Goal: Information Seeking & Learning: Compare options

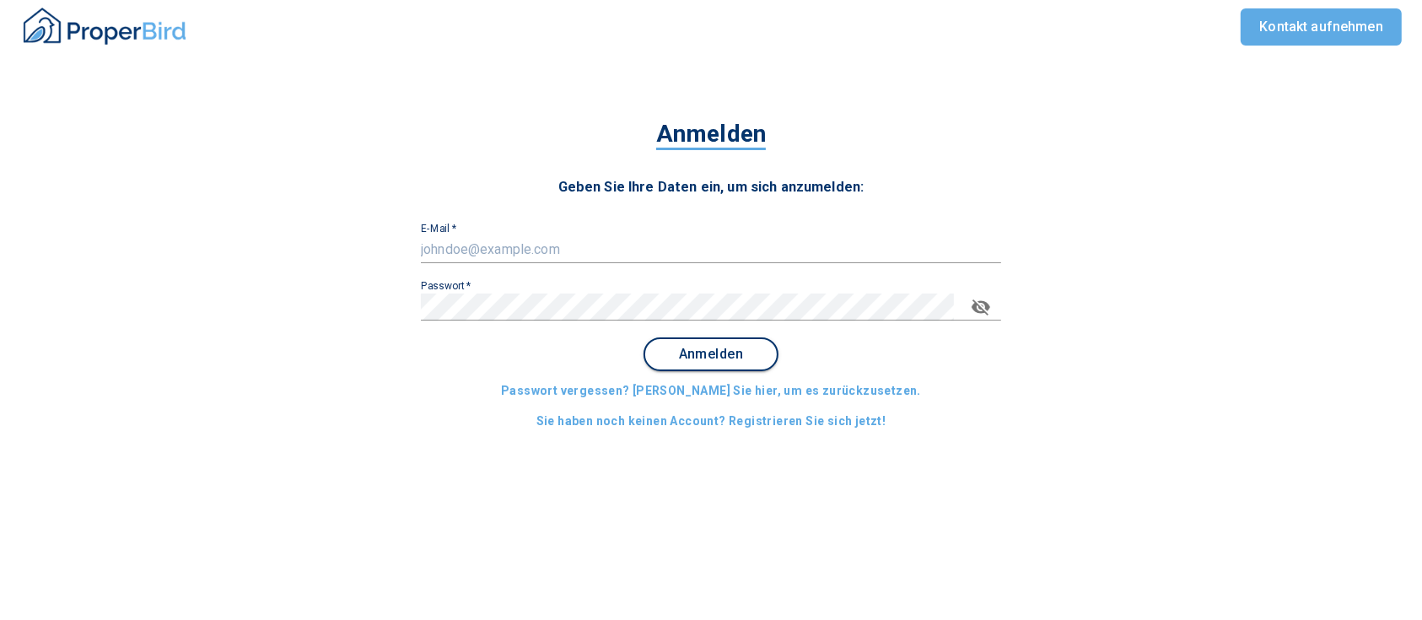
type input "[EMAIL_ADDRESS][DOMAIN_NAME]"
click at [710, 356] on span "Anmelden" at bounding box center [711, 354] width 105 height 15
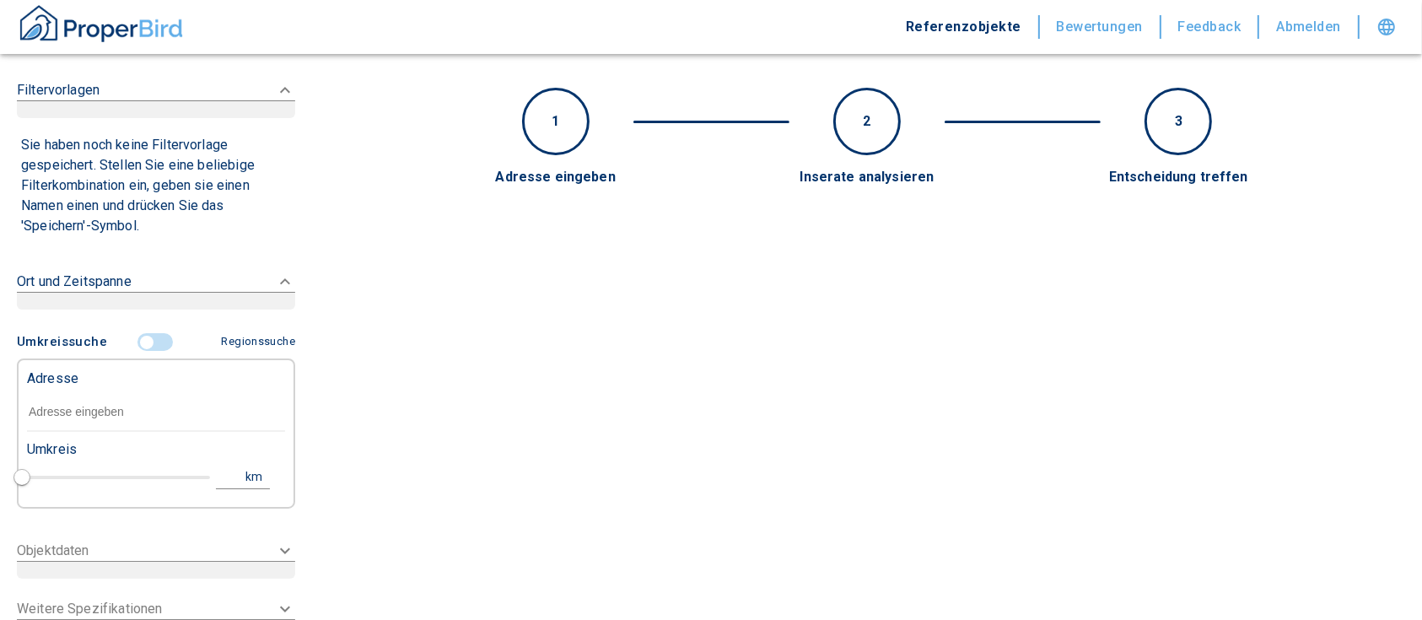
click at [66, 397] on input "text" at bounding box center [156, 412] width 258 height 39
click at [71, 413] on input "text" at bounding box center [156, 412] width 258 height 39
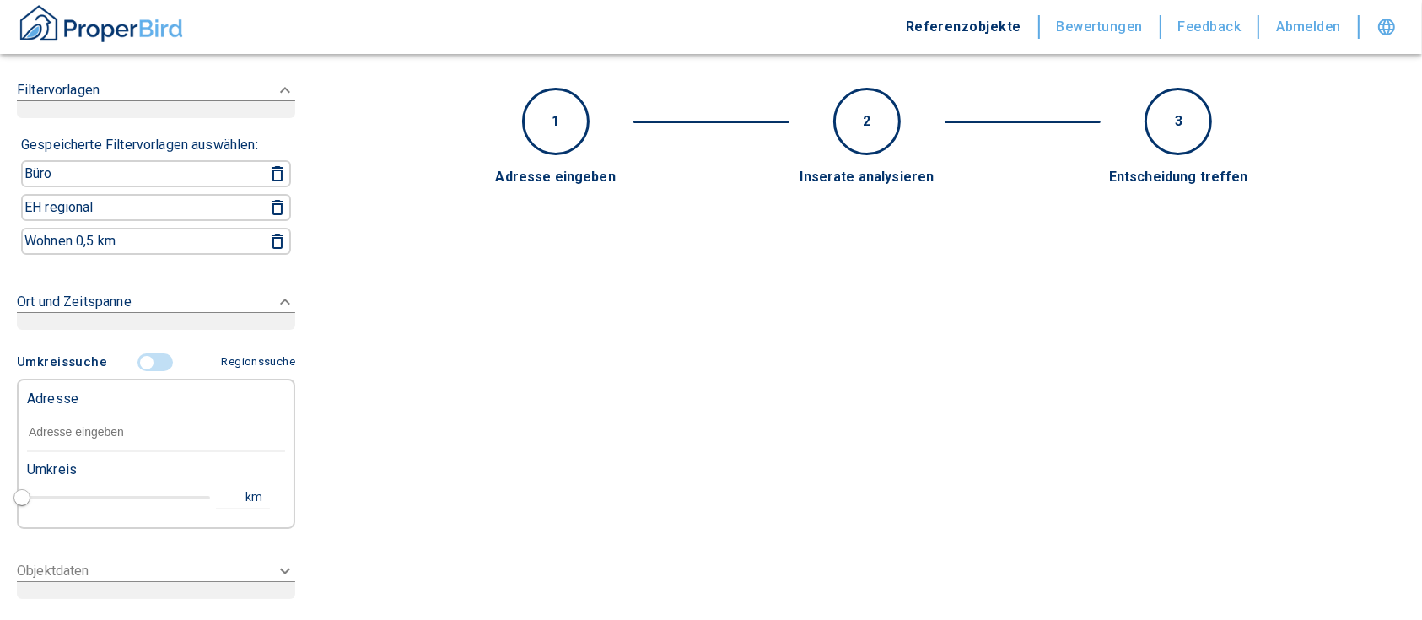
paste input "[GEOGRAPHIC_DATA] | [STREET_ADDRESS]"
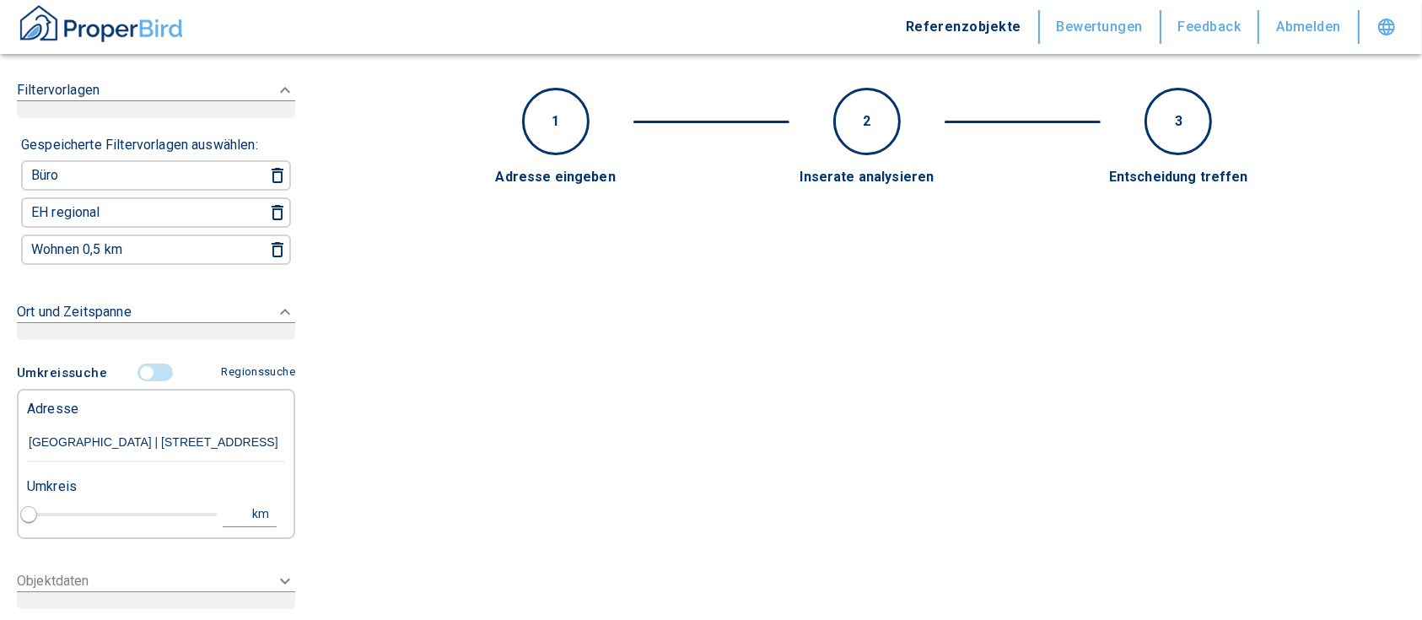
type input "[GEOGRAPHIC_DATA] | [STREET_ADDRESS]"
type input "2020"
click at [209, 482] on div "[STREET_ADDRESS]" at bounding box center [156, 479] width 258 height 35
type input "[STREET_ADDRESS]"
type input "1"
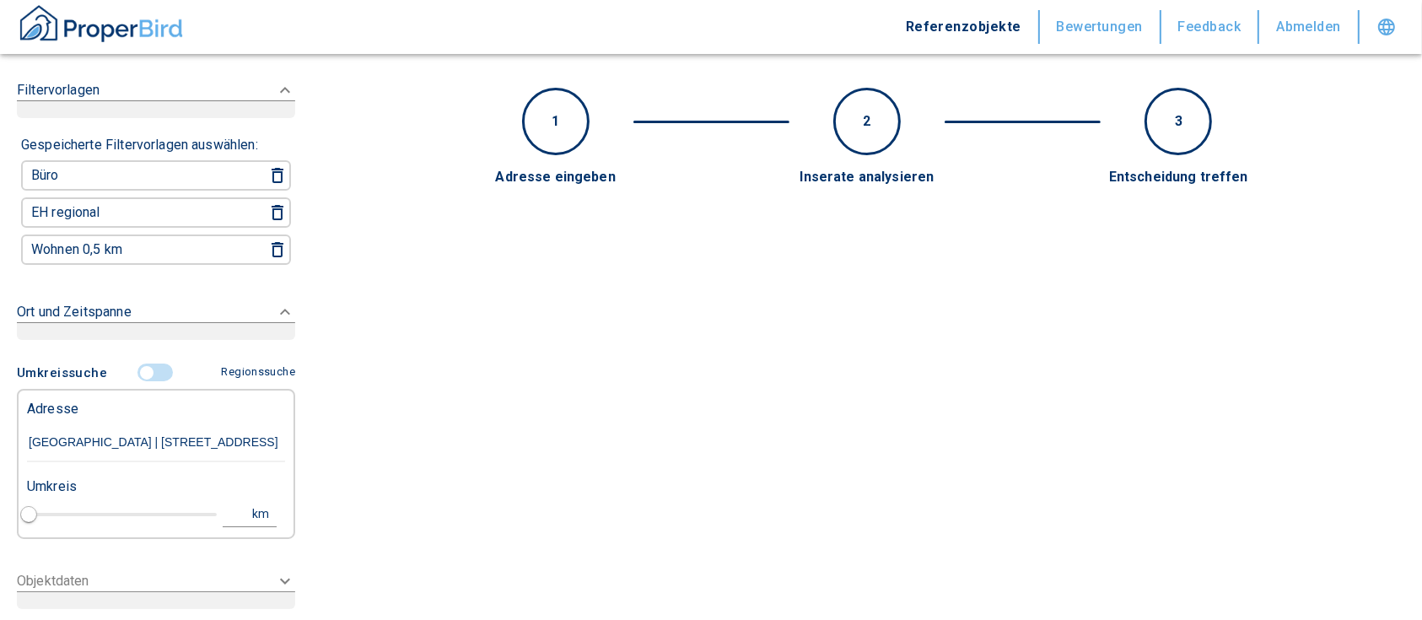
type input "2020"
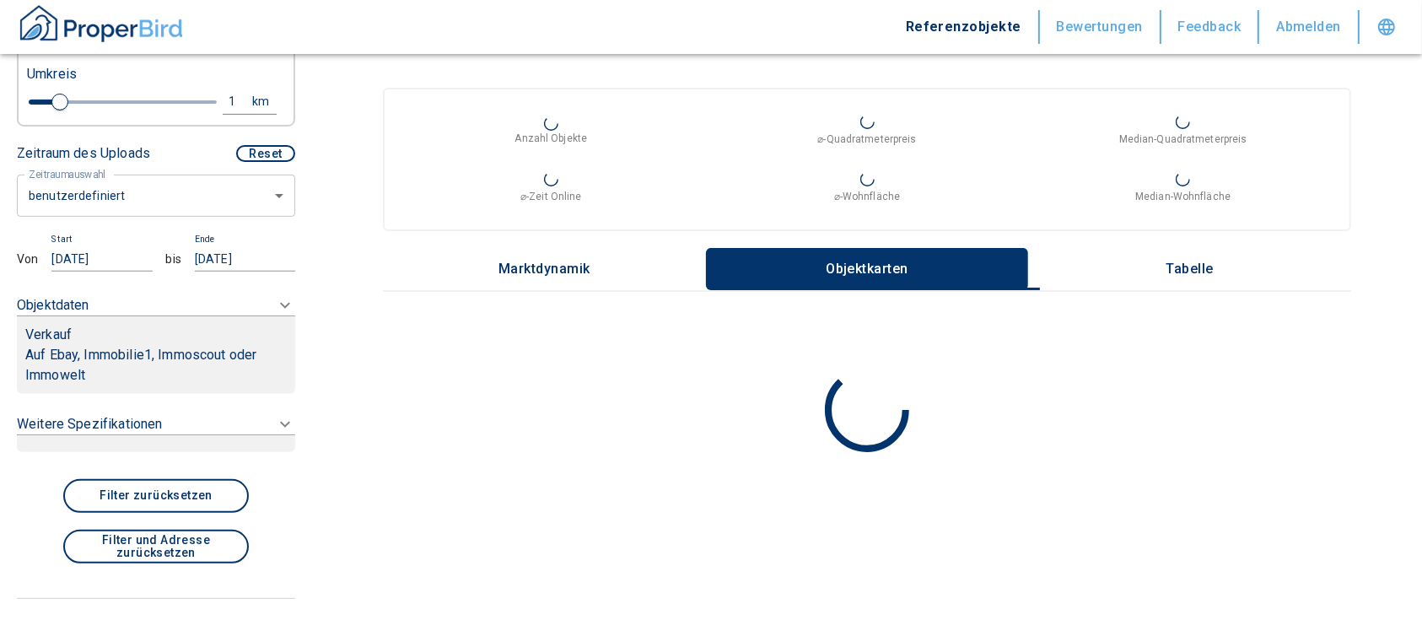
scroll to position [690, 0]
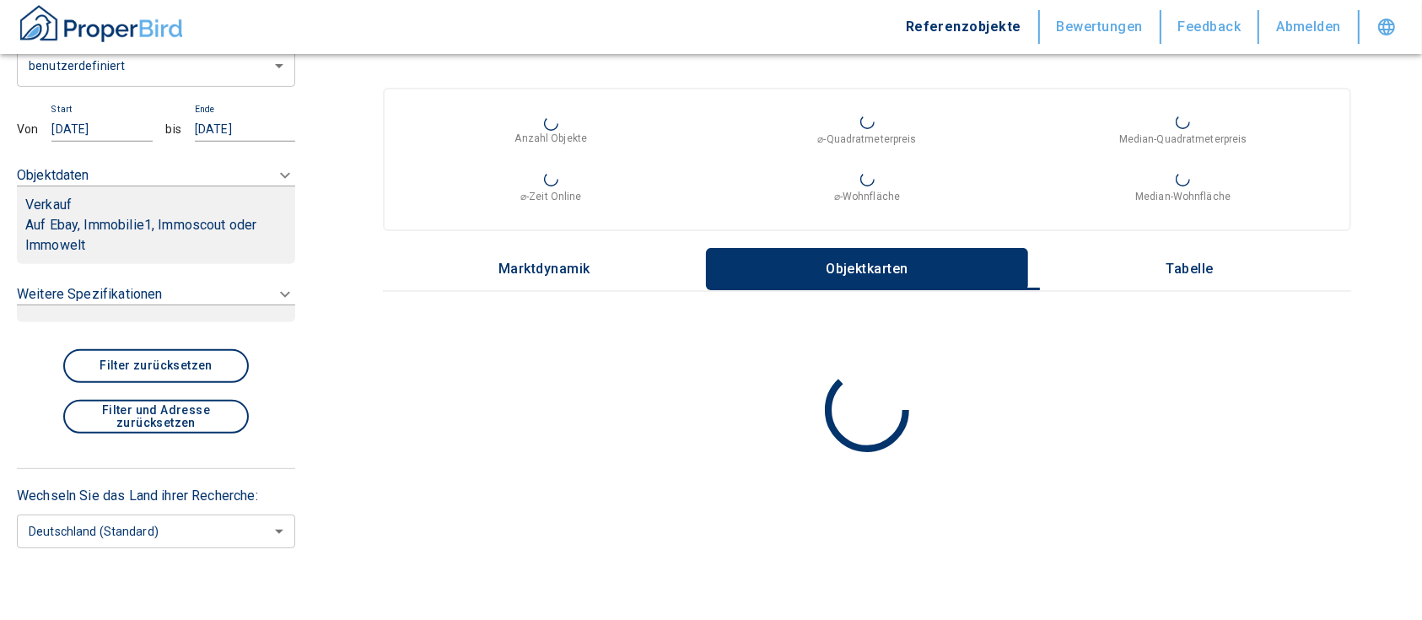
type input "[STREET_ADDRESS]"
click at [145, 232] on p "Auf Ebay, Immobilie1, Immoscout oder Immowelt" at bounding box center [156, 235] width 262 height 40
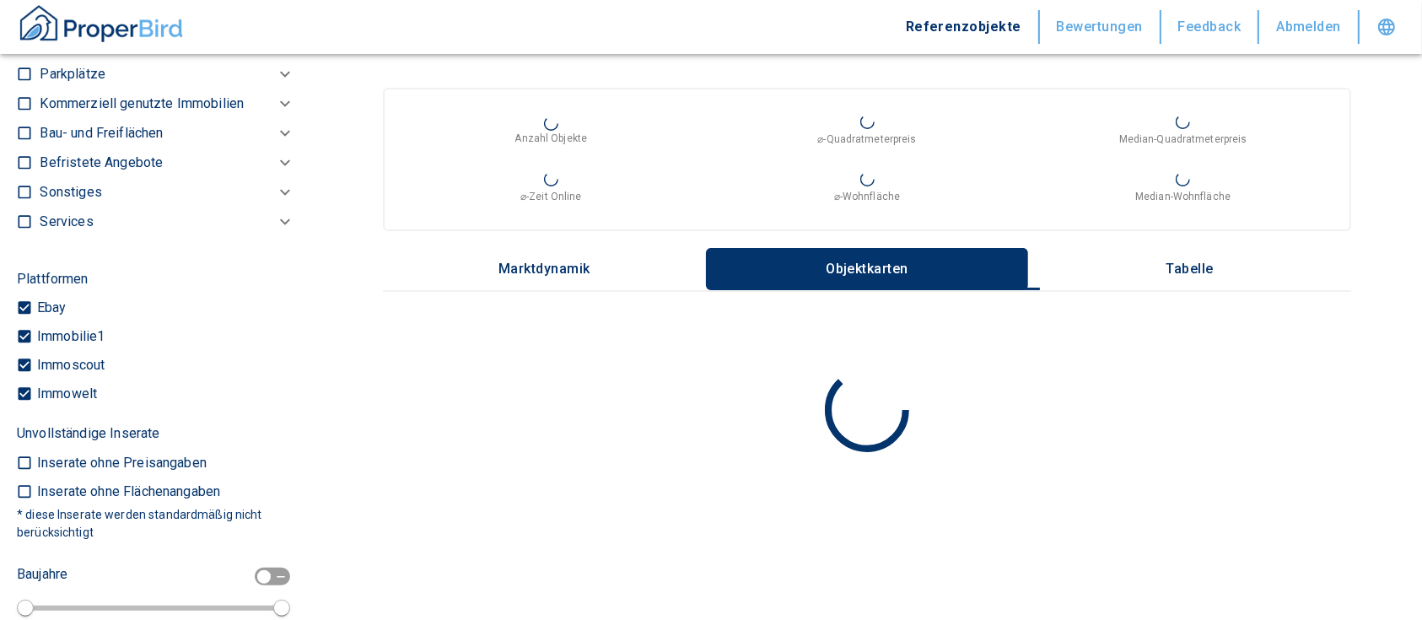
scroll to position [653, 0]
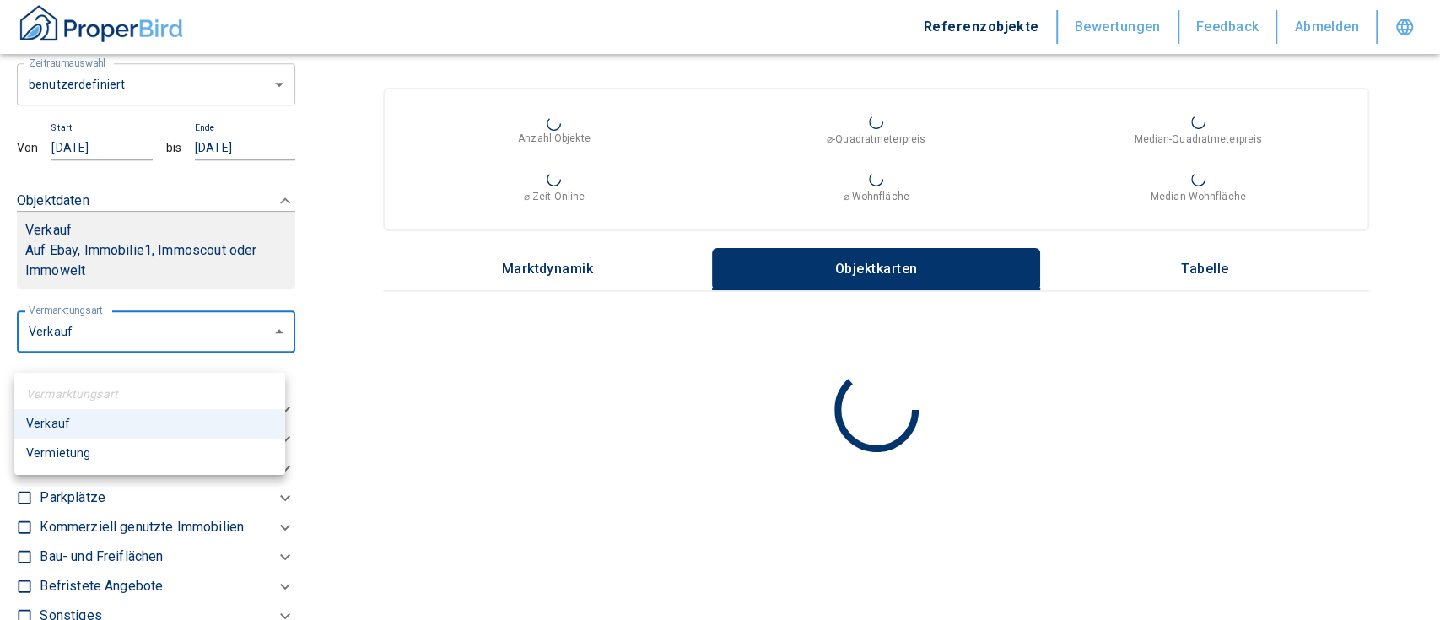
click at [160, 361] on body "Referenzobjekte Bewertungen Feedback Abmelden Filtervorlagen Neue Filtereinstel…" at bounding box center [720, 428] width 1440 height 856
click at [144, 456] on li "Vermietung" at bounding box center [149, 454] width 271 height 30
type input "rent"
type input "2020"
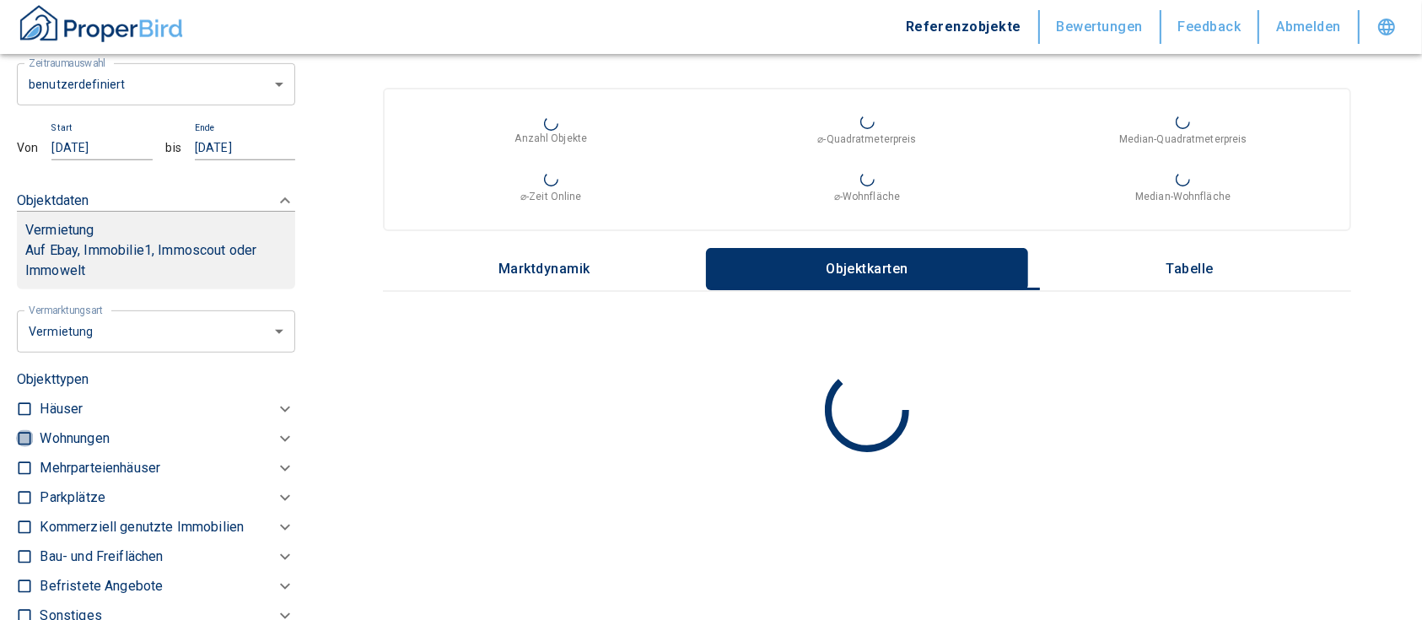
click at [24, 447] on input "checkbox" at bounding box center [24, 438] width 17 height 17
checkbox input "true"
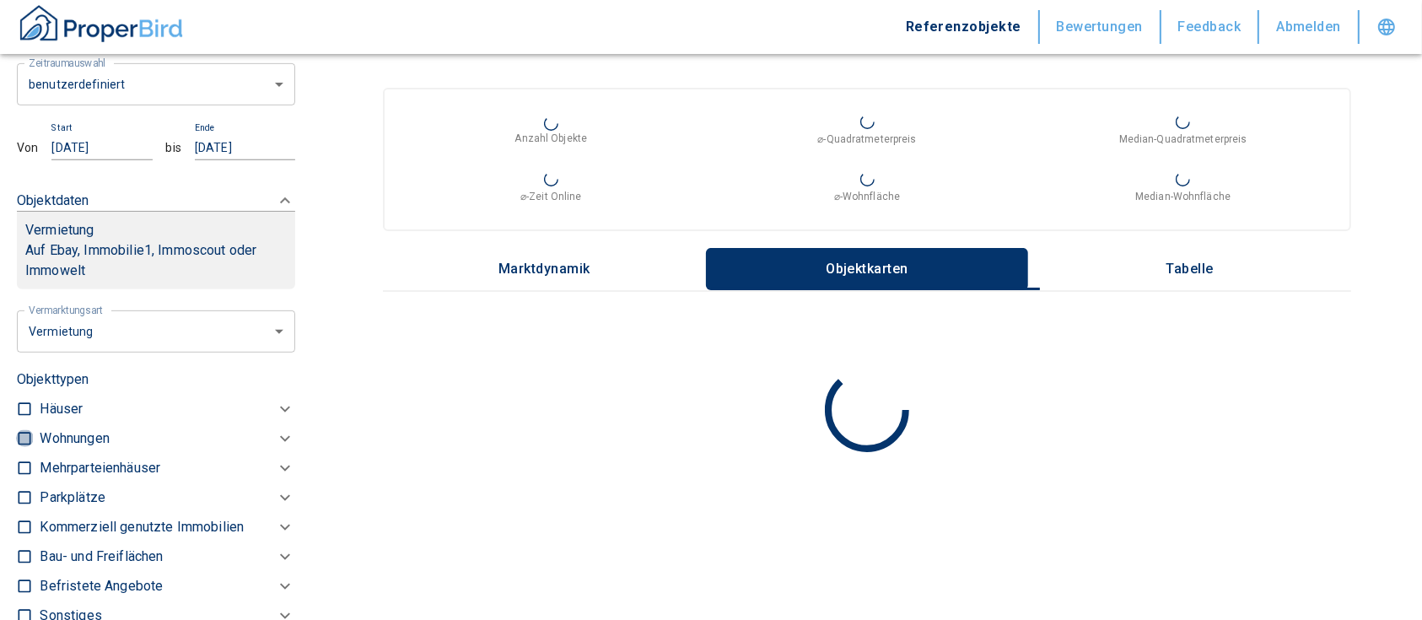
checkbox input "true"
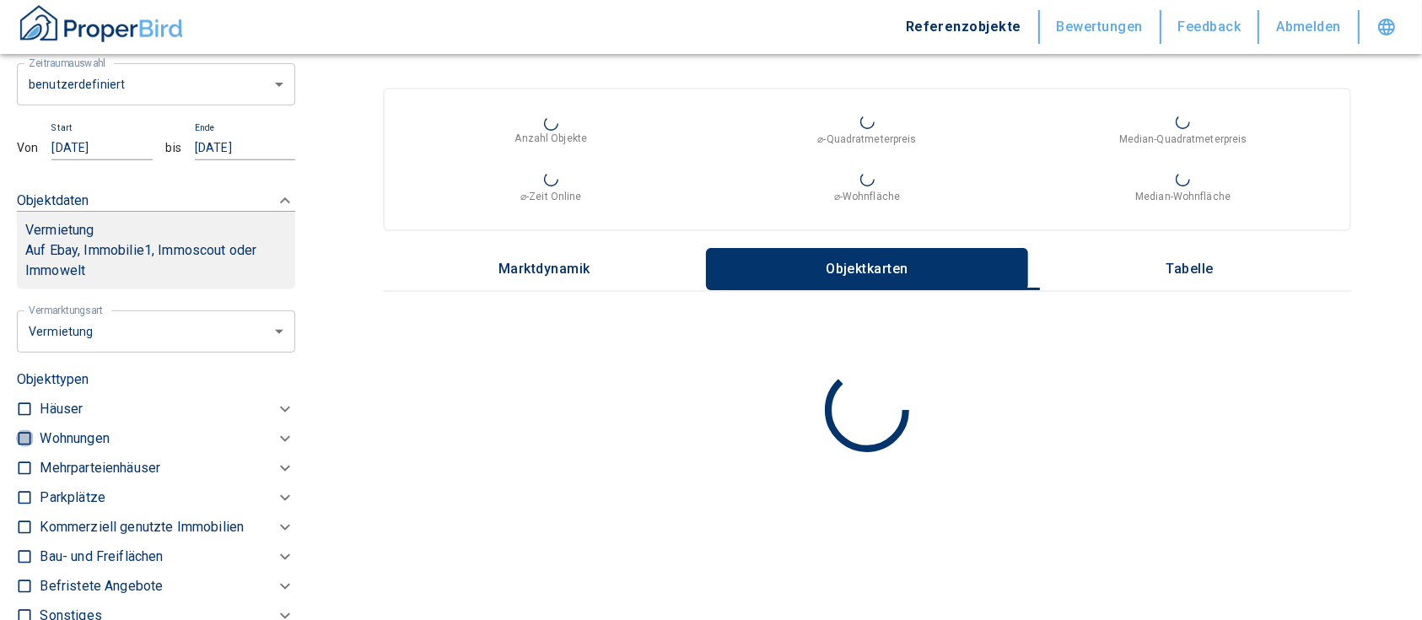
type input "2020"
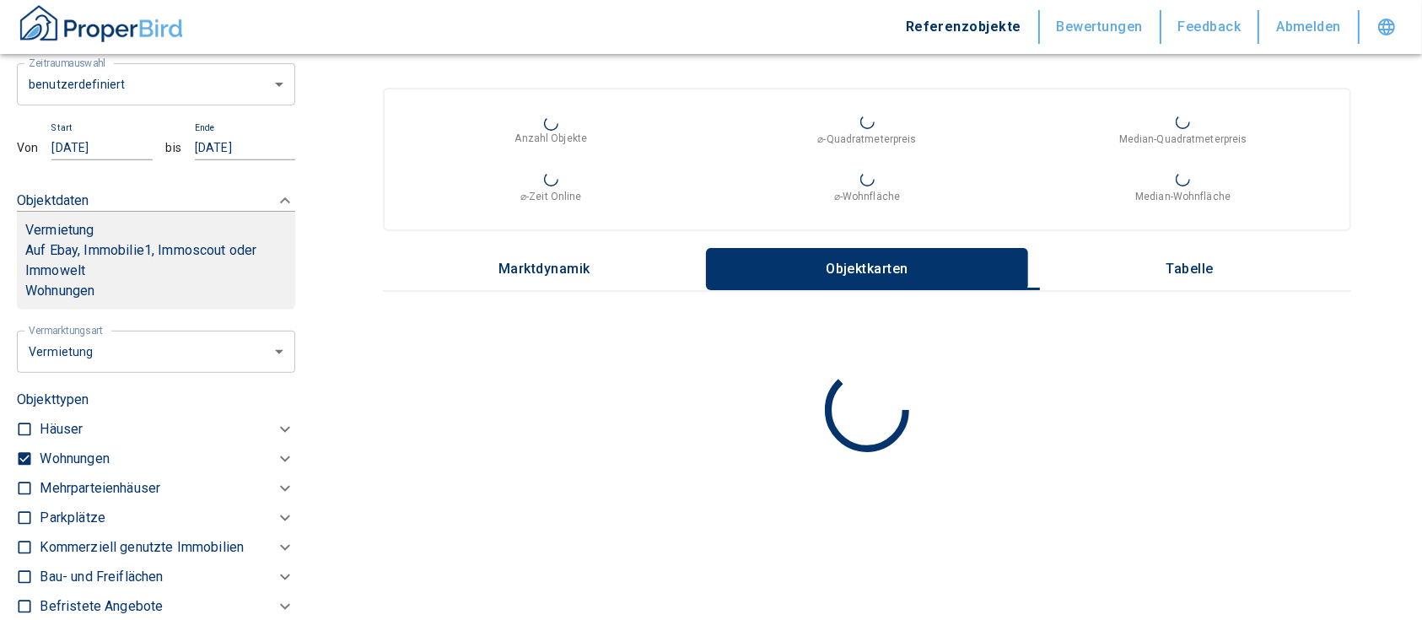
click at [275, 469] on icon at bounding box center [285, 459] width 20 height 20
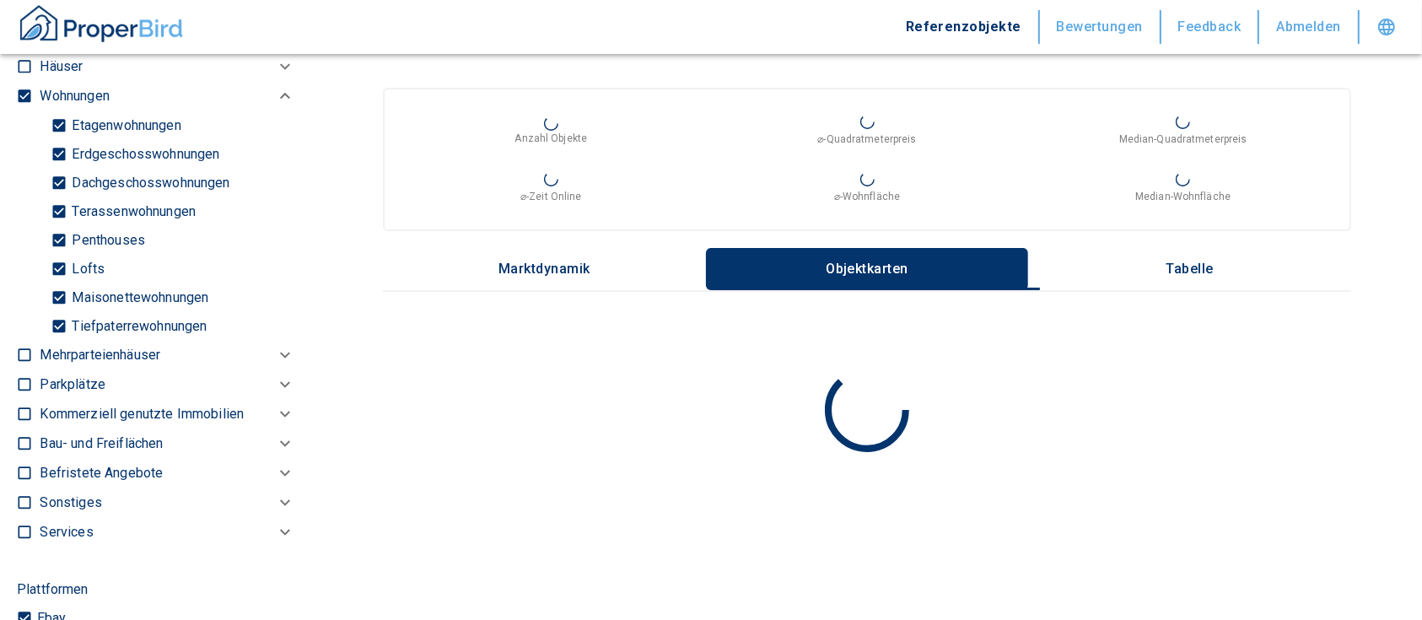
scroll to position [1102, 0]
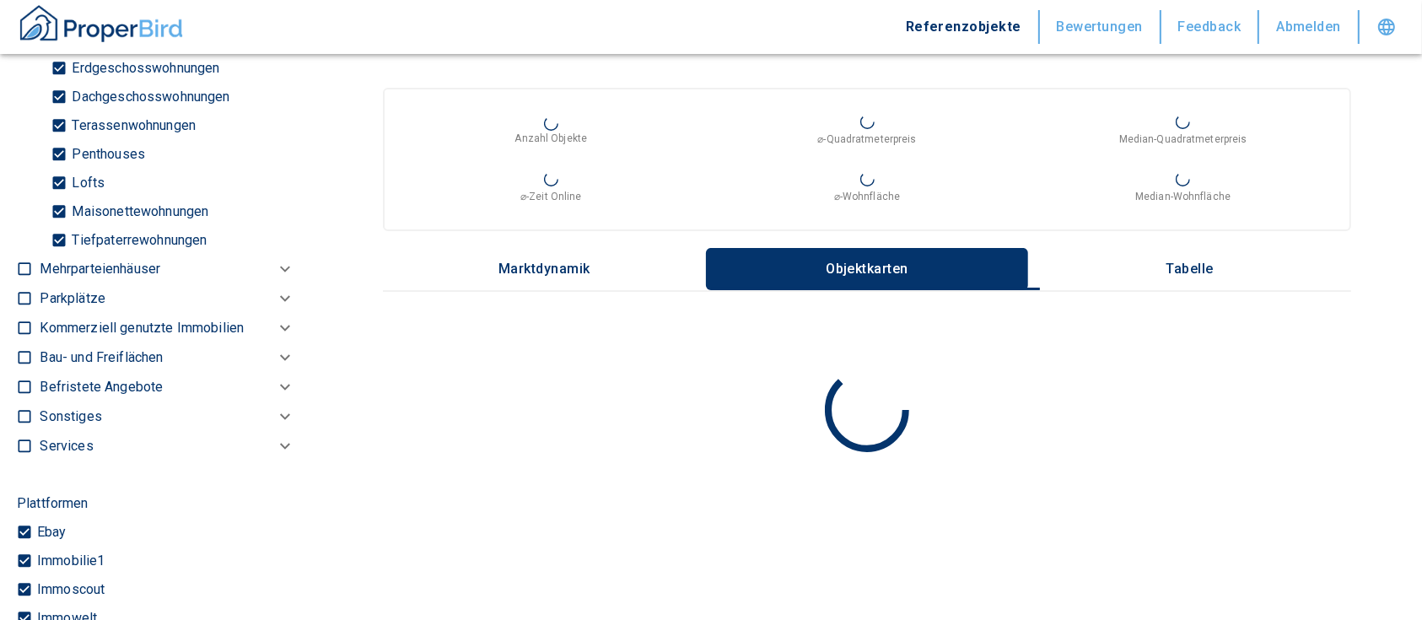
click at [156, 247] on p "Tiefpaterrewohnungen" at bounding box center [136, 240] width 139 height 13
click at [67, 255] on input "Tiefpaterrewohnungen" at bounding box center [59, 240] width 17 height 30
checkbox input "false"
type input "2020"
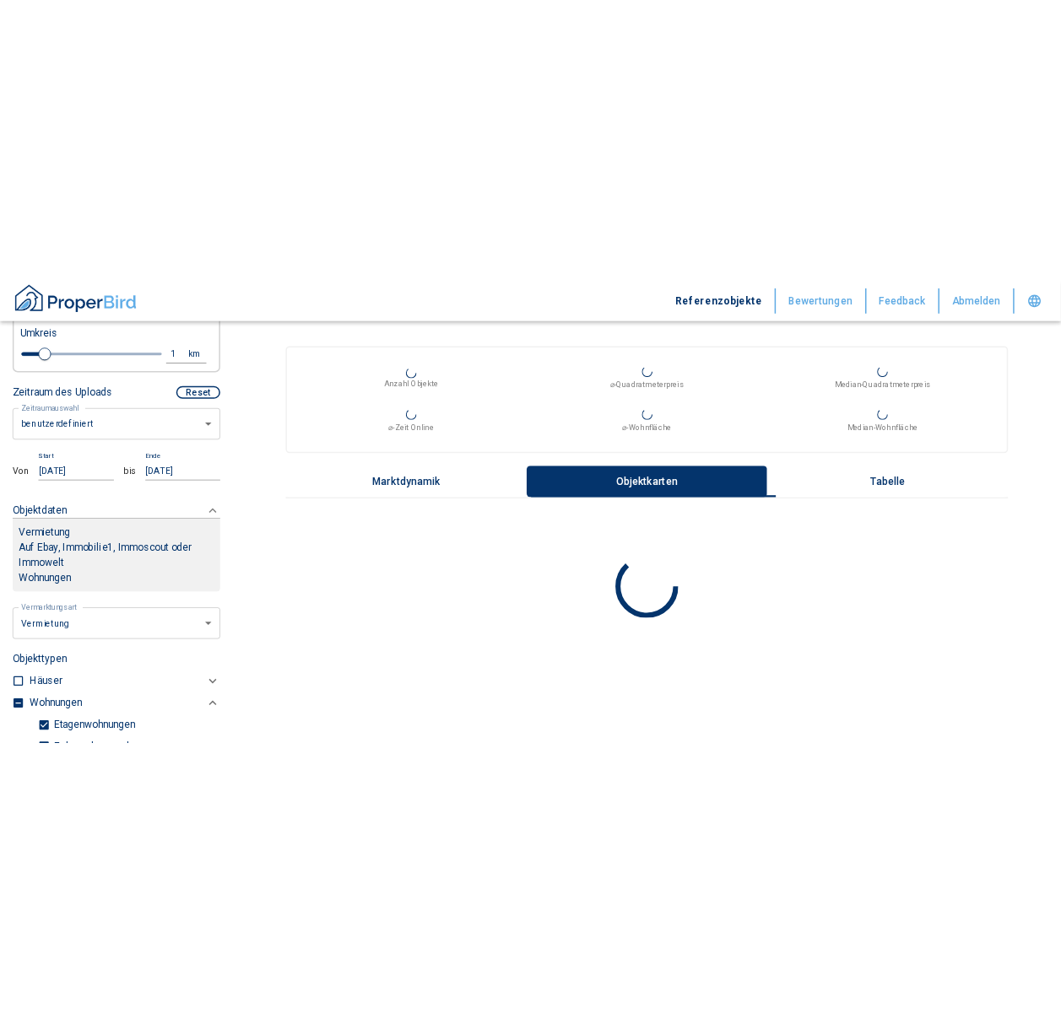
scroll to position [477, 0]
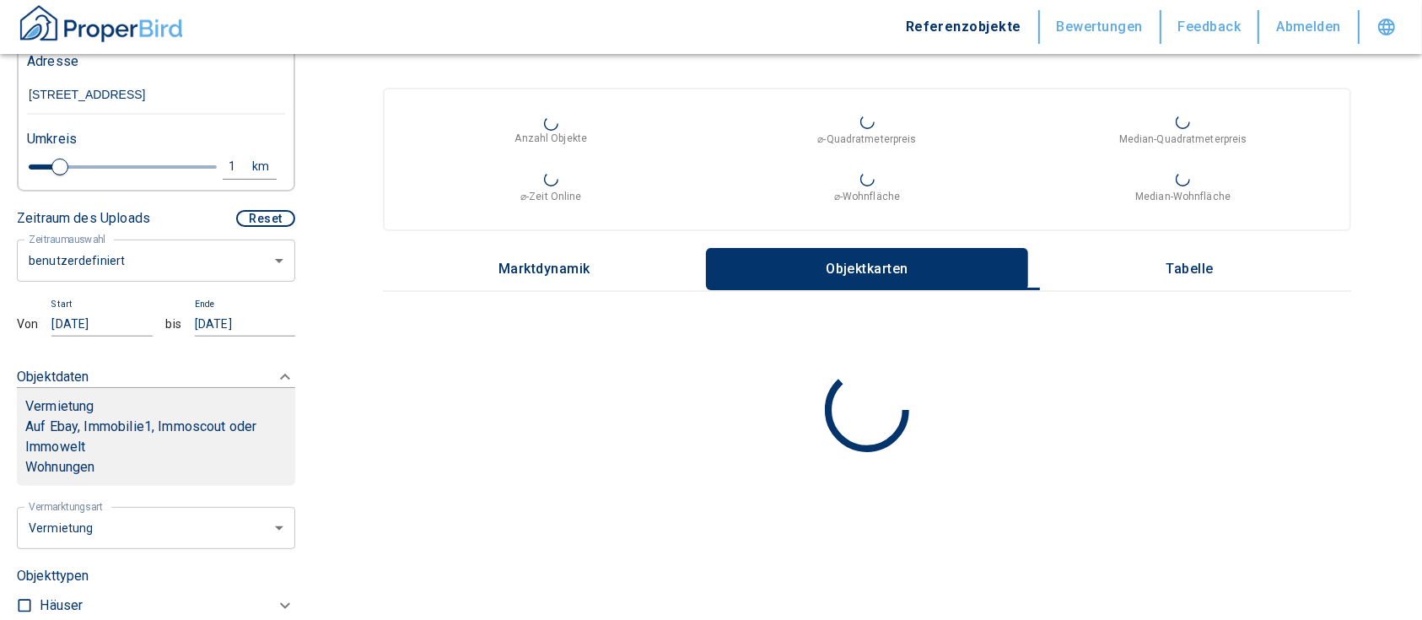
click at [214, 184] on div "1 km" at bounding box center [246, 169] width 65 height 30
click at [227, 177] on div "1" at bounding box center [242, 166] width 30 height 21
drag, startPoint x: 96, startPoint y: 184, endPoint x: 18, endPoint y: 184, distance: 78.5
click at [18, 184] on div "1 km Neue Suchen" at bounding box center [142, 168] width 258 height 40
type input "0,5"
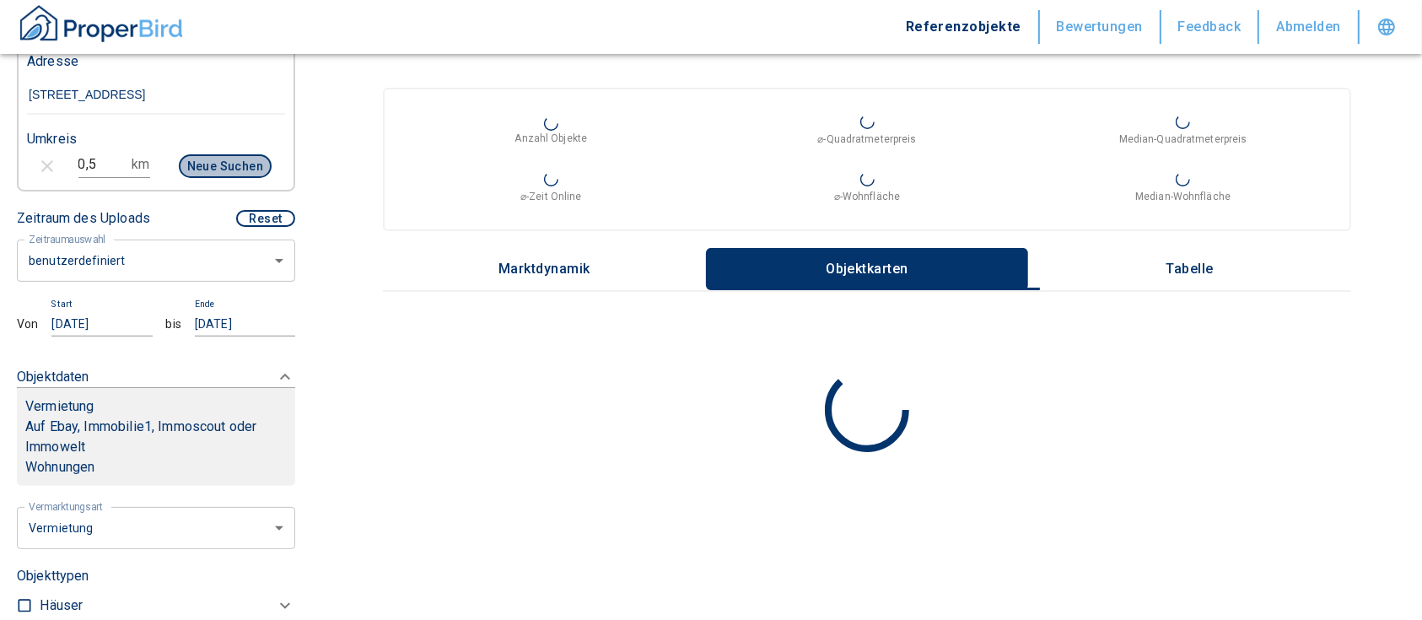
click at [227, 178] on button "Neue Suchen" at bounding box center [225, 166] width 93 height 24
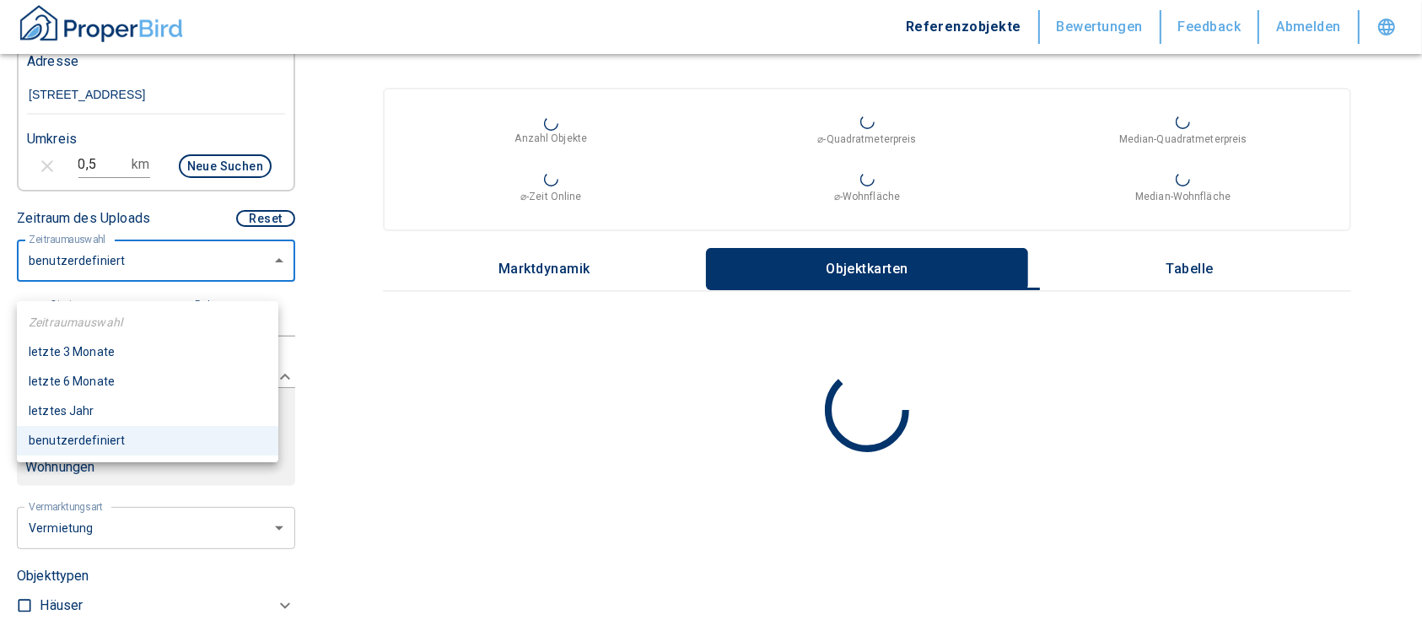
click at [163, 289] on body "Referenzobjekte Bewertungen Feedback Abmelden Filtervorlagen Neue Filtereinstel…" at bounding box center [711, 428] width 1422 height 856
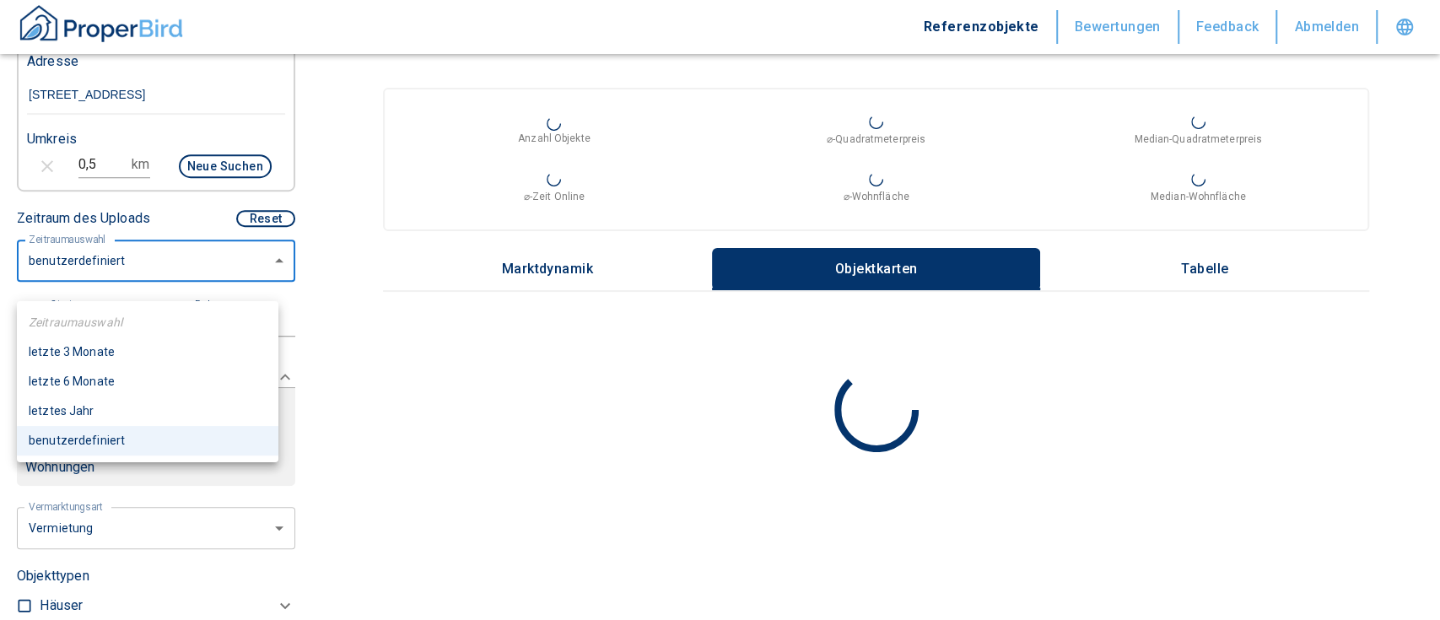
click at [121, 385] on li "letzte 6 Monate" at bounding box center [148, 382] width 262 height 30
type input "2020"
type input "6"
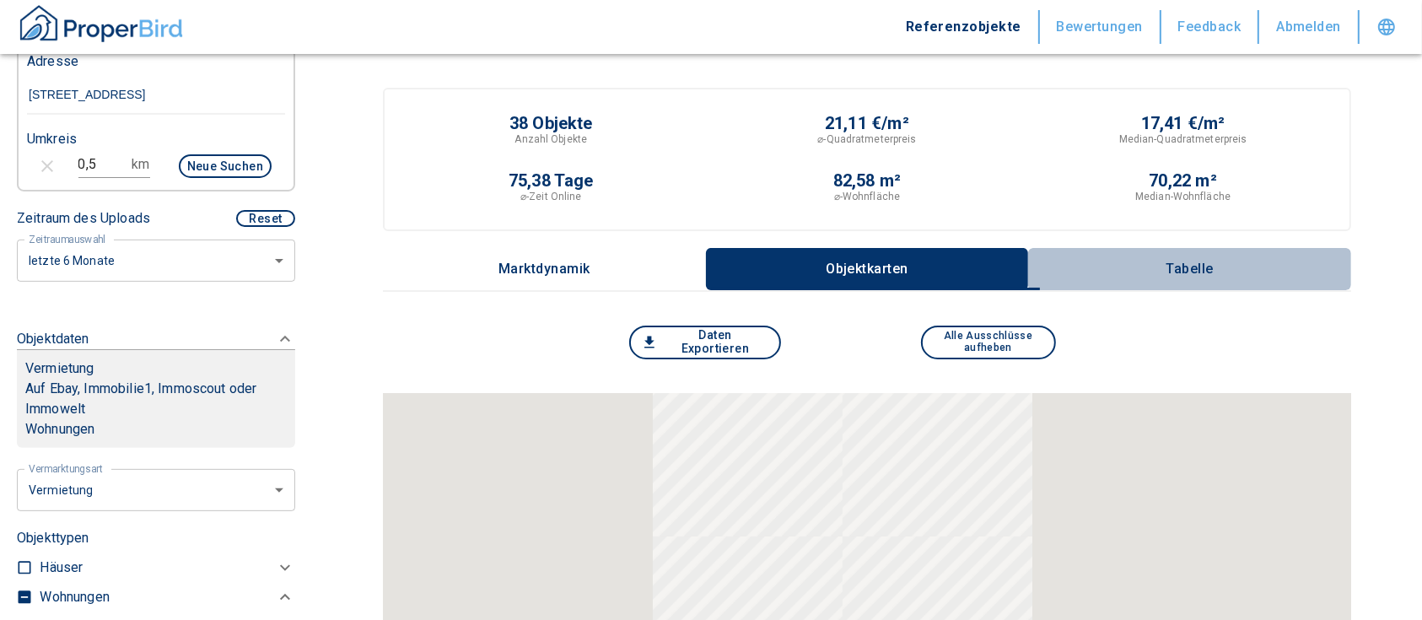
drag, startPoint x: 1220, startPoint y: 267, endPoint x: 1432, endPoint y: 265, distance: 211.8
click at [1222, 267] on p "Tabelle" at bounding box center [1190, 269] width 84 height 15
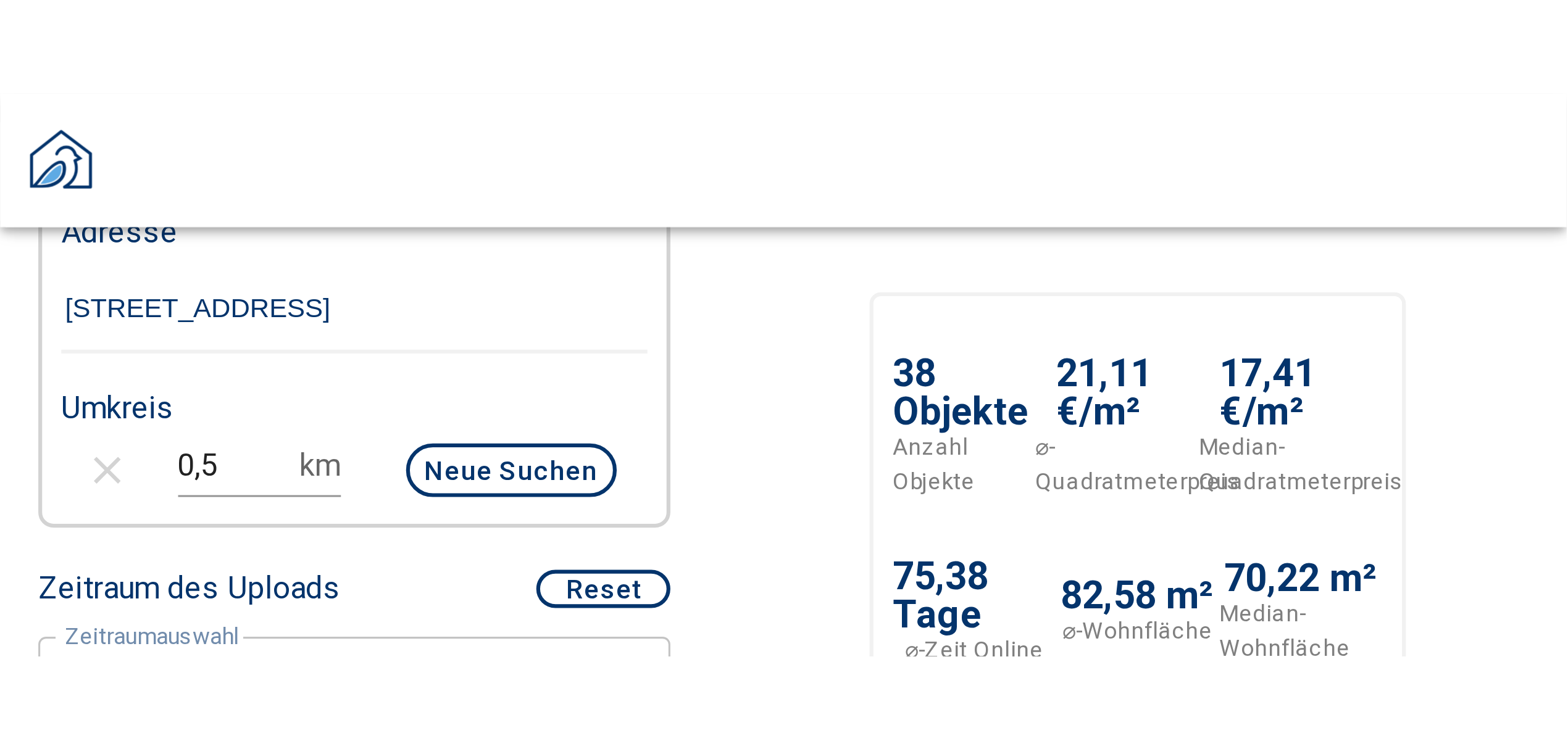
scroll to position [349, 0]
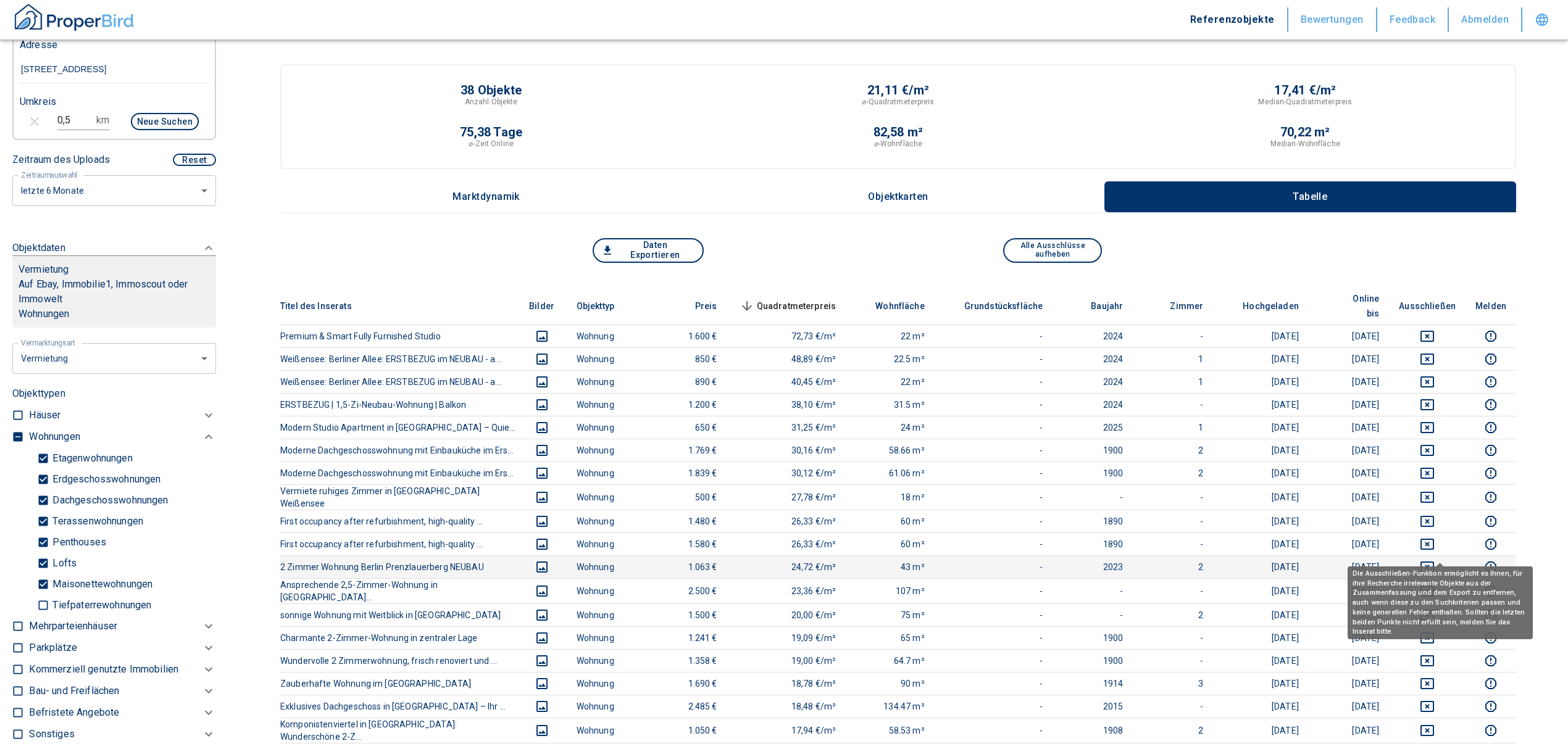
click at [1040, 453] on icon "deselect this listing" at bounding box center [1427, 567] width 14 height 11
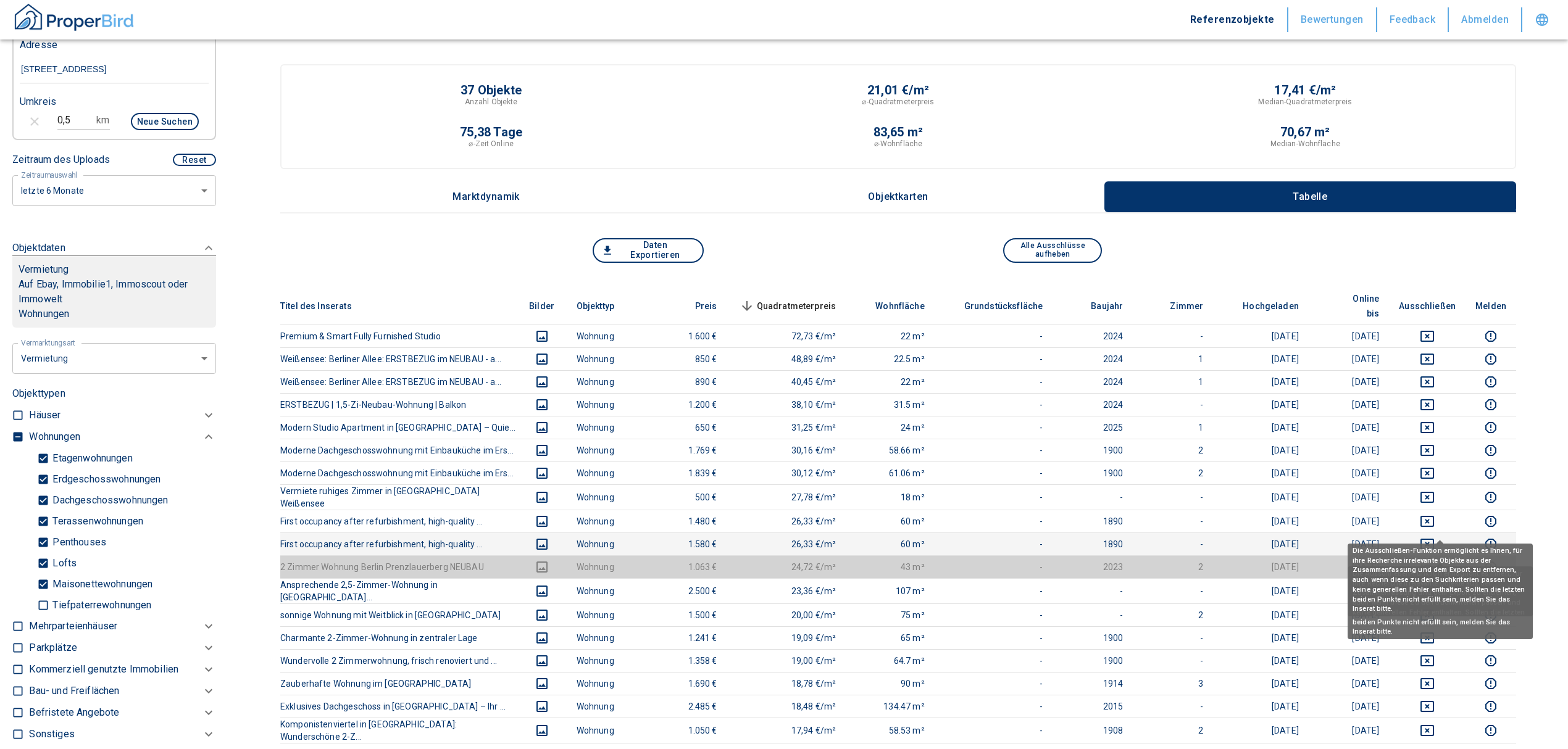
click at [1040, 453] on icon "deselect this listing" at bounding box center [1428, 544] width 15 height 15
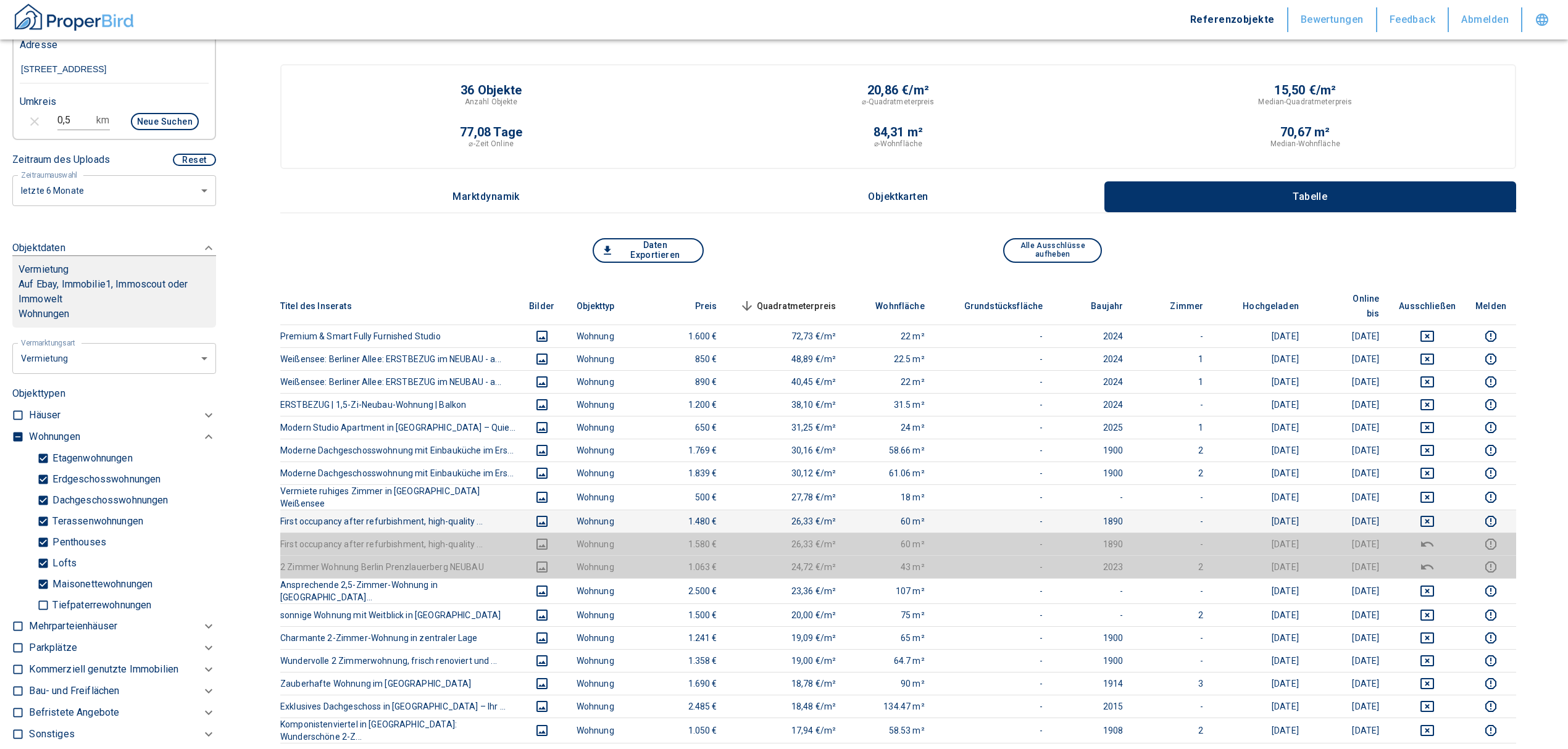
click at [1040, 453] on td at bounding box center [1427, 521] width 77 height 23
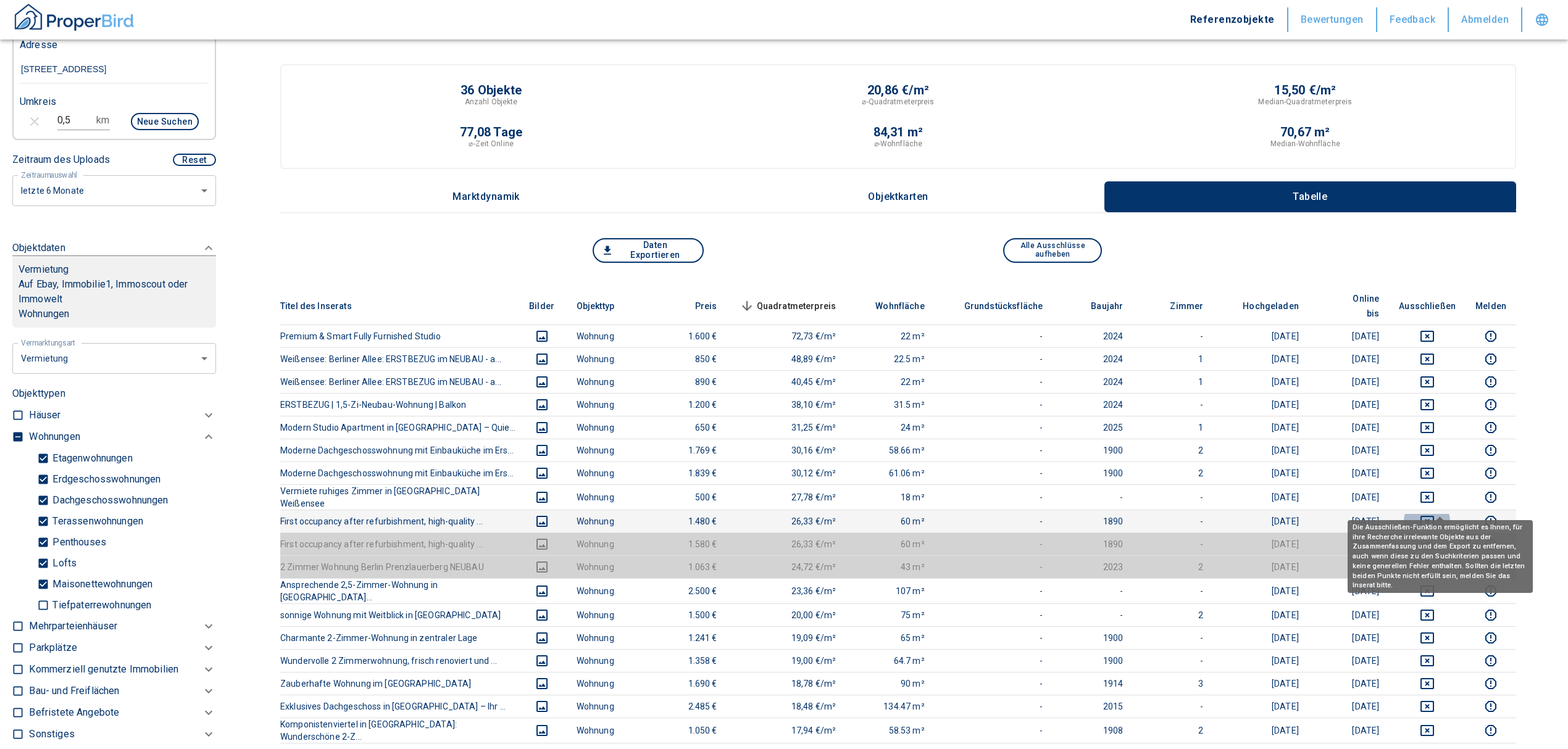
click at [1040, 453] on icon "deselect this listing" at bounding box center [1428, 522] width 15 height 15
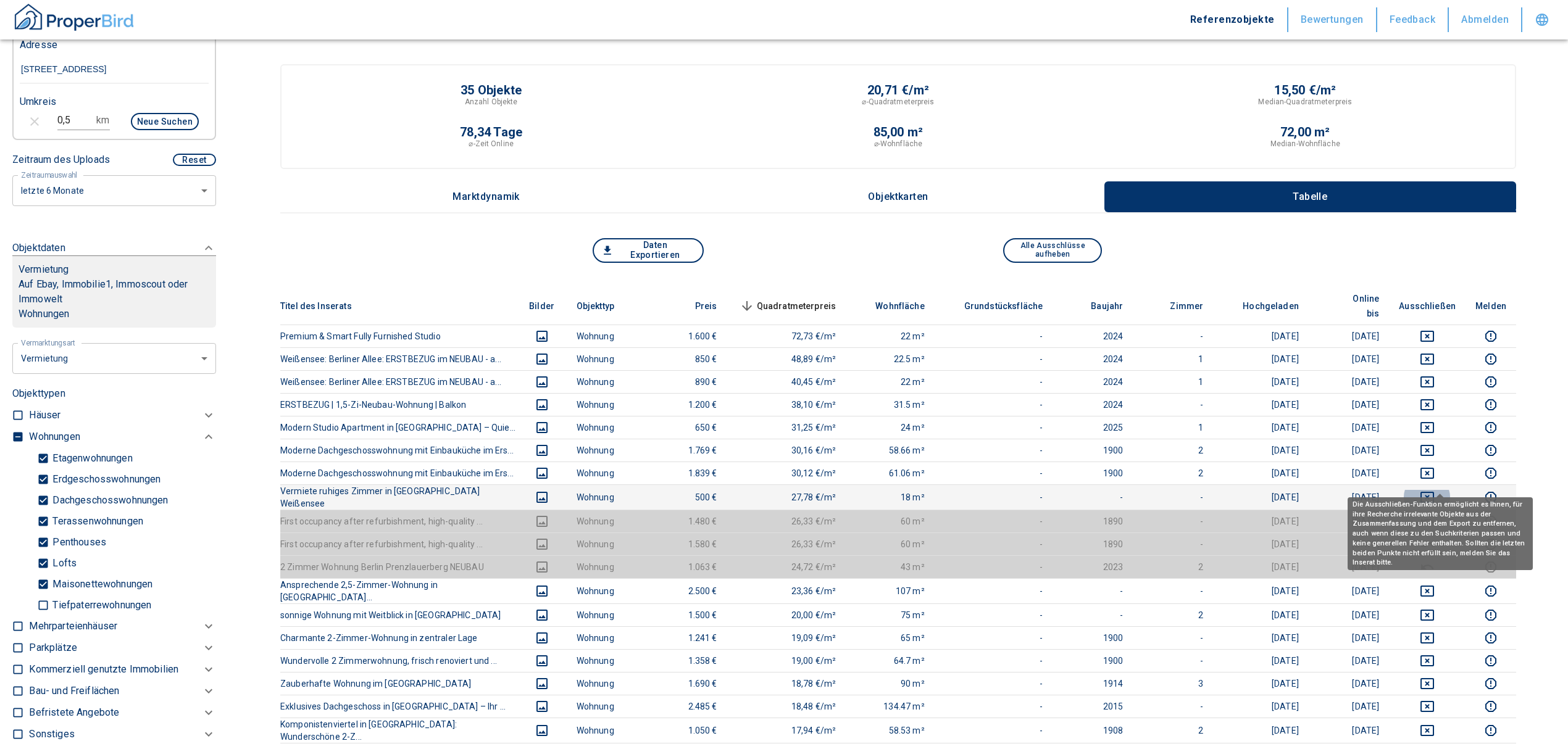
click at [1040, 453] on icon "deselect this listing" at bounding box center [1428, 497] width 15 height 15
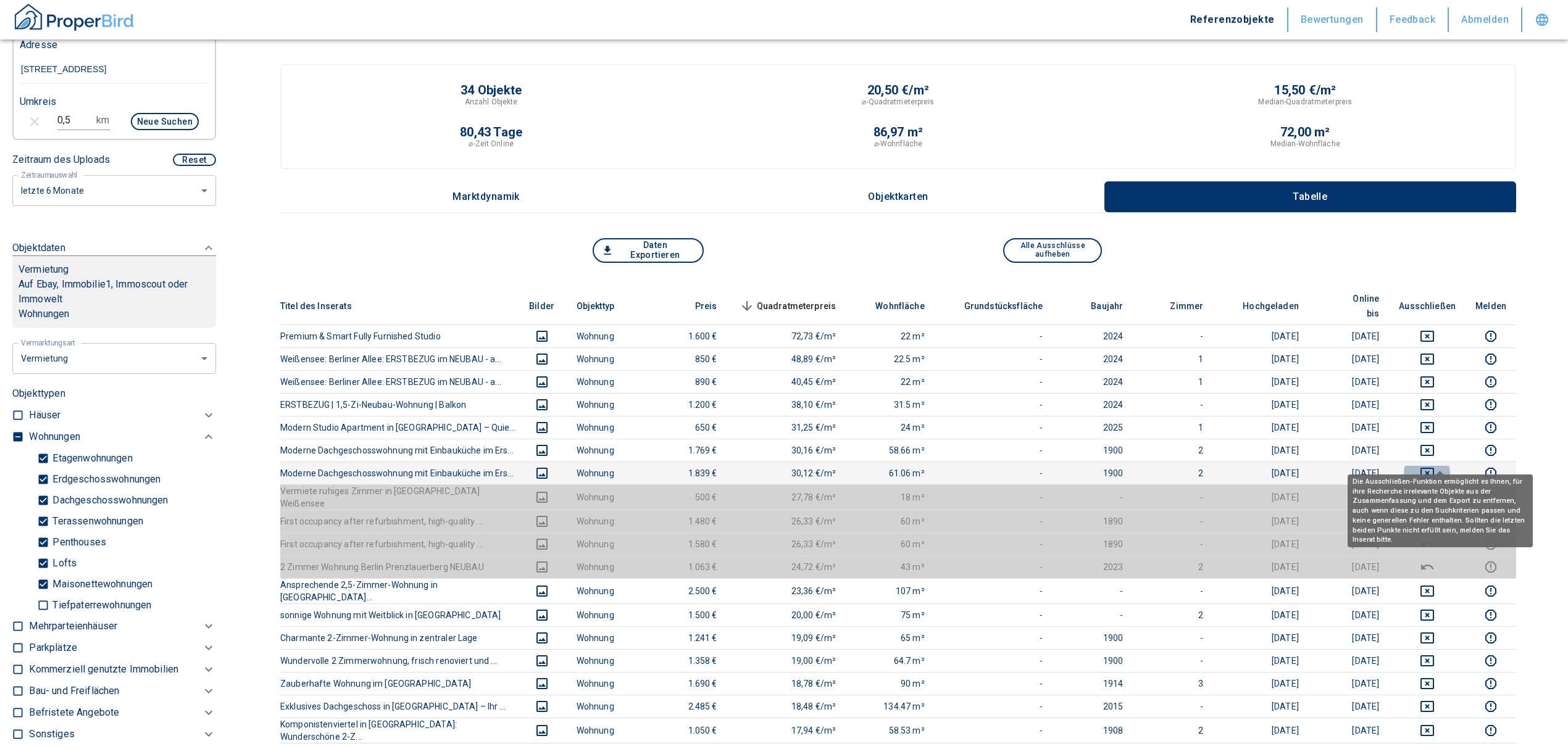
click at [1040, 453] on icon "deselect this listing" at bounding box center [1428, 473] width 15 height 15
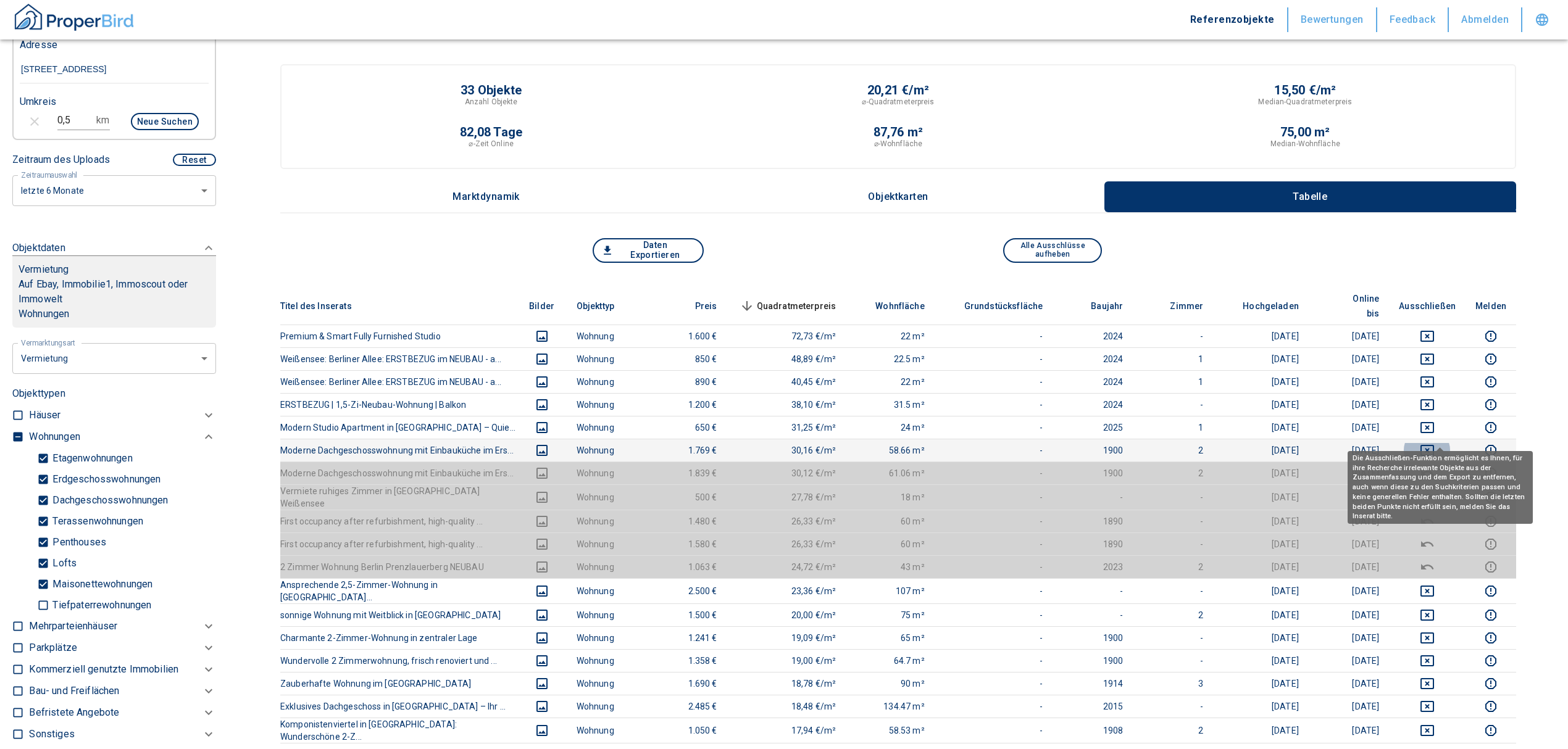
click at [1040, 443] on icon "deselect this listing" at bounding box center [1428, 451] width 15 height 15
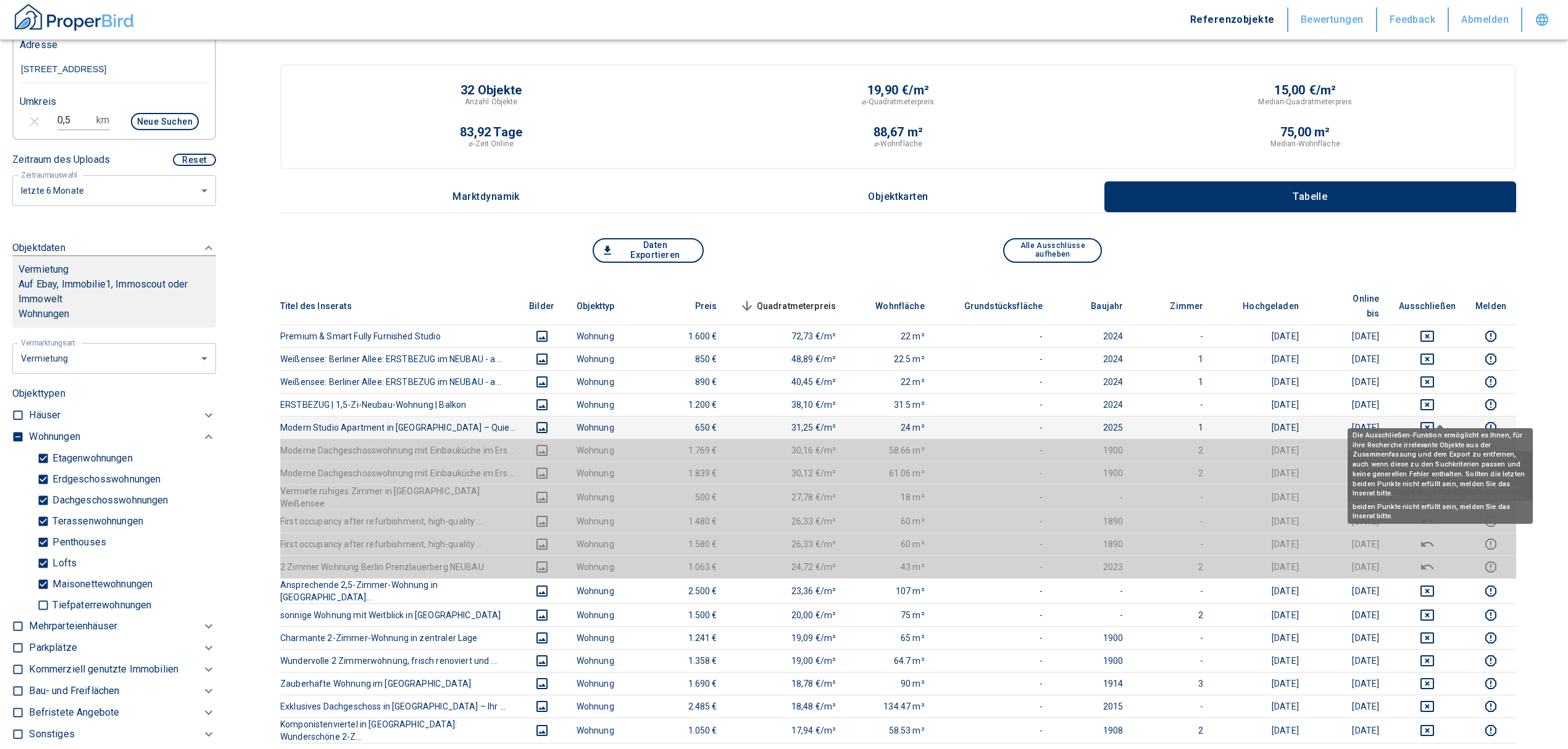
click at [1040, 421] on icon "deselect this listing" at bounding box center [1428, 428] width 15 height 15
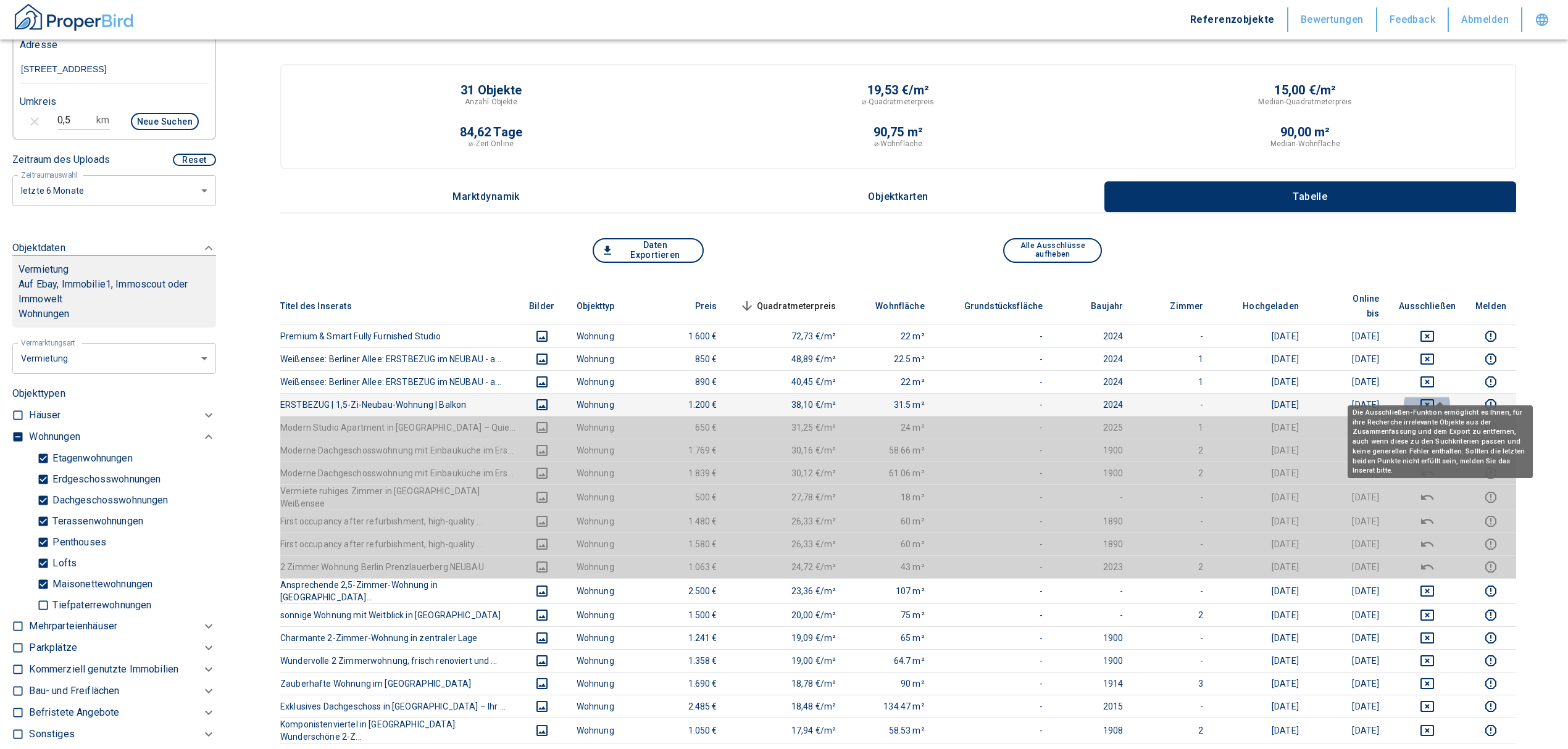
click at [1040, 397] on icon "deselect this listing" at bounding box center [1428, 404] width 15 height 15
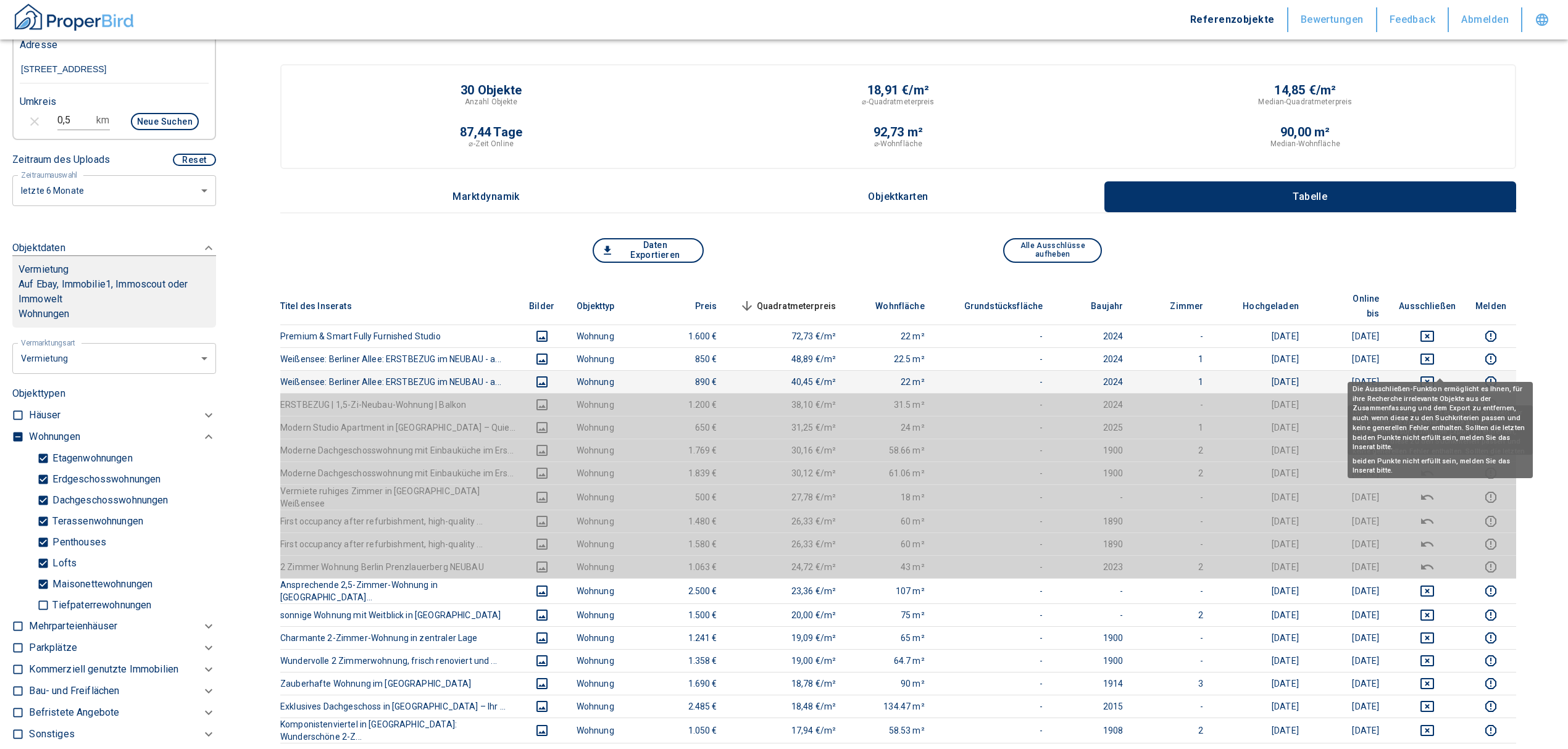
click at [1040, 377] on icon "deselect this listing" at bounding box center [1427, 382] width 14 height 11
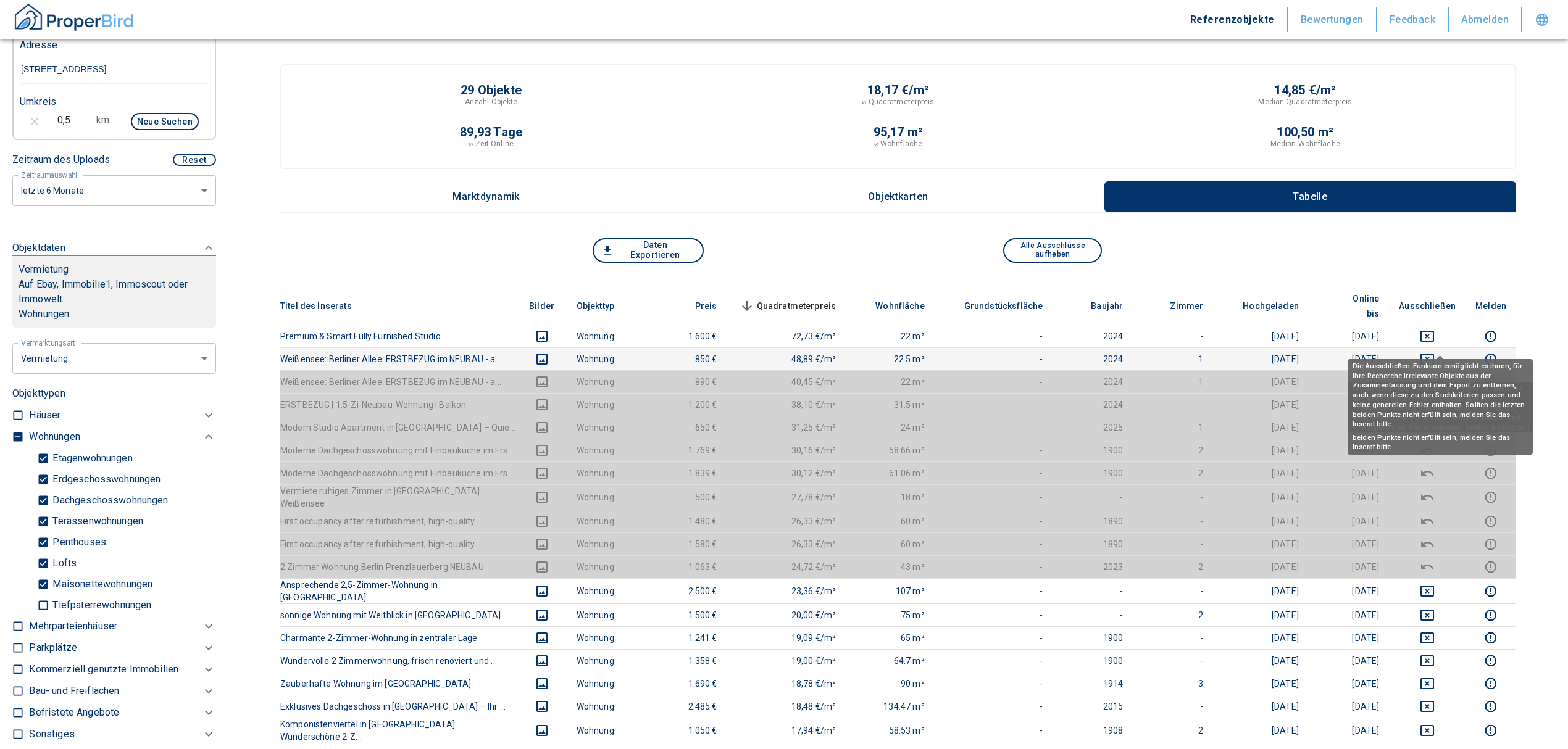
click at [1040, 352] on icon "deselect this listing" at bounding box center [1428, 359] width 15 height 15
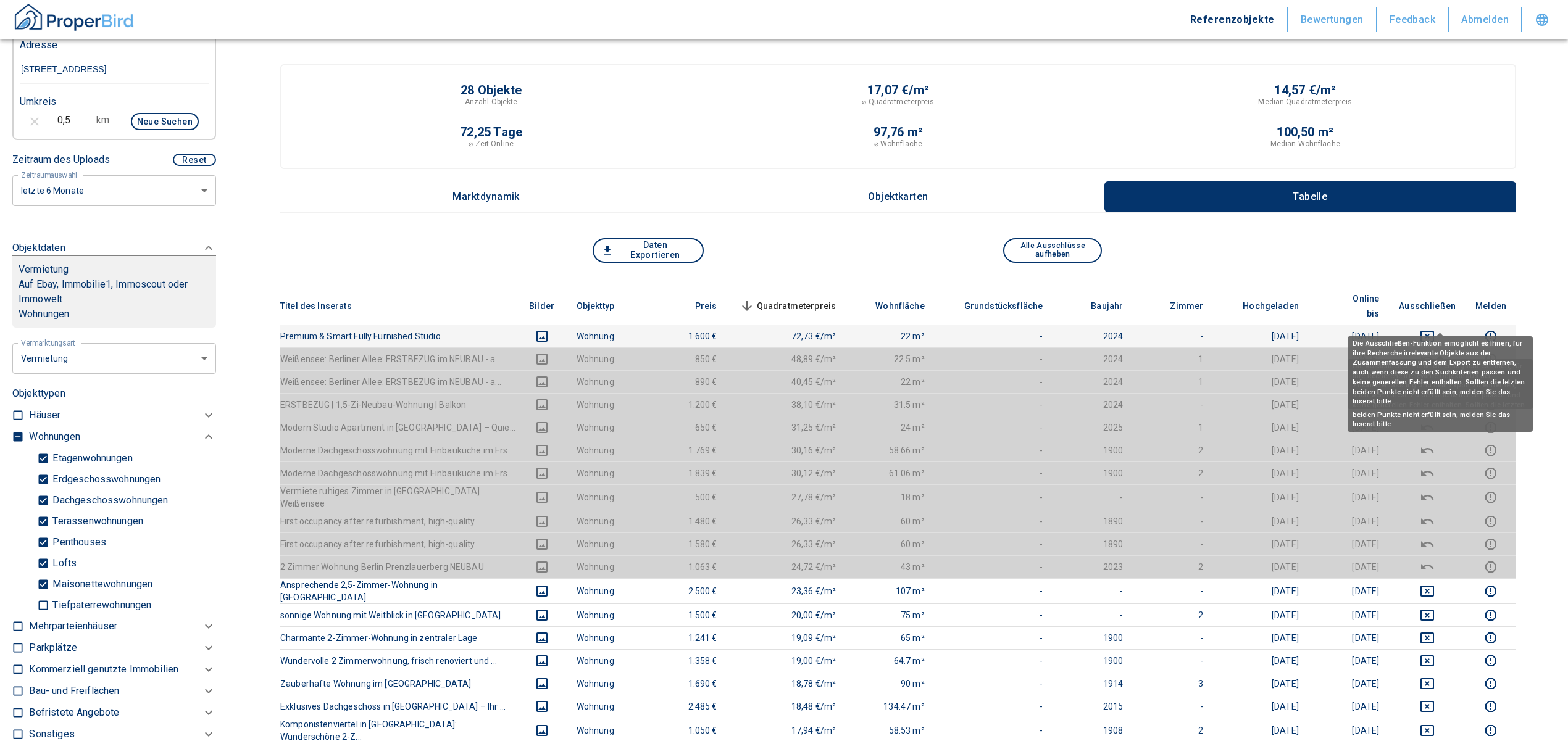
click at [1040, 329] on icon "deselect this listing" at bounding box center [1428, 336] width 15 height 15
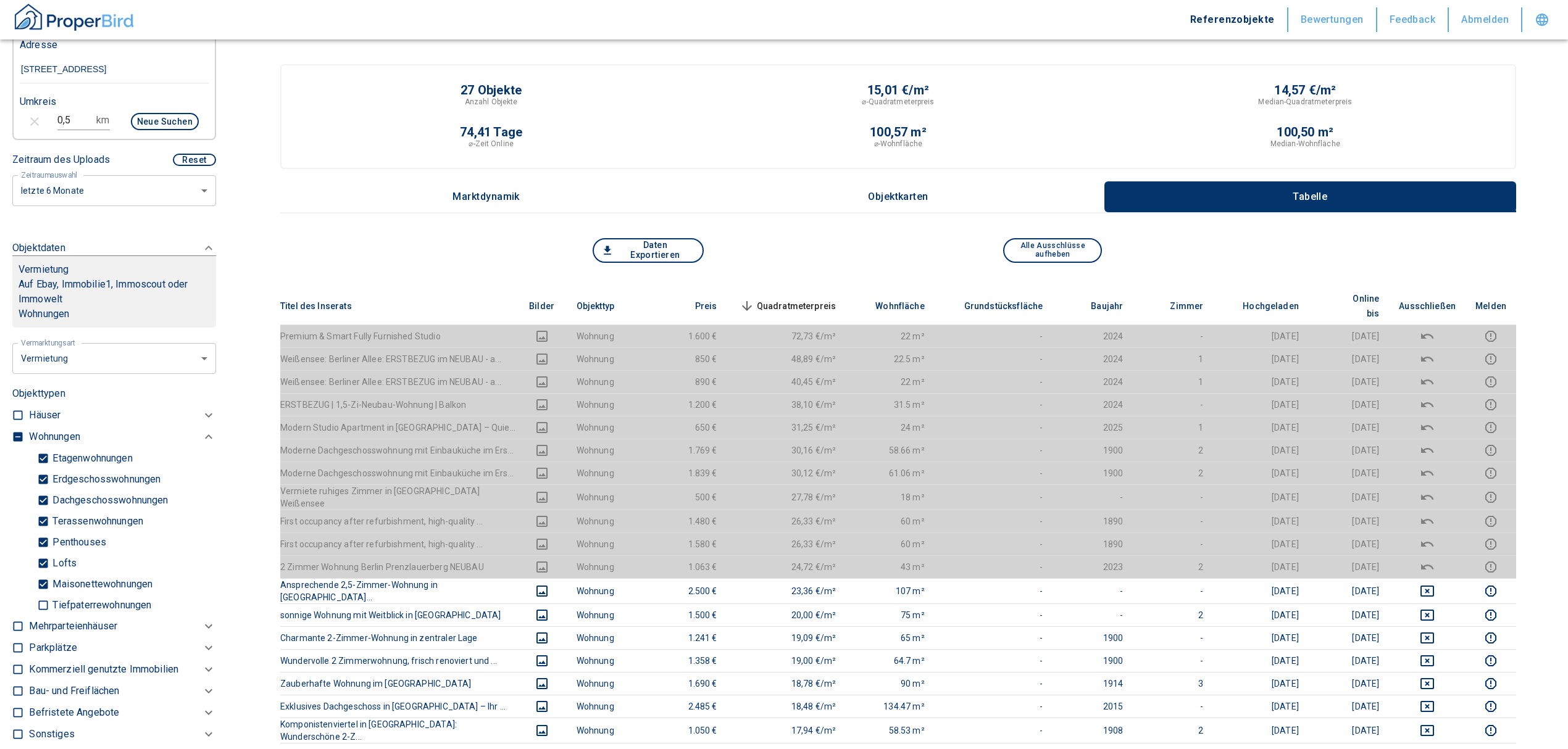
click at [818, 298] on span "Quadratmeterpreis sorted descending" at bounding box center [787, 306] width 100 height 15
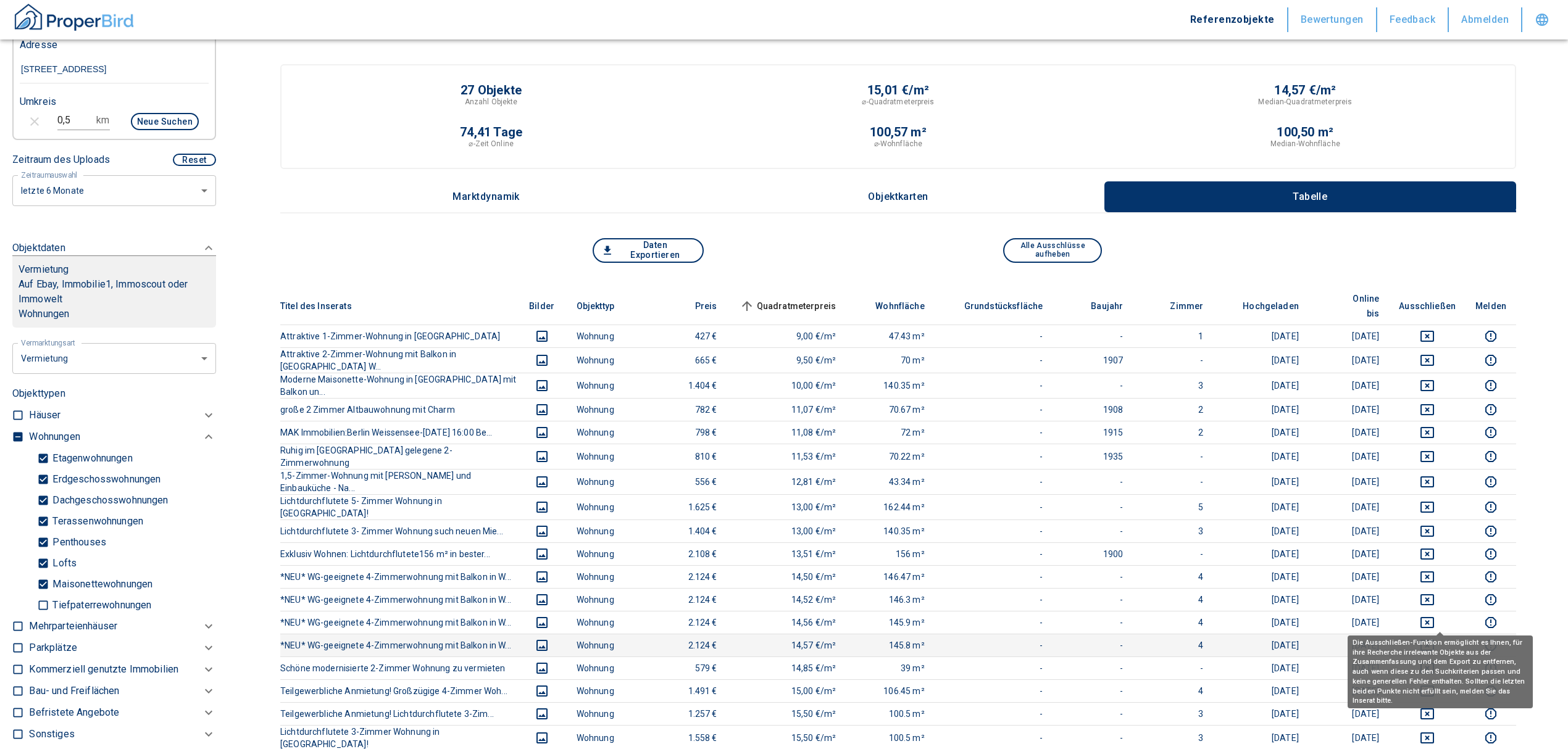
click at [1040, 453] on icon "deselect this listing" at bounding box center [1427, 645] width 14 height 11
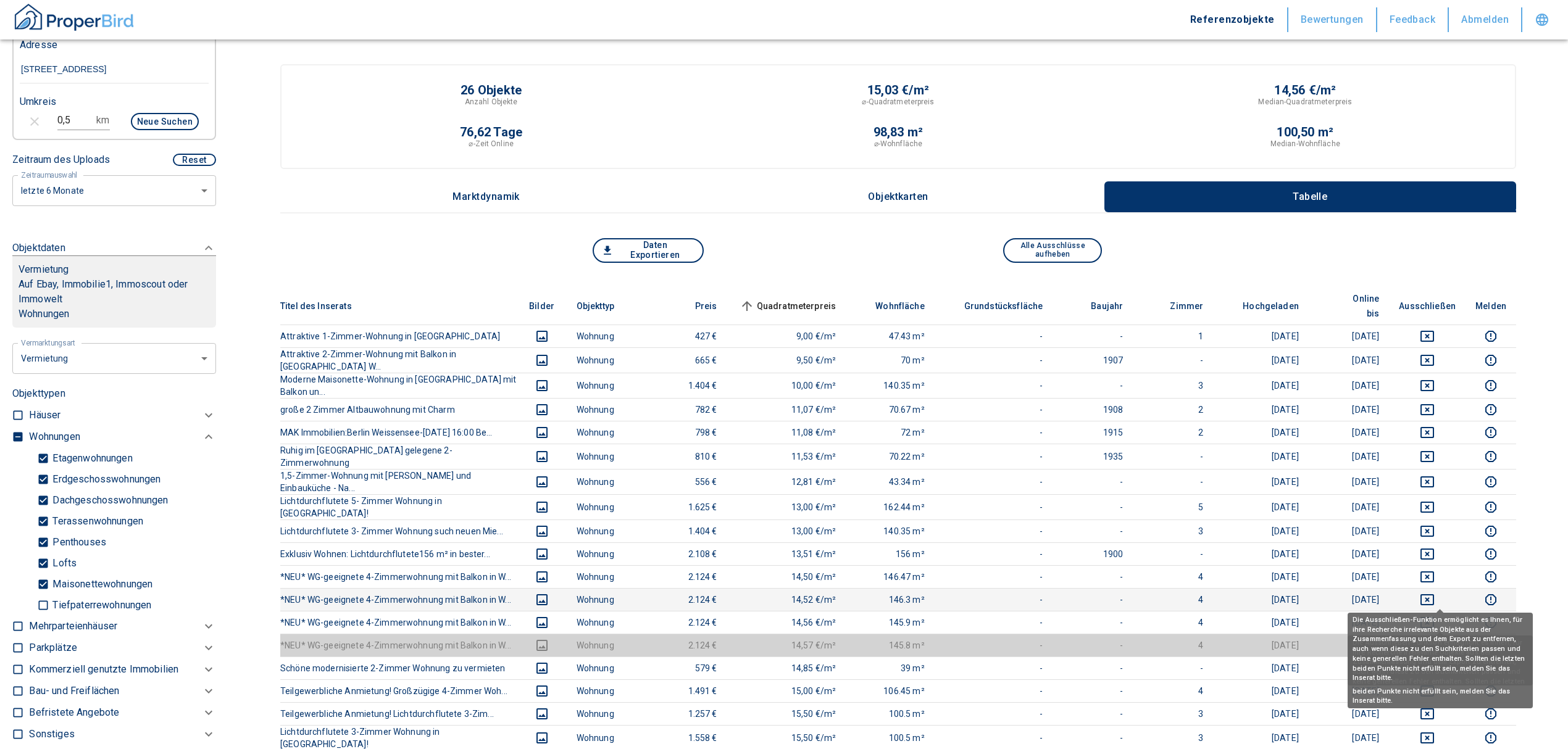
drag, startPoint x: 1440, startPoint y: 594, endPoint x: 1440, endPoint y: 569, distance: 25.0
click at [1040, 453] on icon "deselect this listing" at bounding box center [1428, 622] width 15 height 15
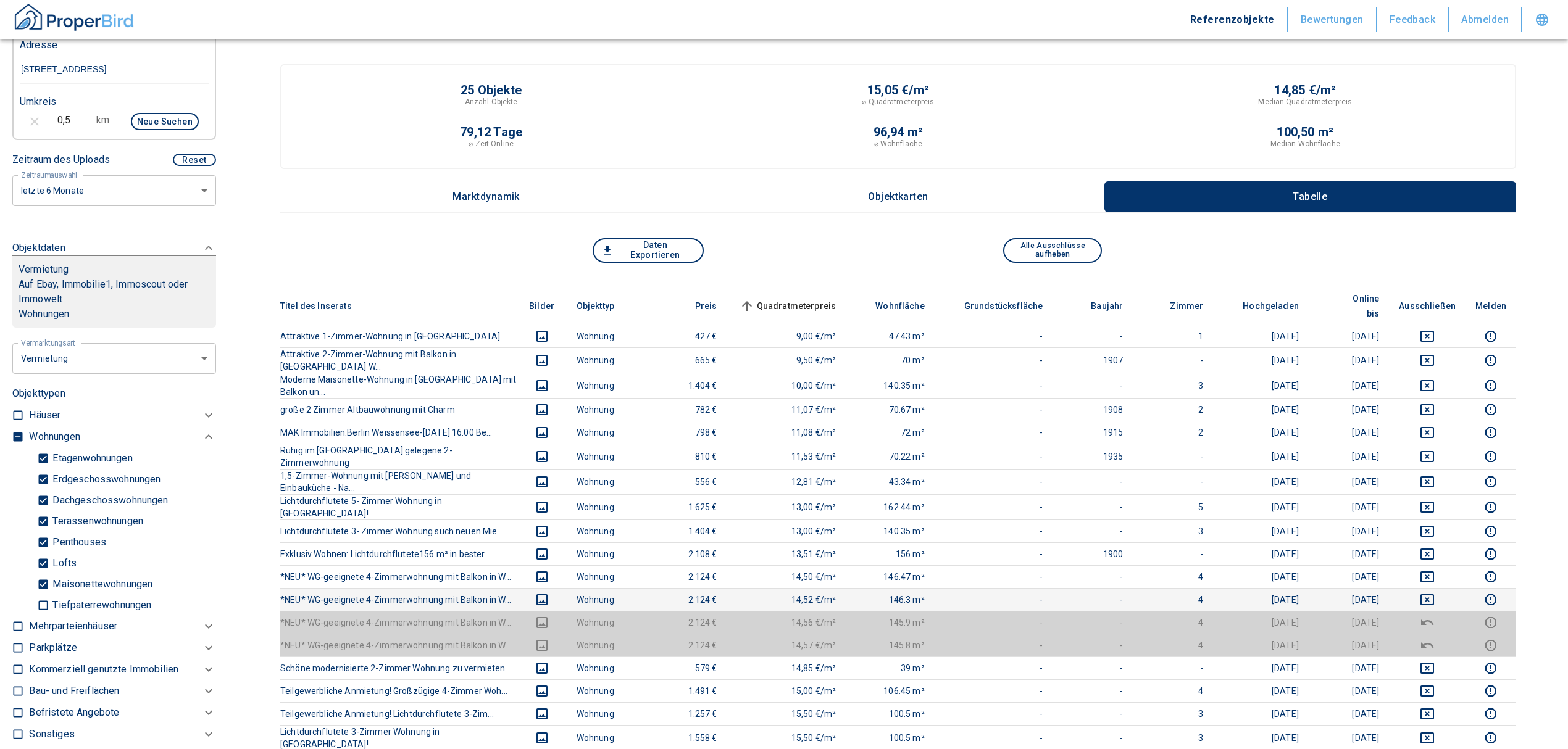
click at [1040, 453] on td at bounding box center [1427, 599] width 77 height 23
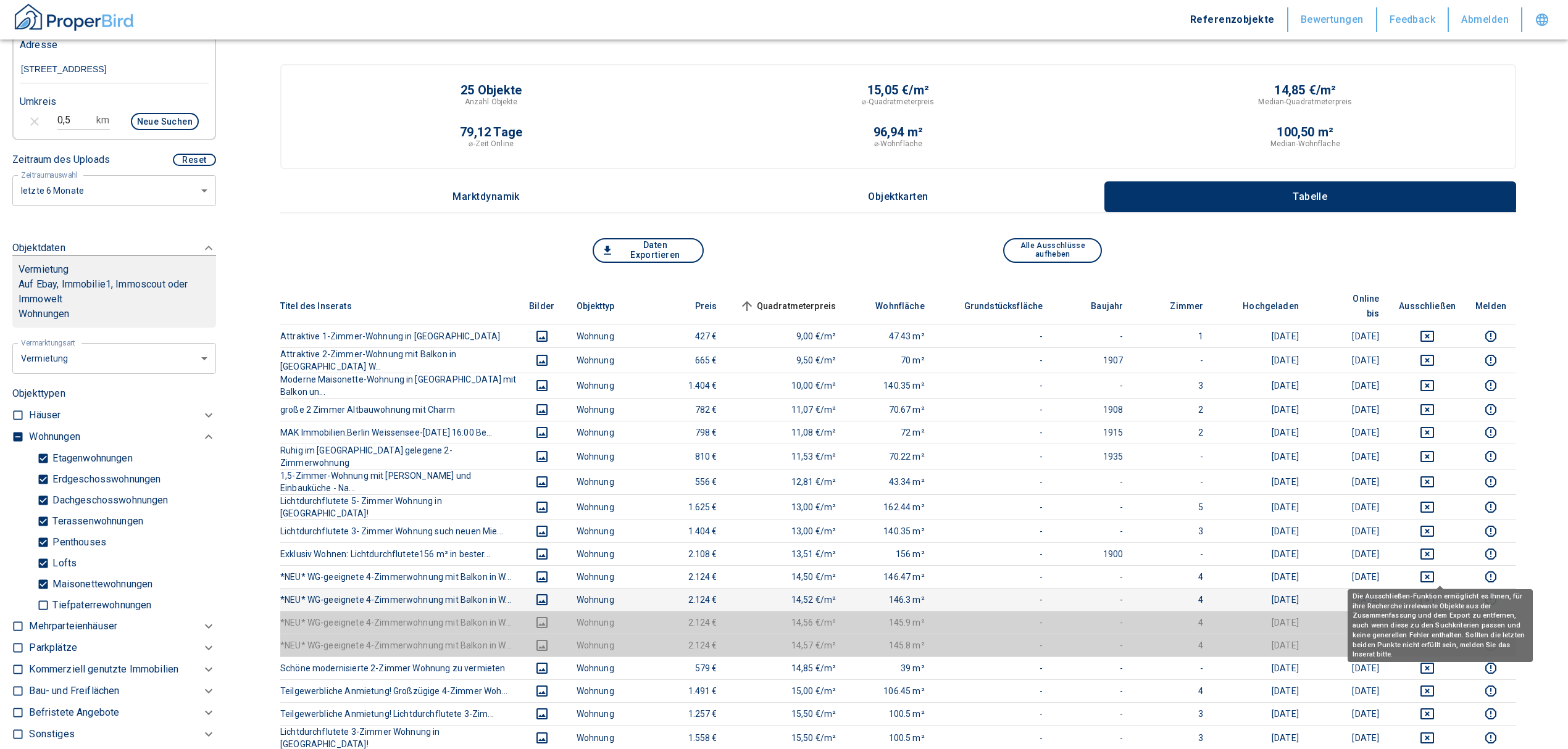
click at [1040, 453] on icon "deselect this listing" at bounding box center [1428, 600] width 15 height 15
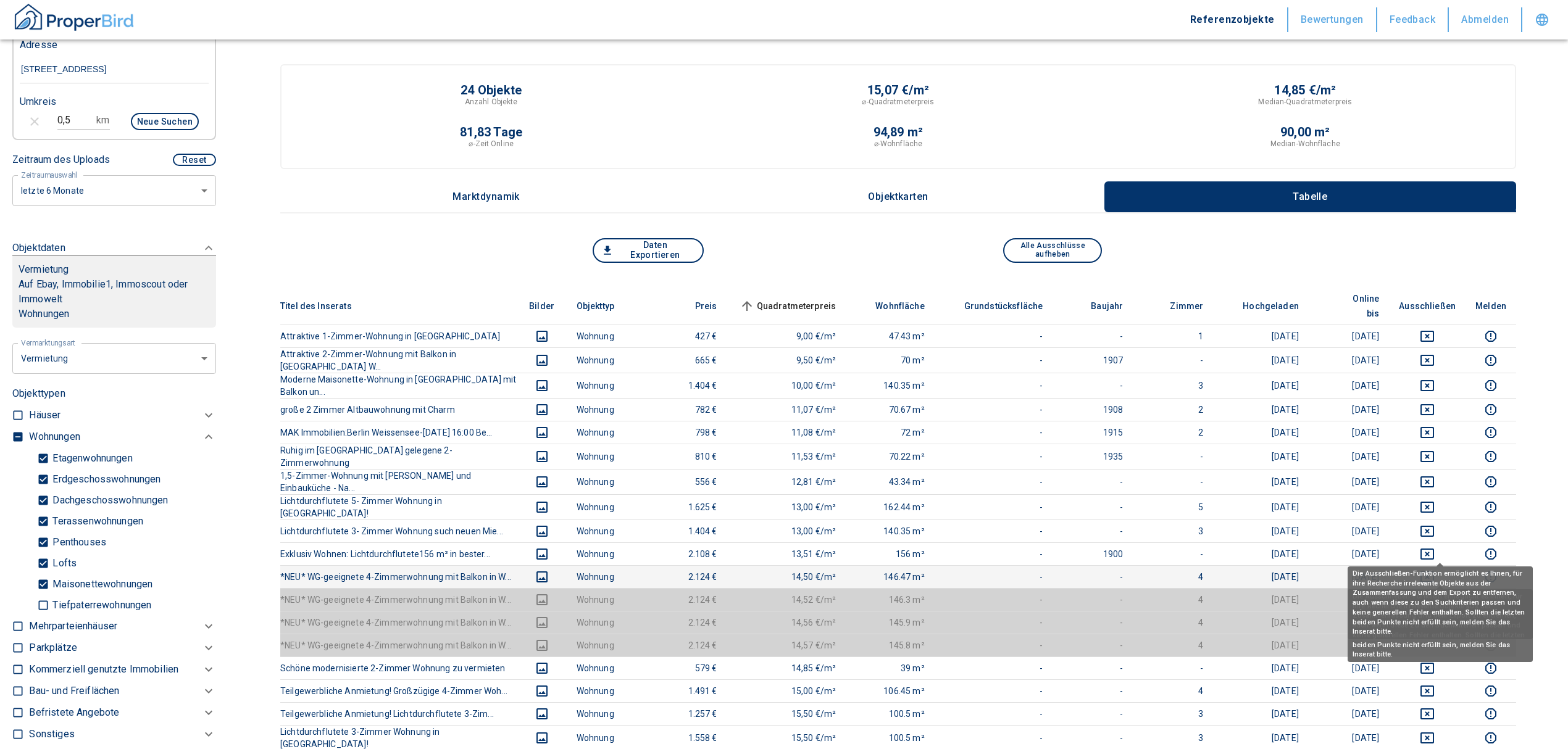
click at [1040, 453] on icon "deselect this listing" at bounding box center [1428, 577] width 15 height 15
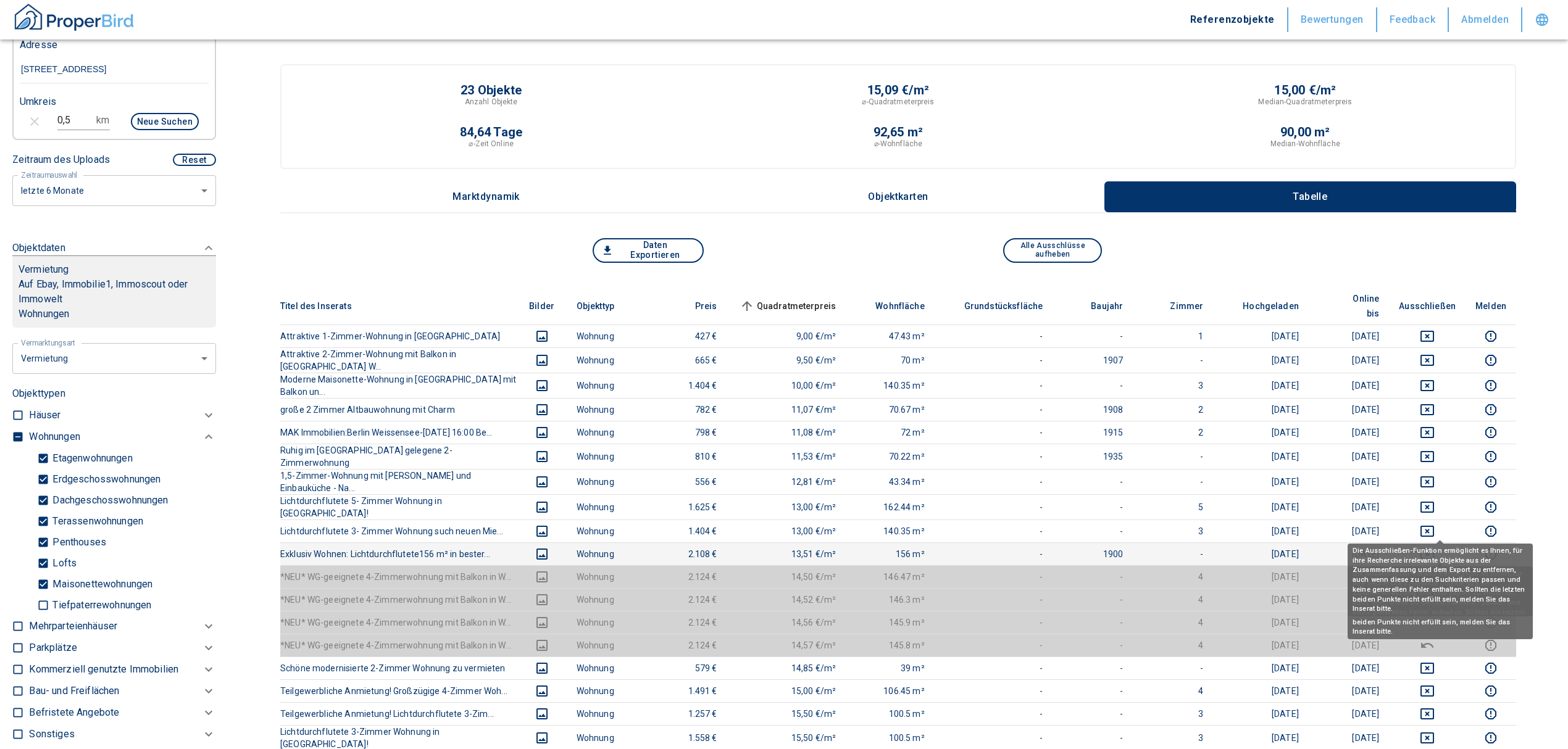
click at [1040, 453] on icon "deselect this listing" at bounding box center [1428, 554] width 15 height 15
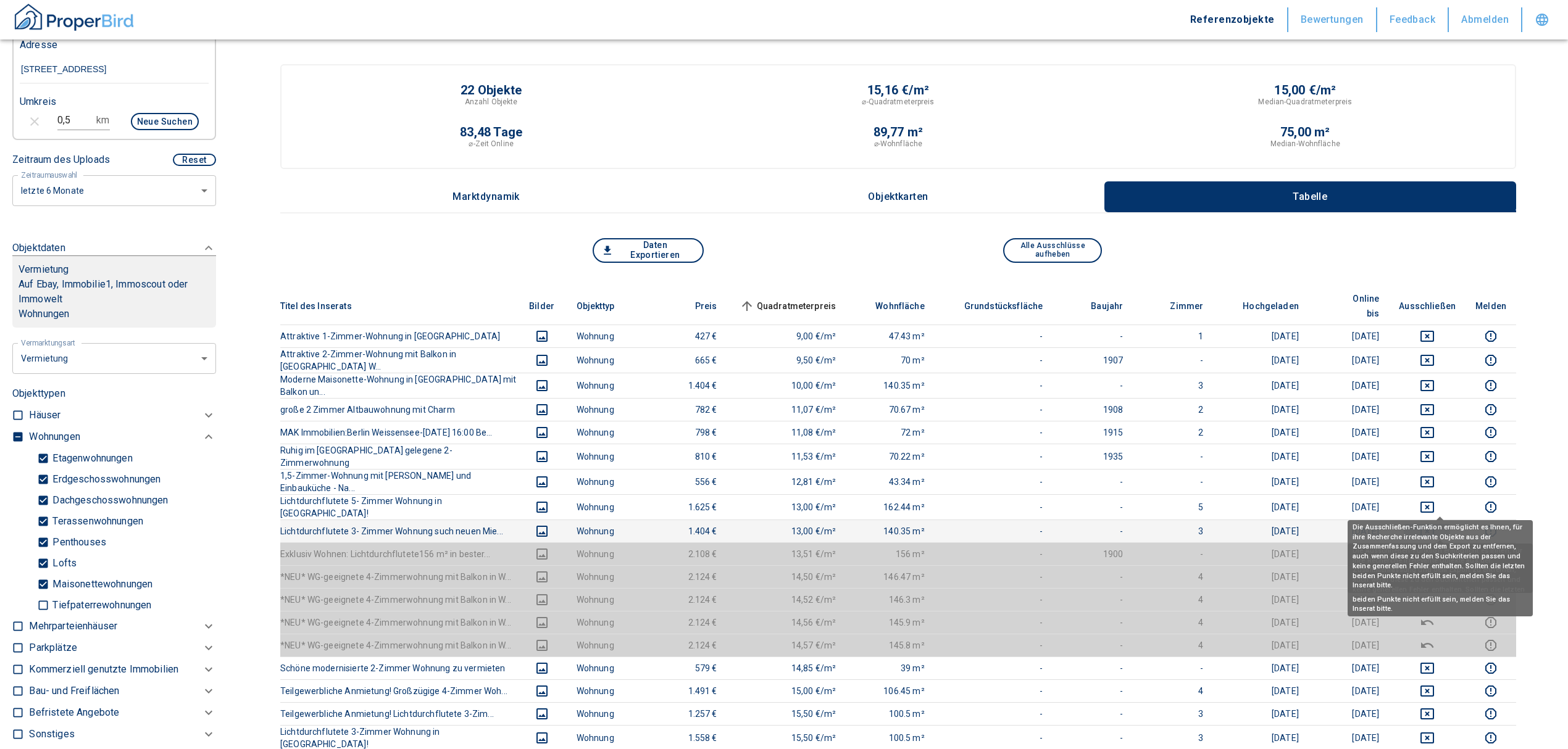
click at [1040, 453] on icon "deselect this listing" at bounding box center [1428, 531] width 15 height 15
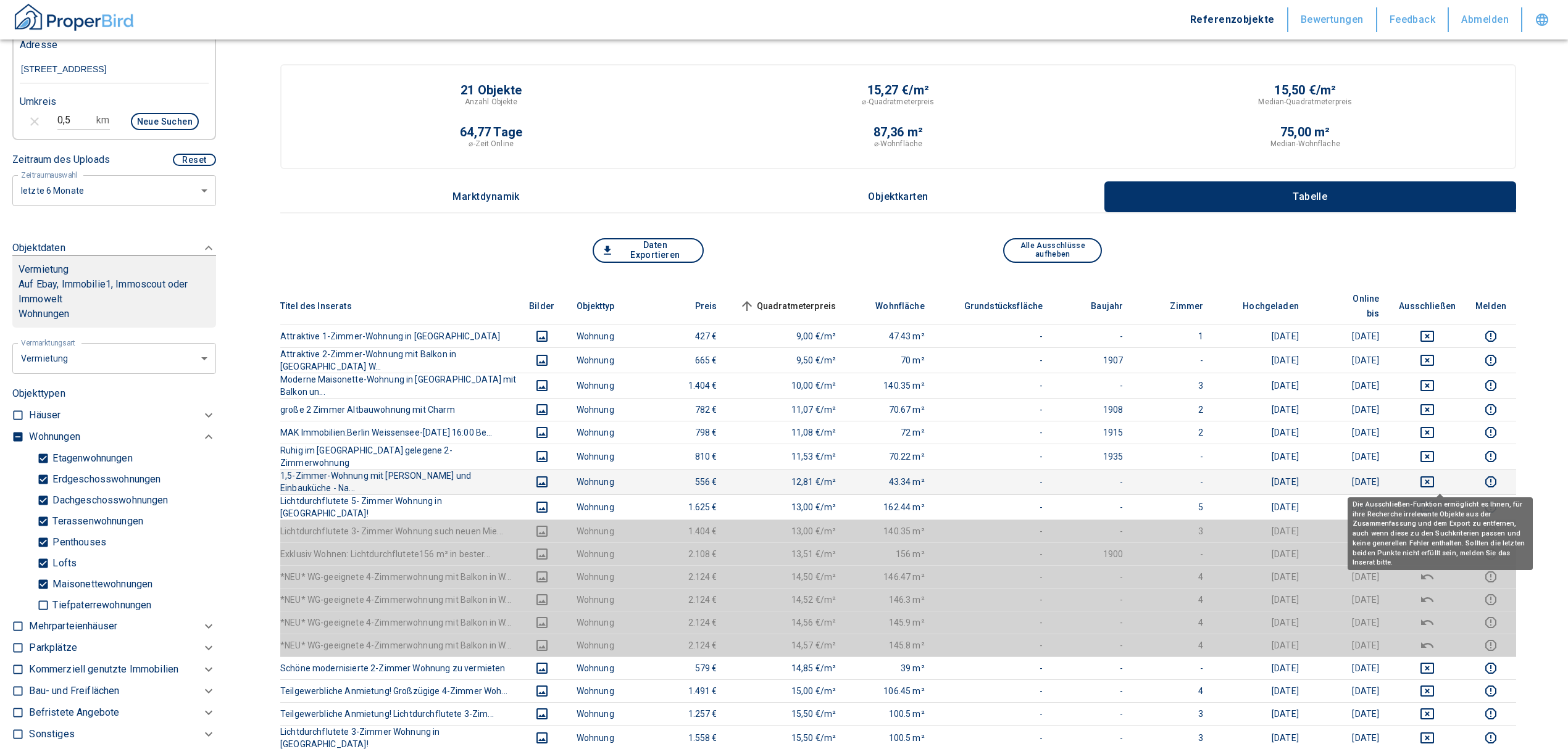
drag, startPoint x: 1433, startPoint y: 480, endPoint x: 1436, endPoint y: 462, distance: 18.2
click at [1040, 453] on icon "deselect this listing" at bounding box center [1427, 507] width 14 height 11
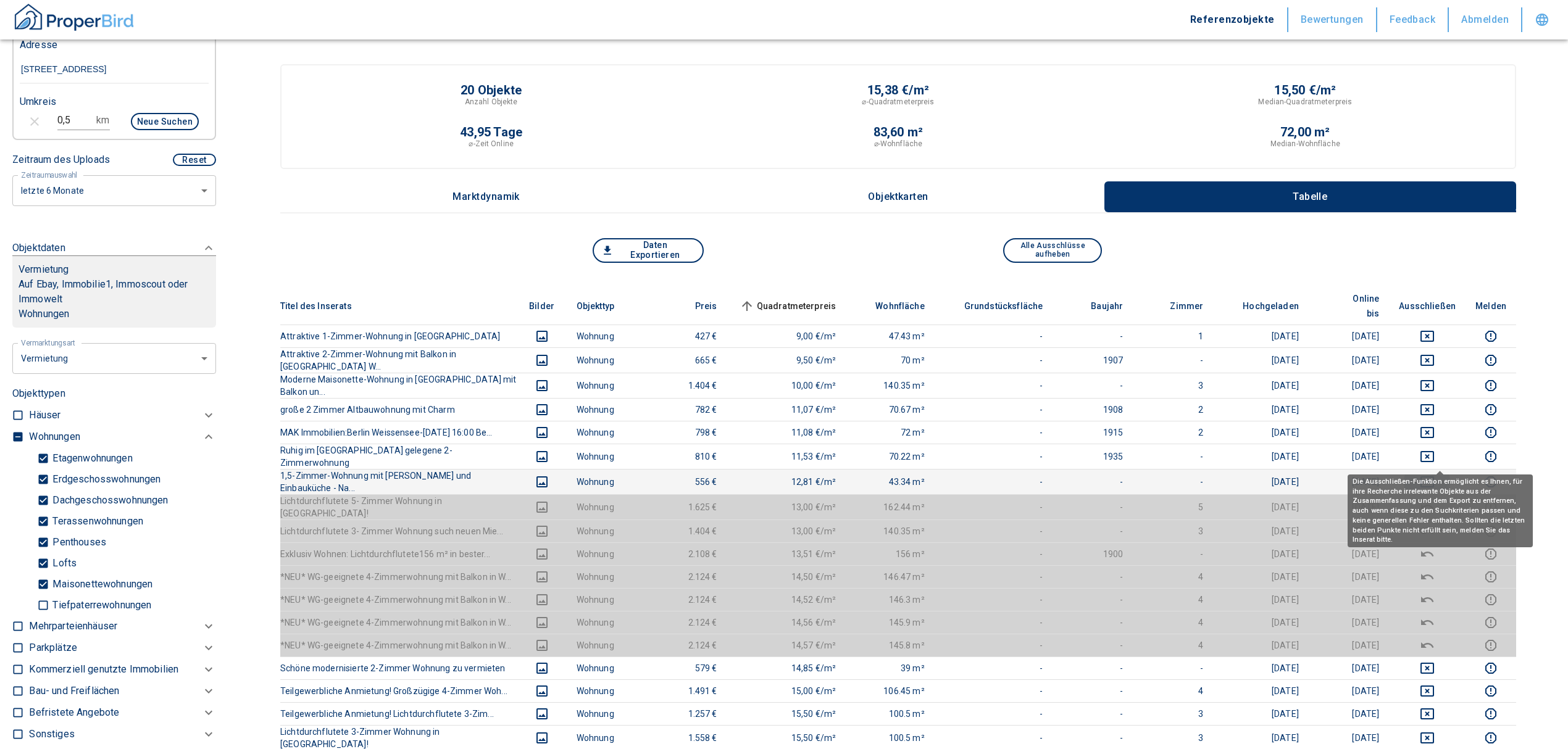
click at [1040, 453] on icon "deselect this listing" at bounding box center [1428, 482] width 15 height 15
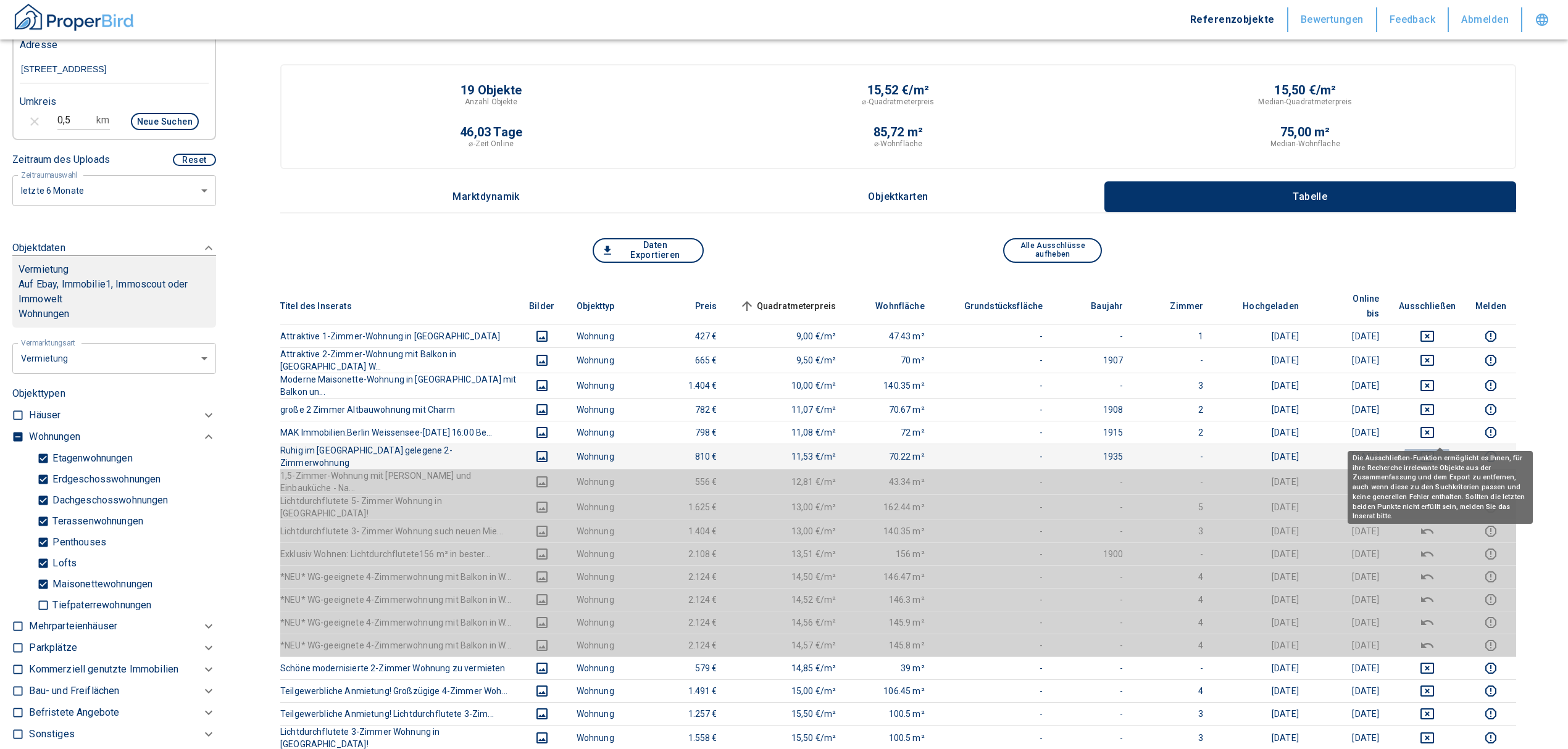
click at [1040, 449] on icon "deselect this listing" at bounding box center [1428, 456] width 15 height 15
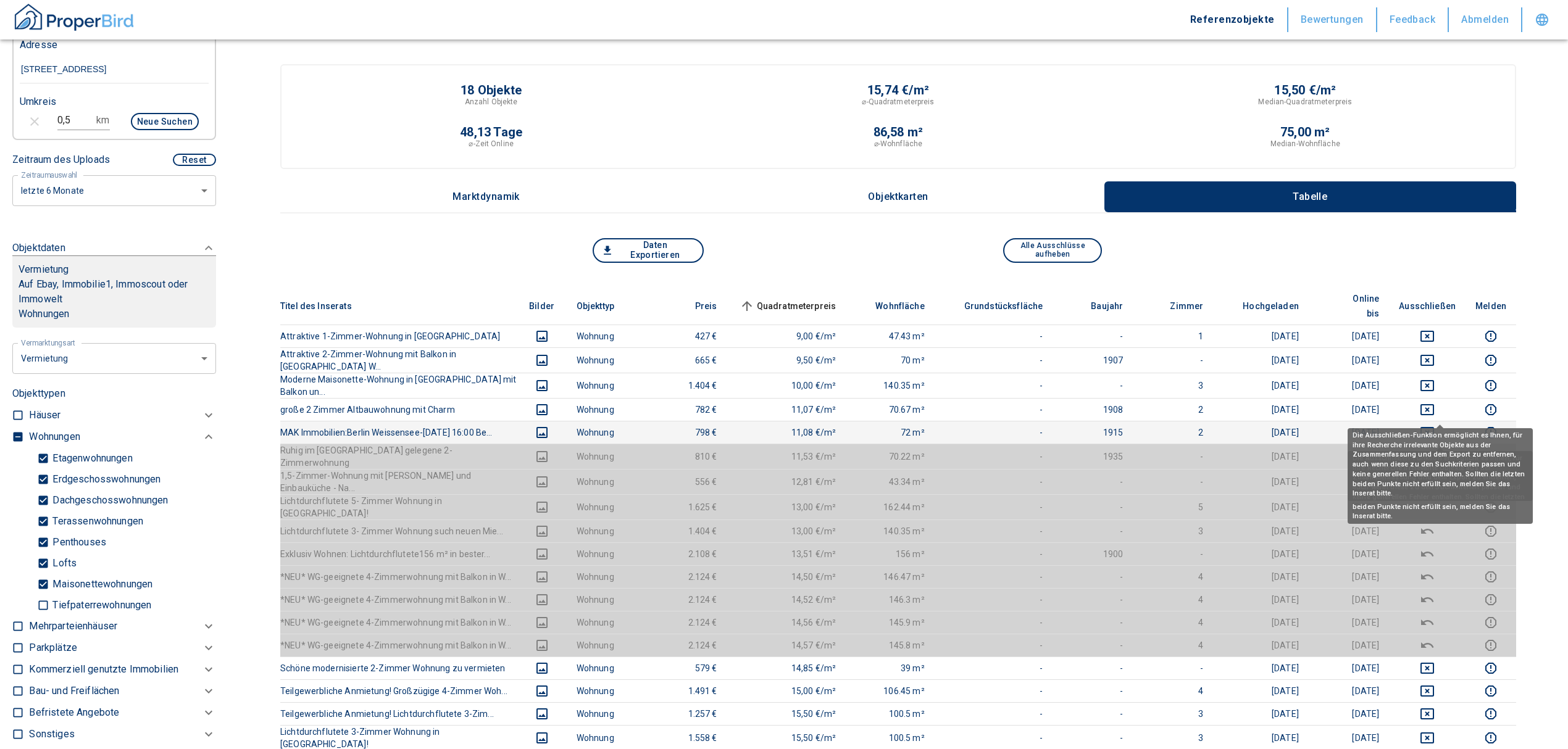
click at [1040, 425] on icon "deselect this listing" at bounding box center [1428, 432] width 15 height 15
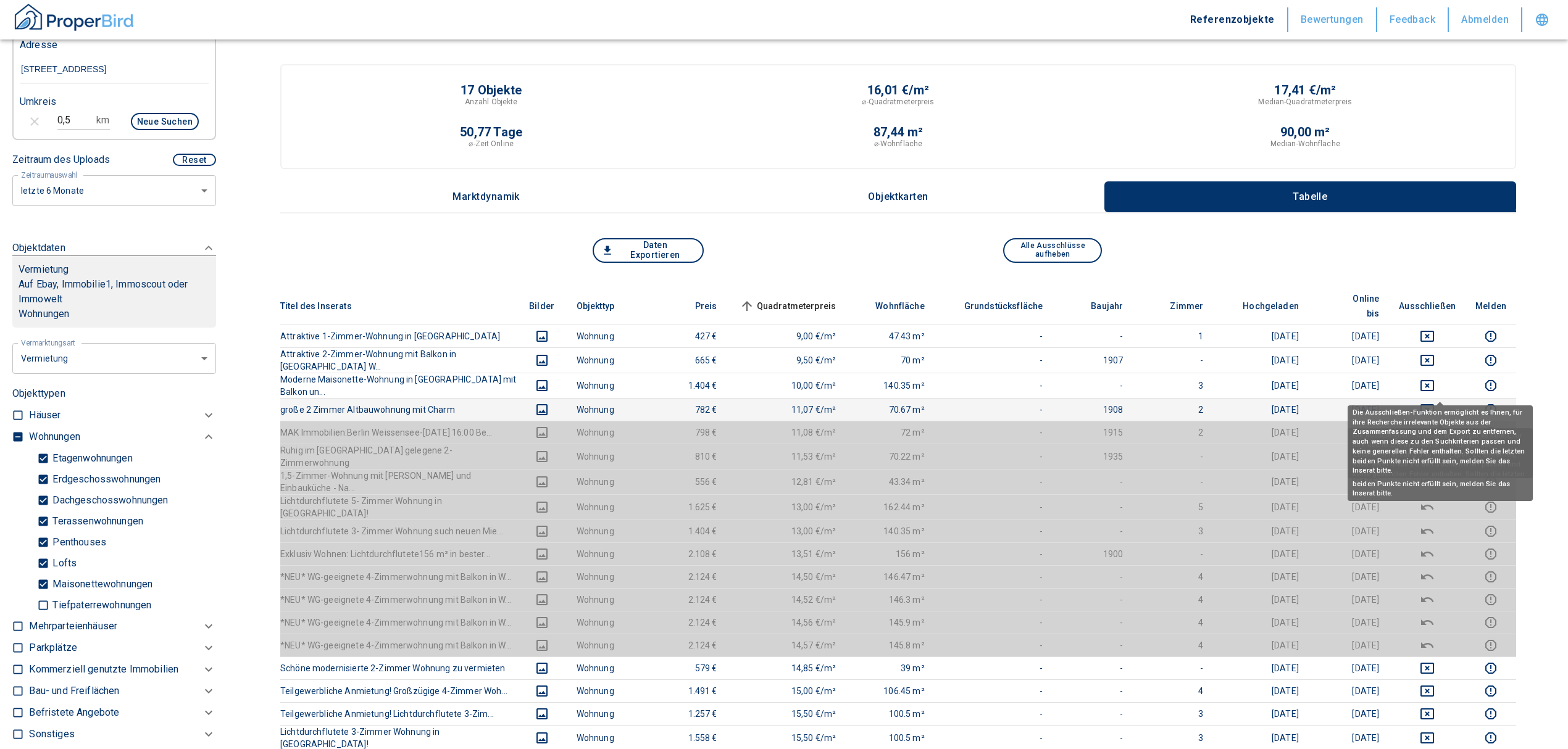
click at [1040, 402] on icon "deselect this listing" at bounding box center [1428, 410] width 15 height 15
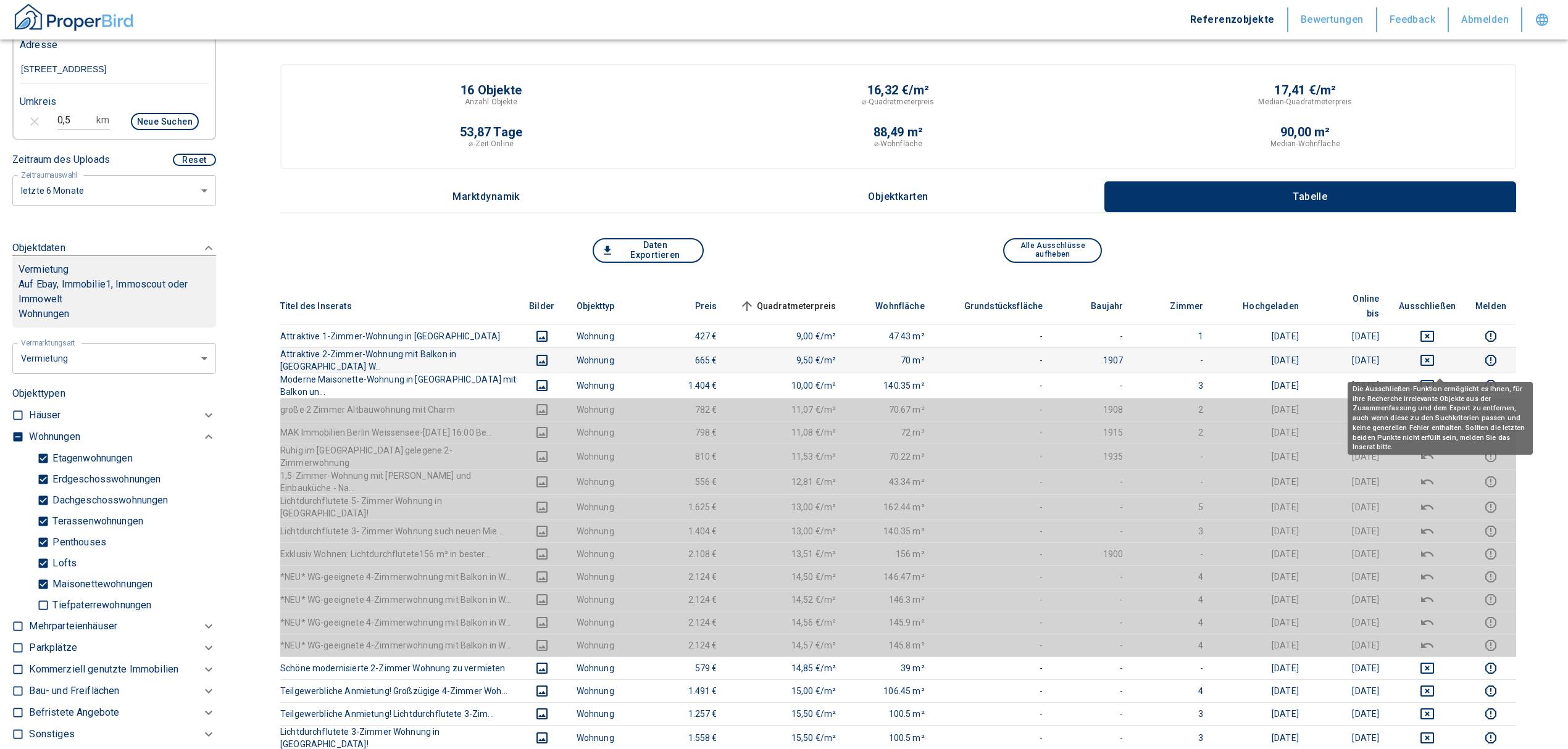
drag, startPoint x: 1440, startPoint y: 368, endPoint x: 1441, endPoint y: 347, distance: 21.0
click at [1040, 380] on icon "deselect this listing" at bounding box center [1427, 385] width 14 height 11
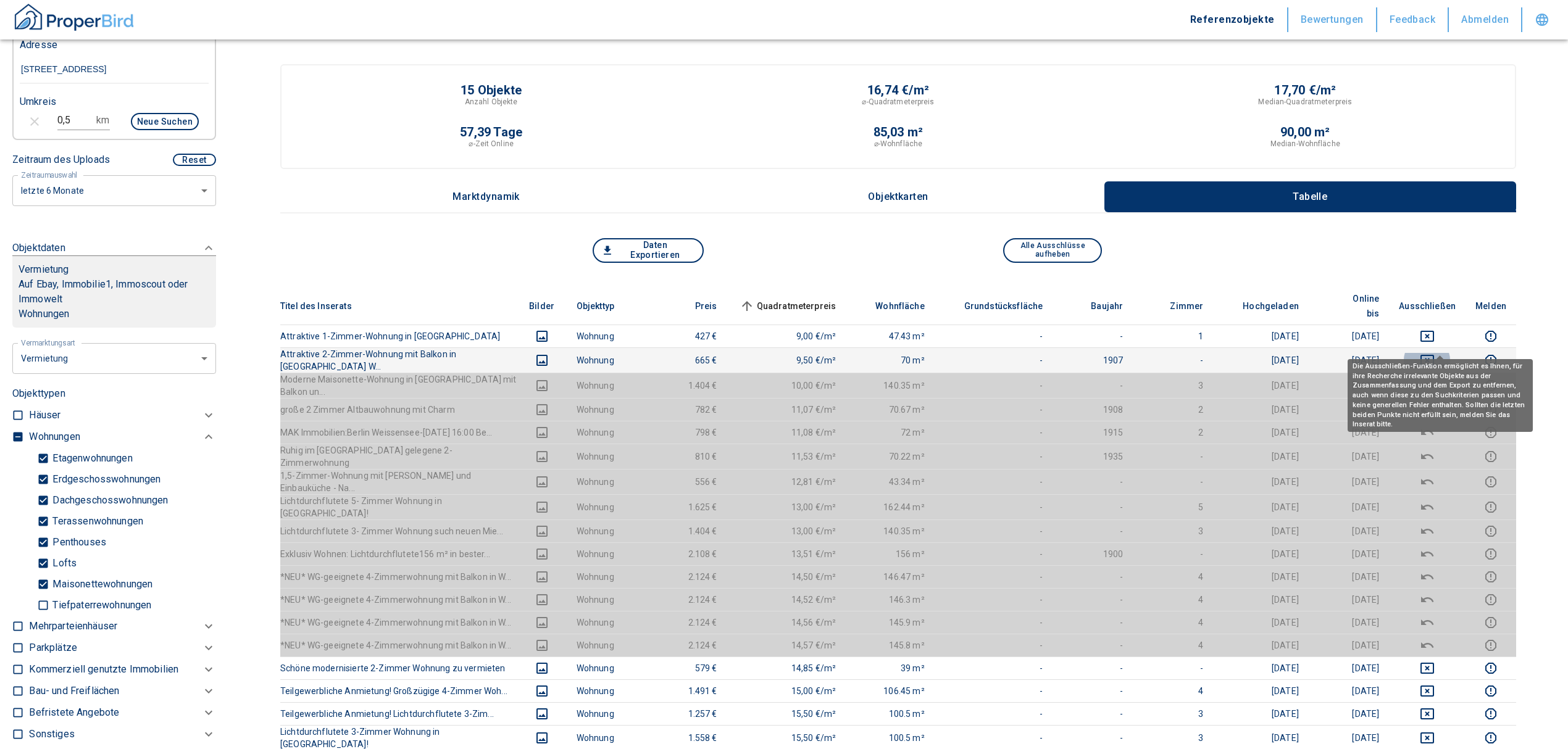
click at [1040, 355] on icon "deselect this listing" at bounding box center [1427, 360] width 14 height 11
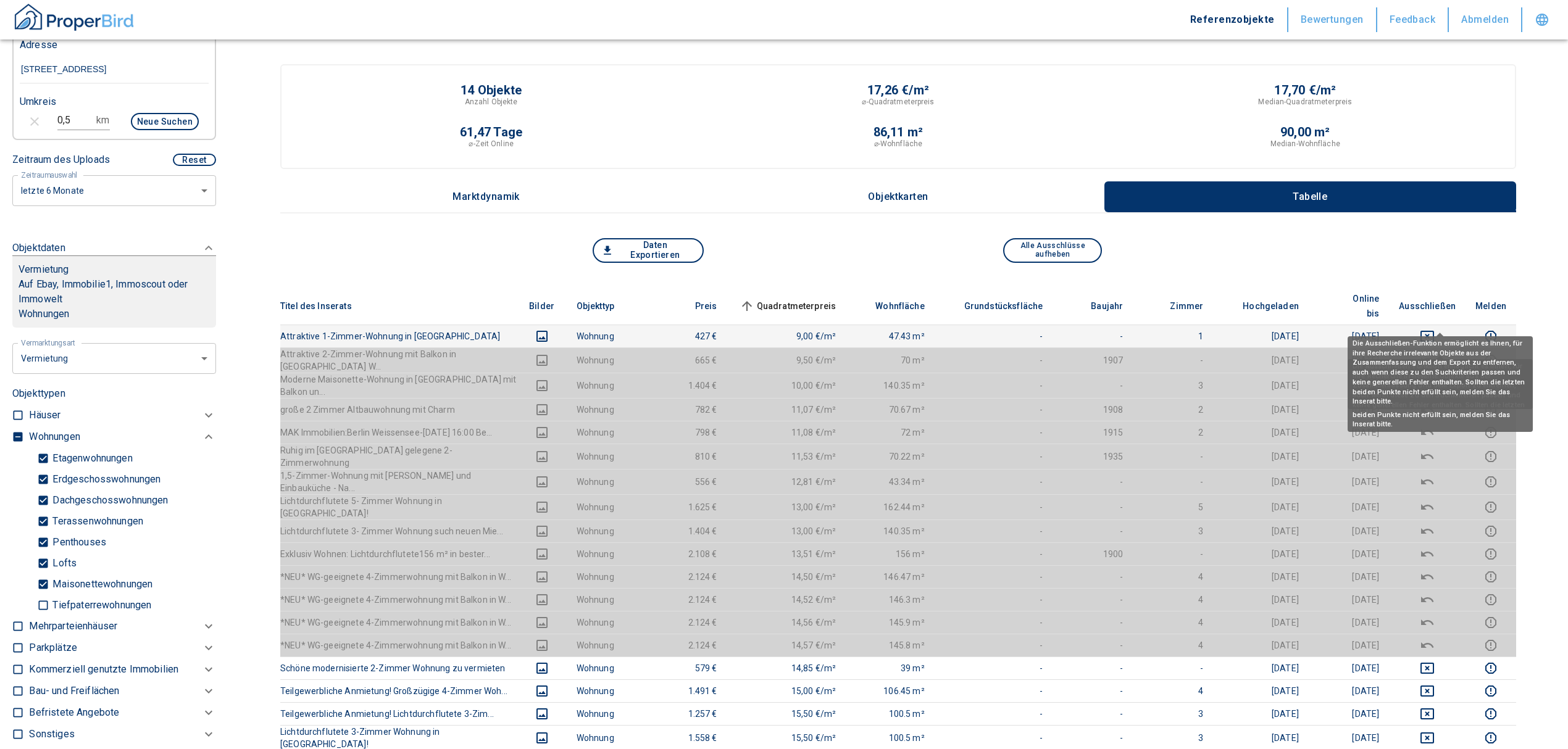
click at [1040, 331] on icon "deselect this listing" at bounding box center [1427, 336] width 14 height 11
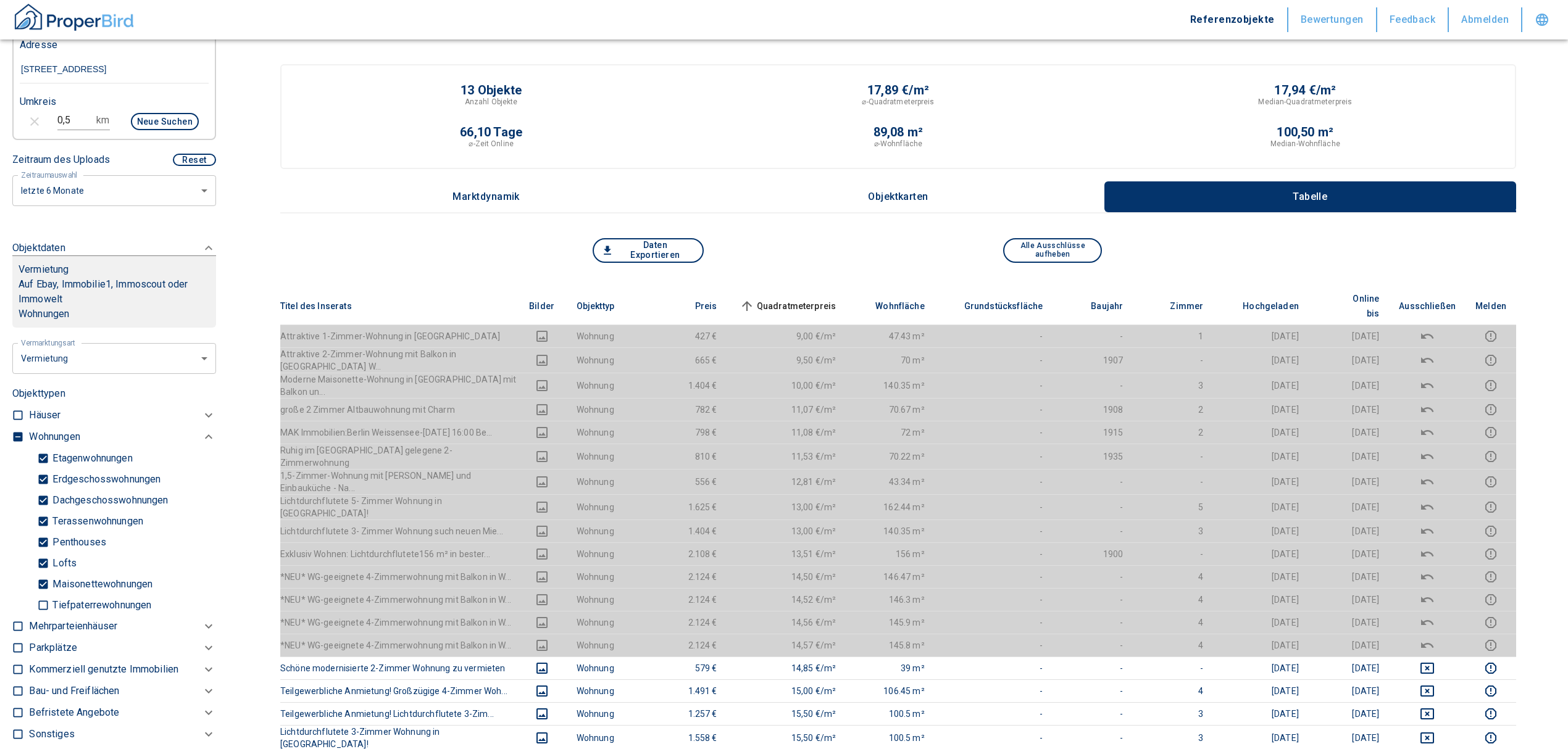
click at [817, 299] on span "Quadratmeterpreis sorted ascending" at bounding box center [787, 306] width 100 height 15
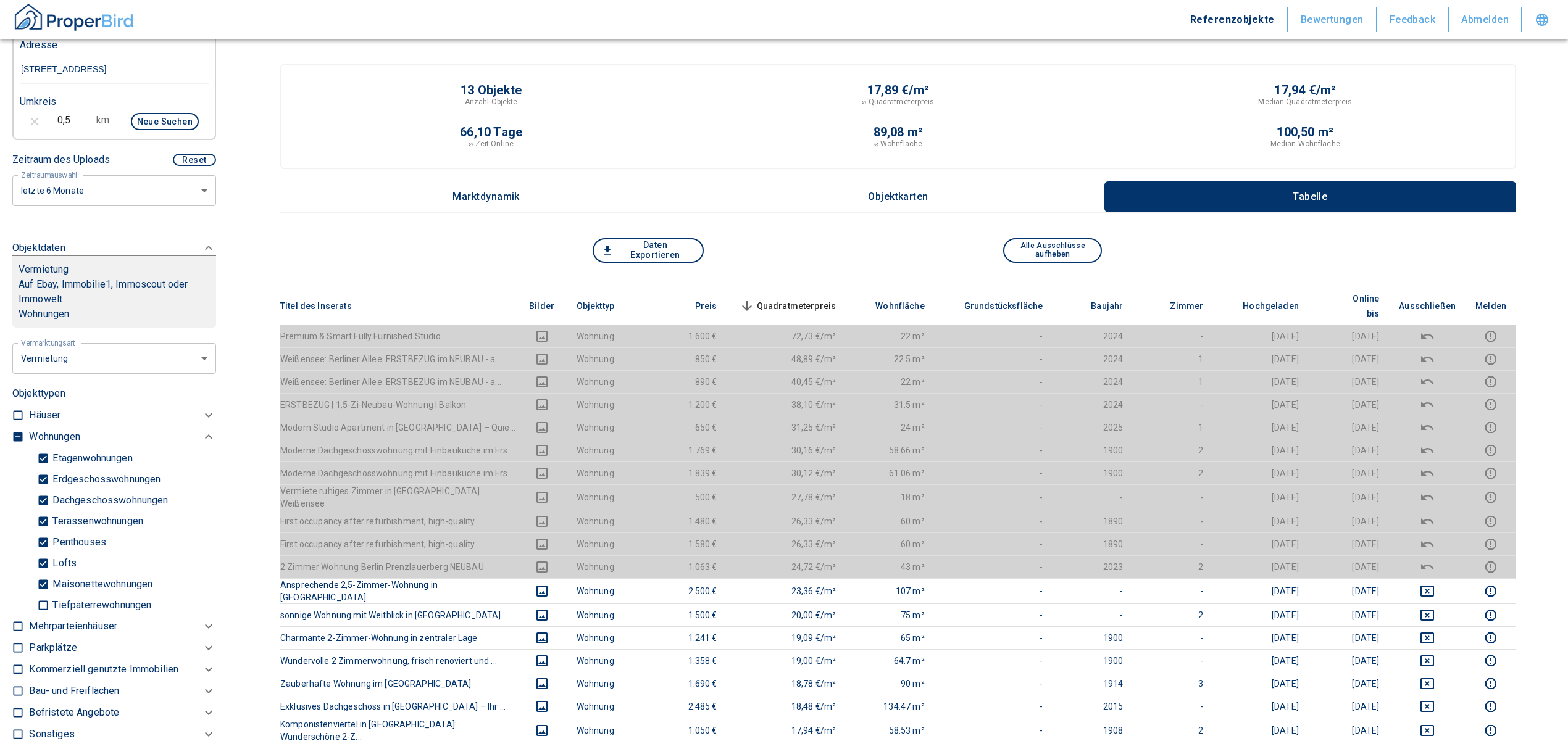
click at [21, 443] on input "checkbox" at bounding box center [18, 437] width 12 height 12
checkbox input "true"
type input "2020"
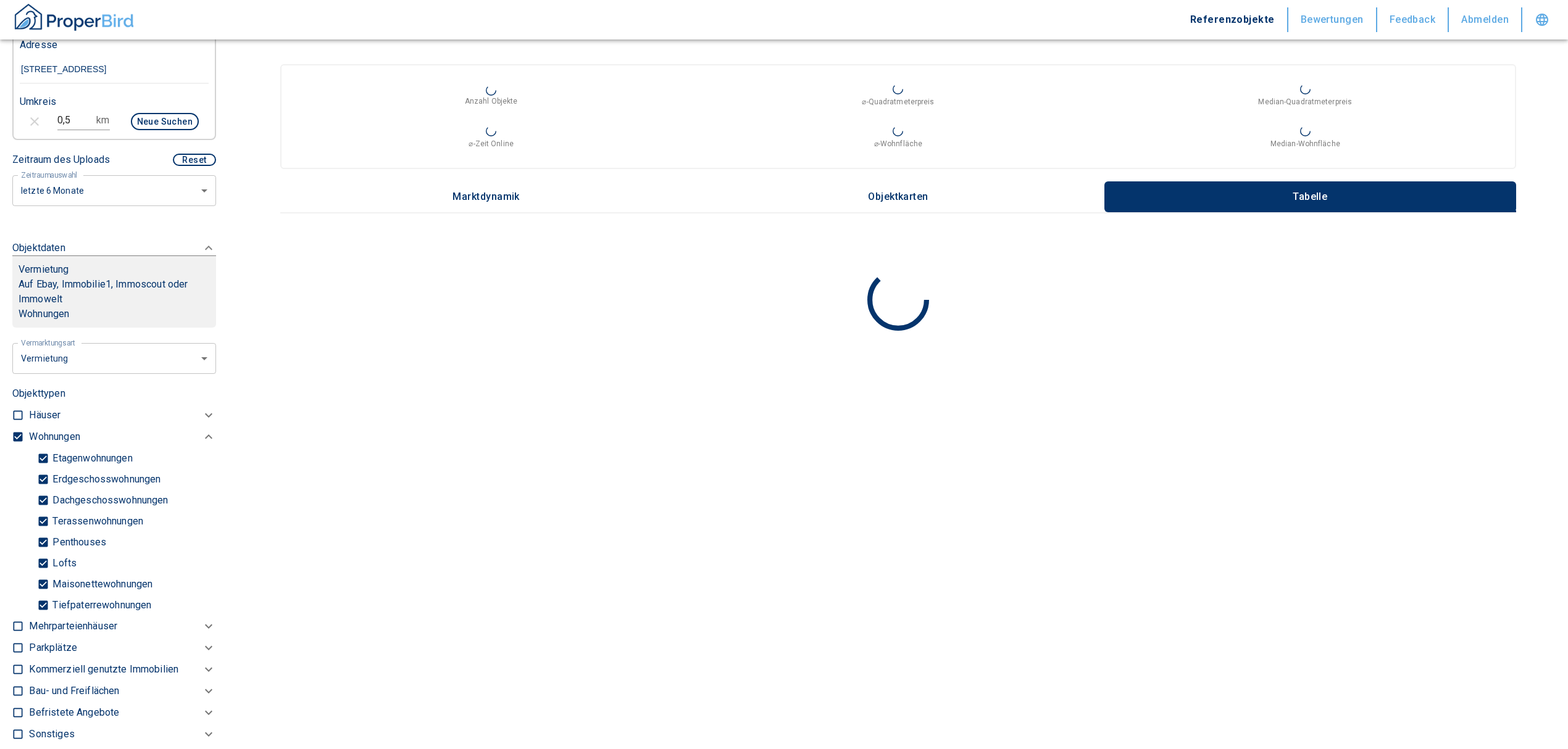
click at [21, 443] on input "checkbox" at bounding box center [18, 437] width 12 height 12
checkbox input "false"
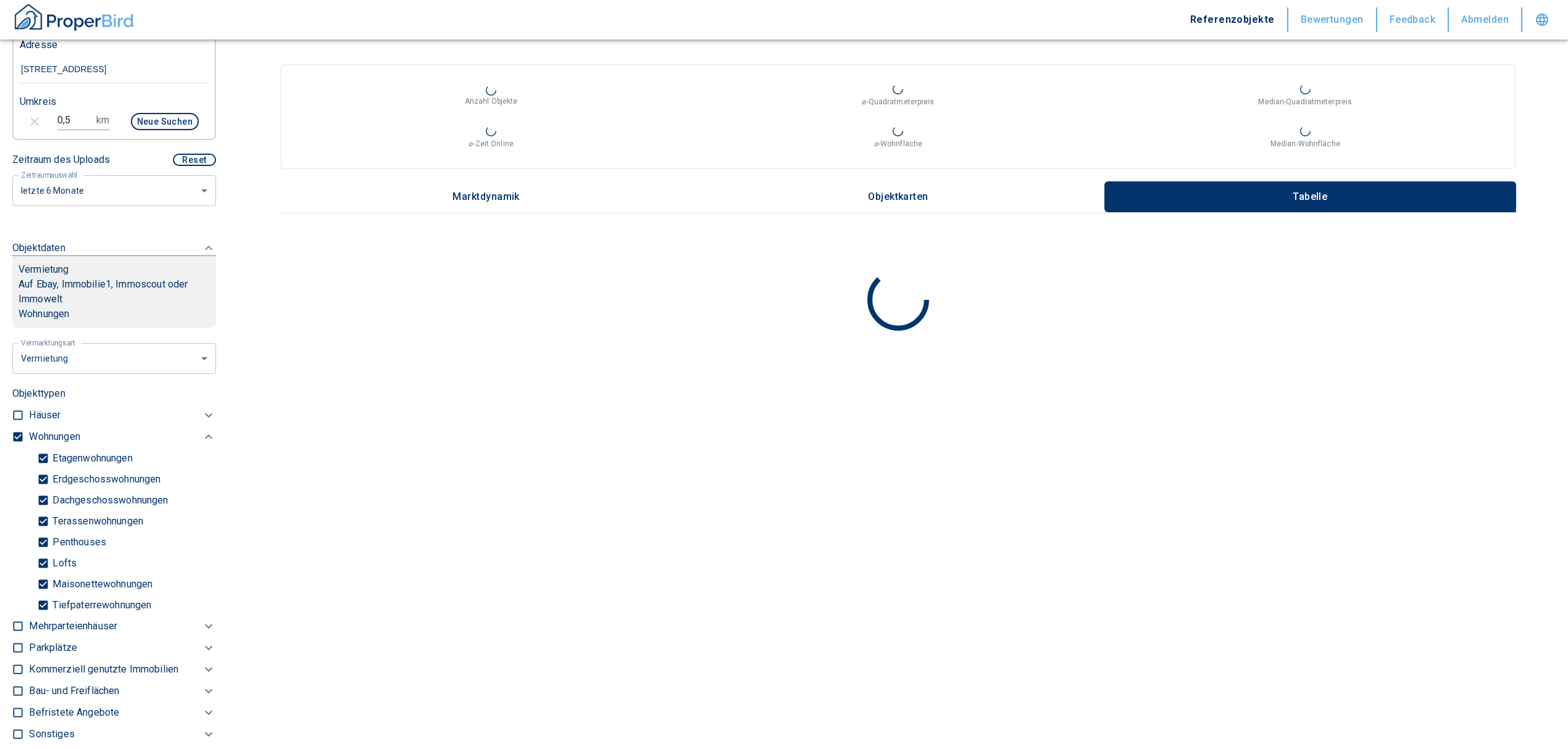
checkbox input "false"
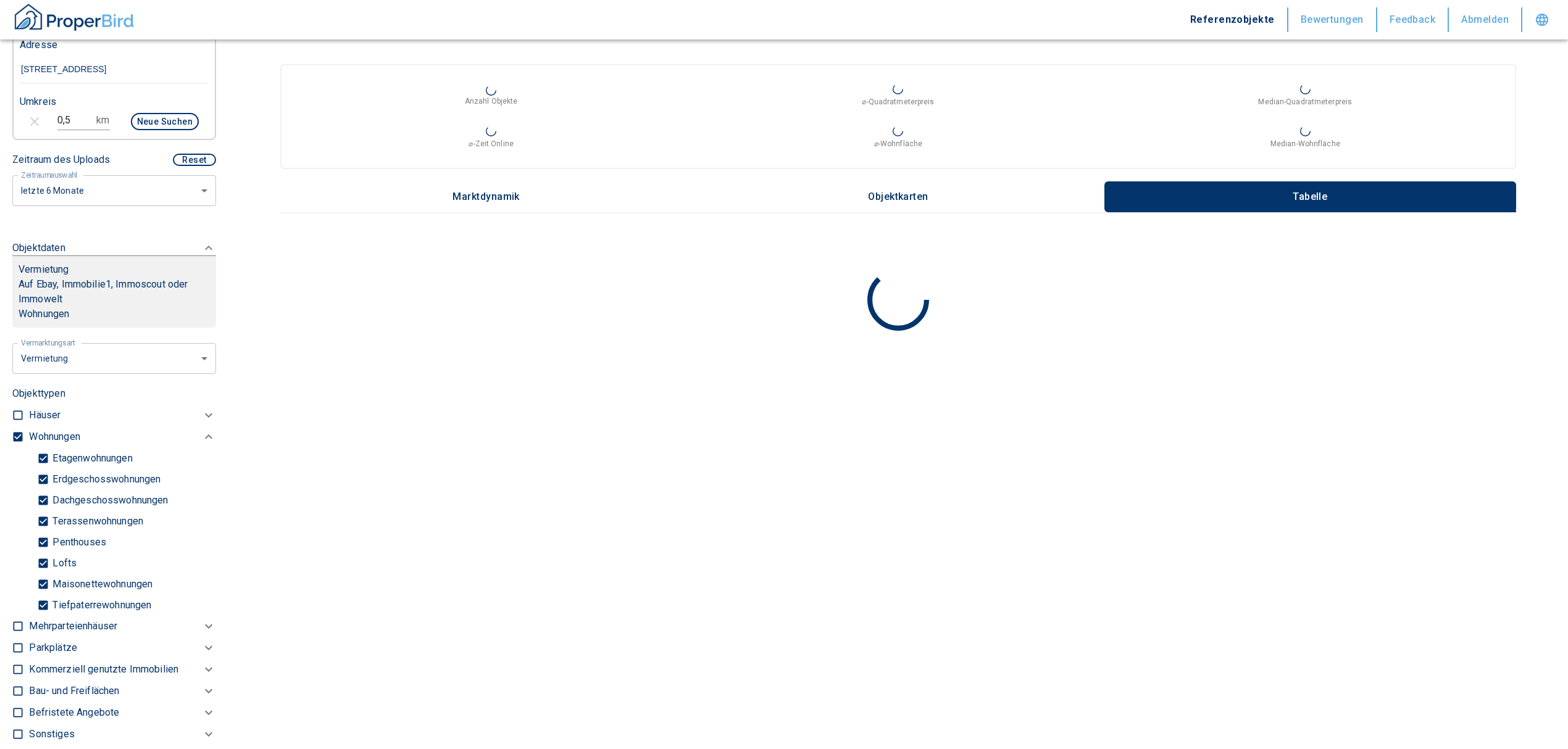
type input "2020"
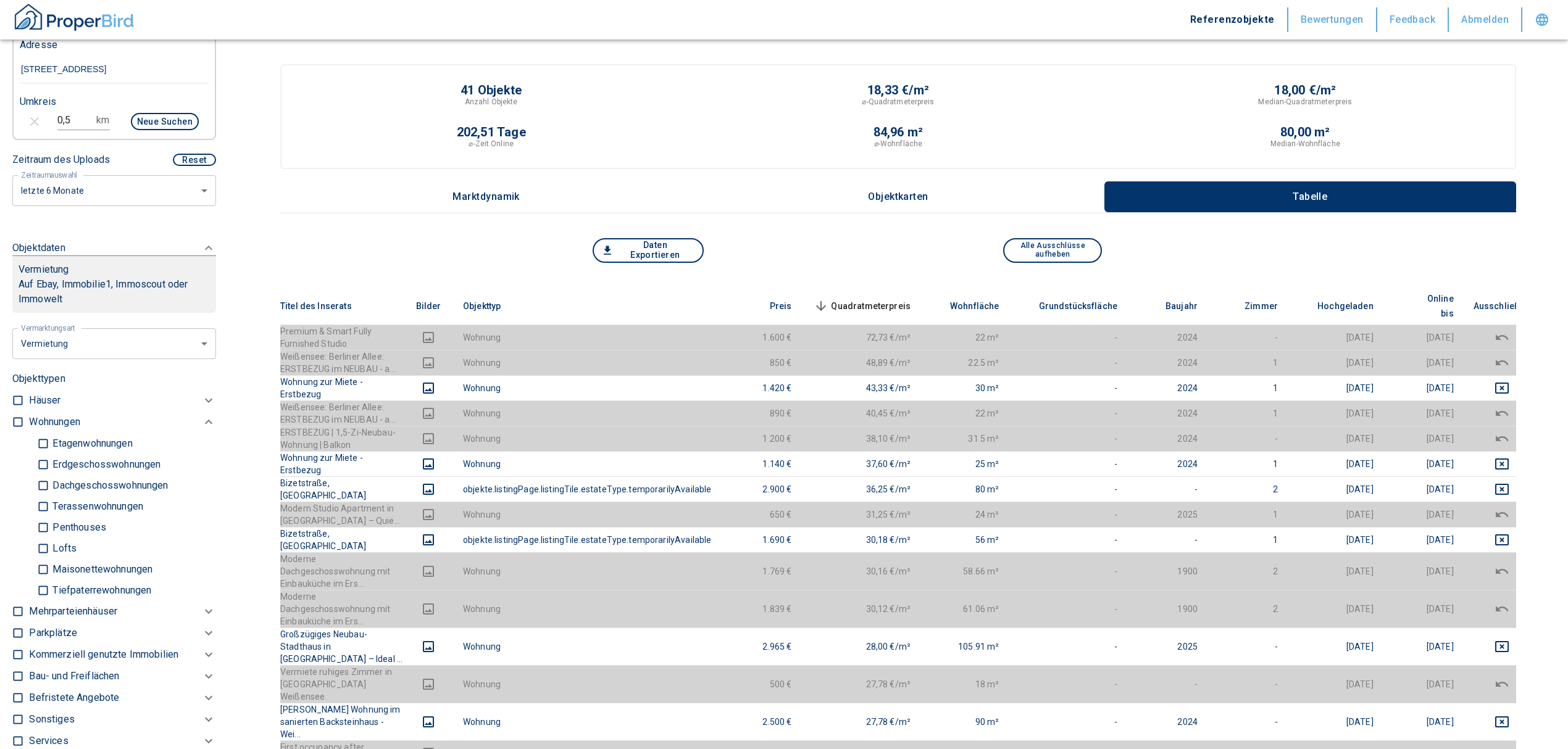
drag, startPoint x: 67, startPoint y: 623, endPoint x: 124, endPoint y: 620, distance: 57.1
click at [124, 429] on div "Mehrparteienhäuser" at bounding box center [115, 422] width 172 height 15
click at [80, 429] on p "Kommerziell genutzte Immobilien" at bounding box center [54, 422] width 50 height 15
click at [50, 448] on p "Ladengeschäftsflächen" at bounding box center [90, 443] width 83 height 10
click at [49, 453] on input "Ladengeschäftsflächen" at bounding box center [43, 718] width 12 height 22
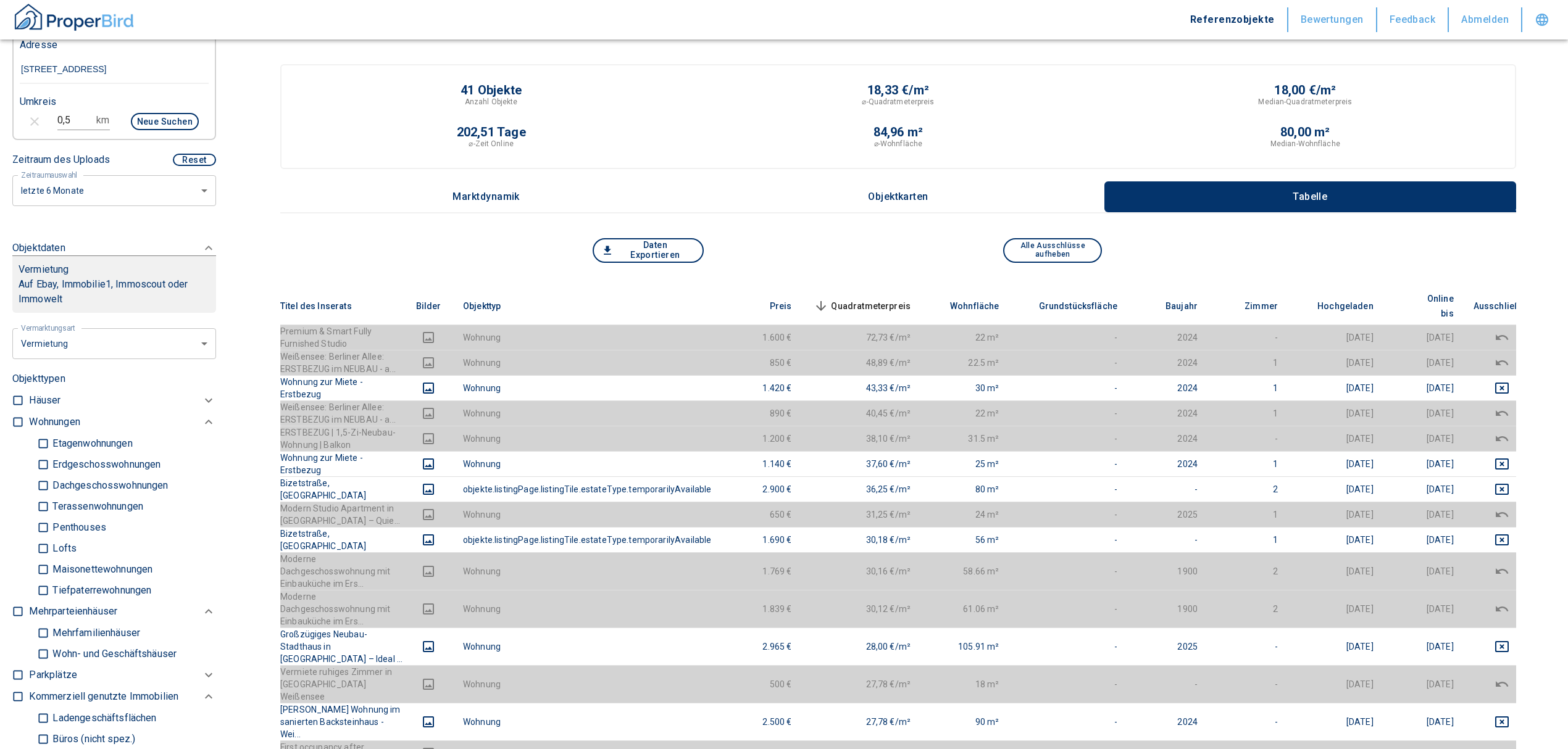
checkbox input "true"
type input "2020"
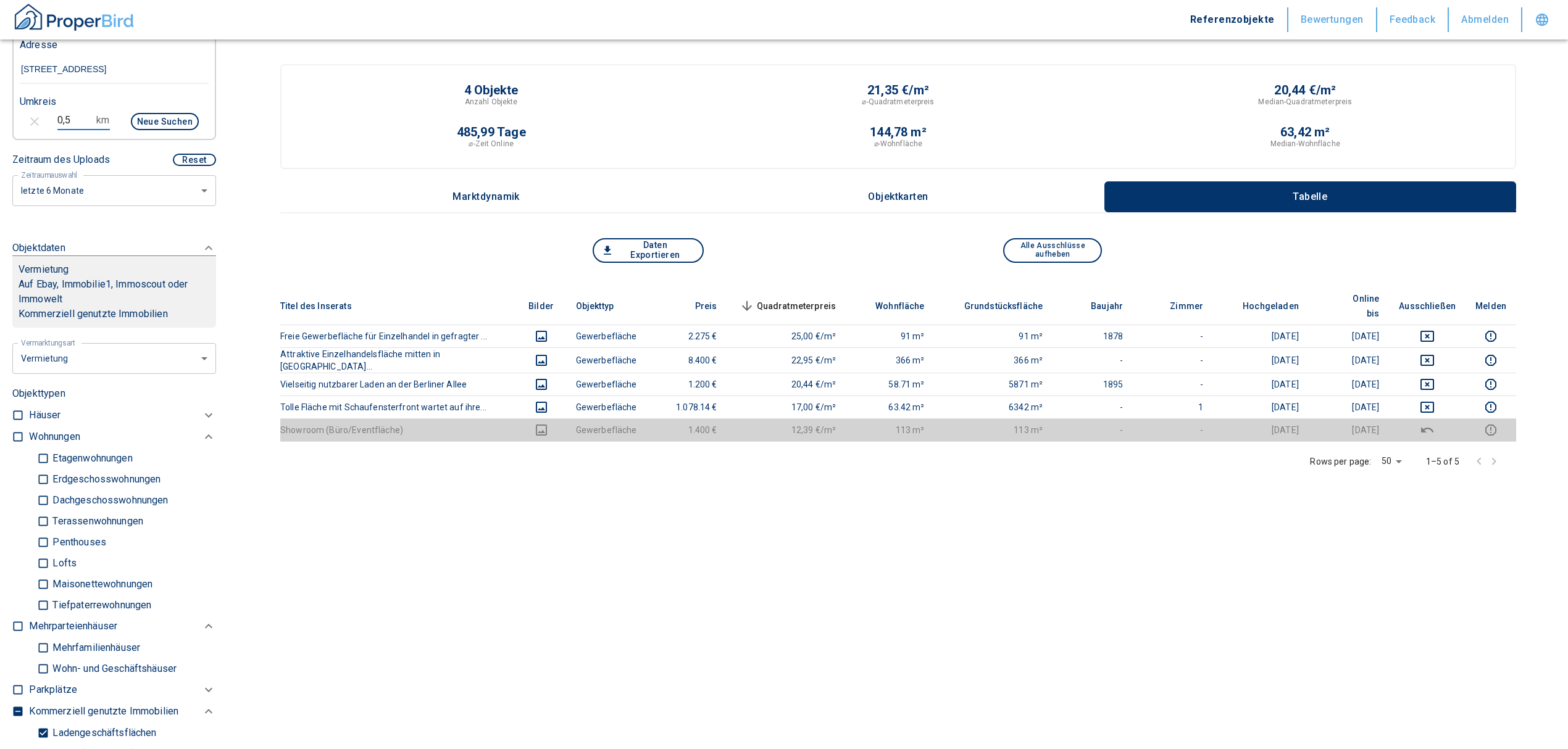
drag, startPoint x: 85, startPoint y: 127, endPoint x: 21, endPoint y: 132, distance: 64.2
click at [20, 129] on div "0,5 km Neue Suchen" at bounding box center [104, 123] width 189 height 29
type input "1,0"
click at [140, 129] on button "Neue Suchen" at bounding box center [165, 121] width 68 height 18
type input "2020"
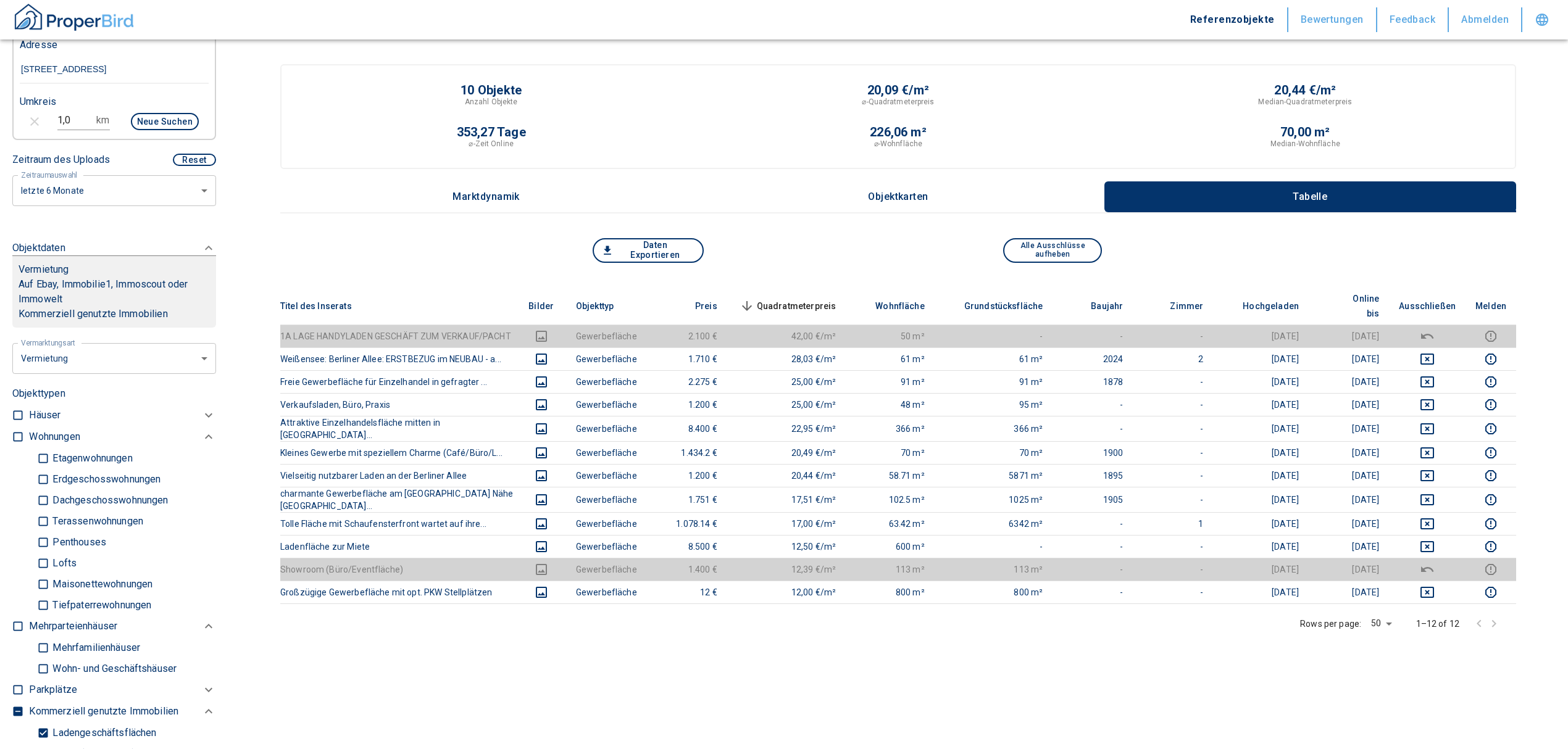
scroll to position [1007, 0]
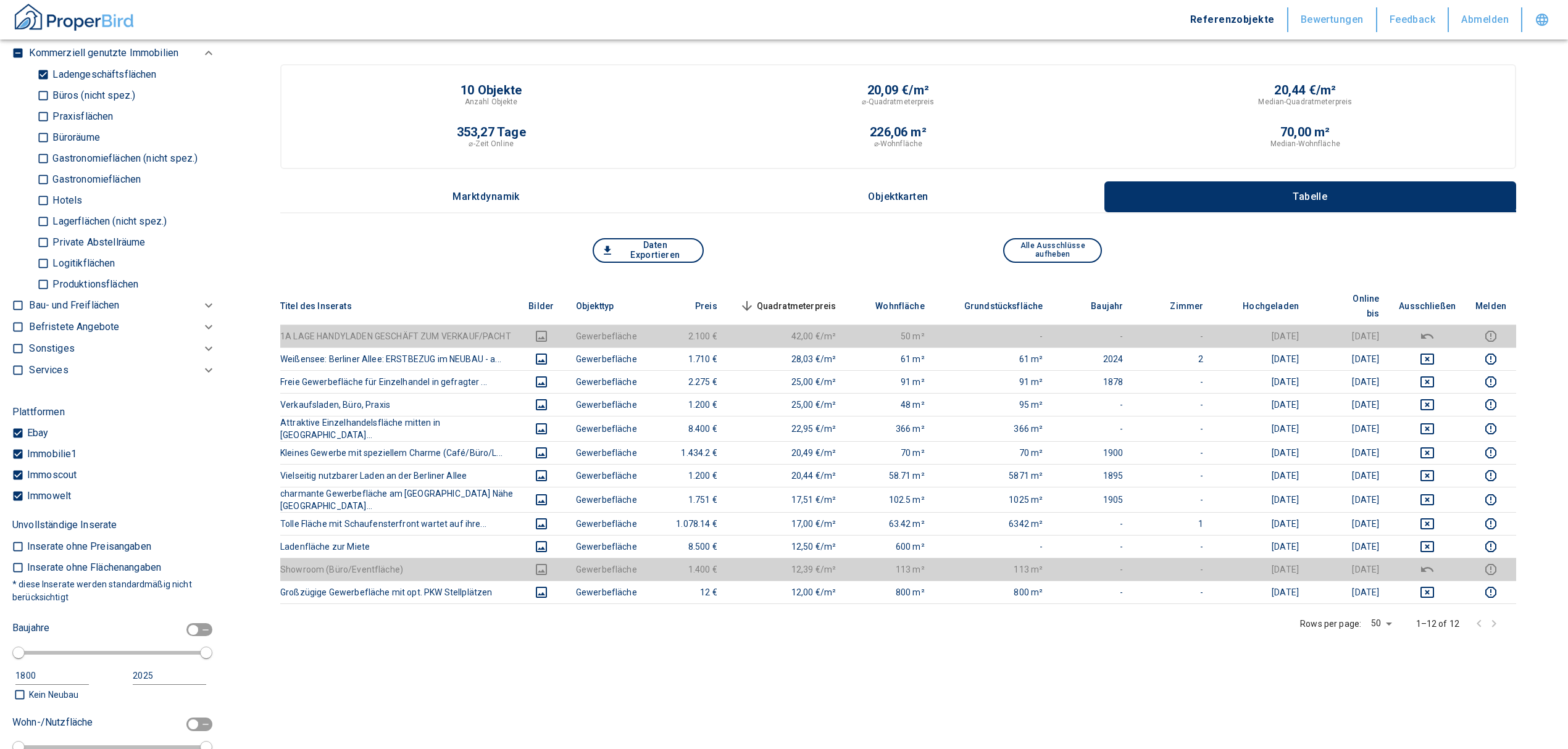
drag, startPoint x: 47, startPoint y: 87, endPoint x: 57, endPoint y: 112, distance: 26.9
click at [47, 85] on input "Ladengeschäftsflächen" at bounding box center [43, 75] width 12 height 22
checkbox input "false"
type input "2020"
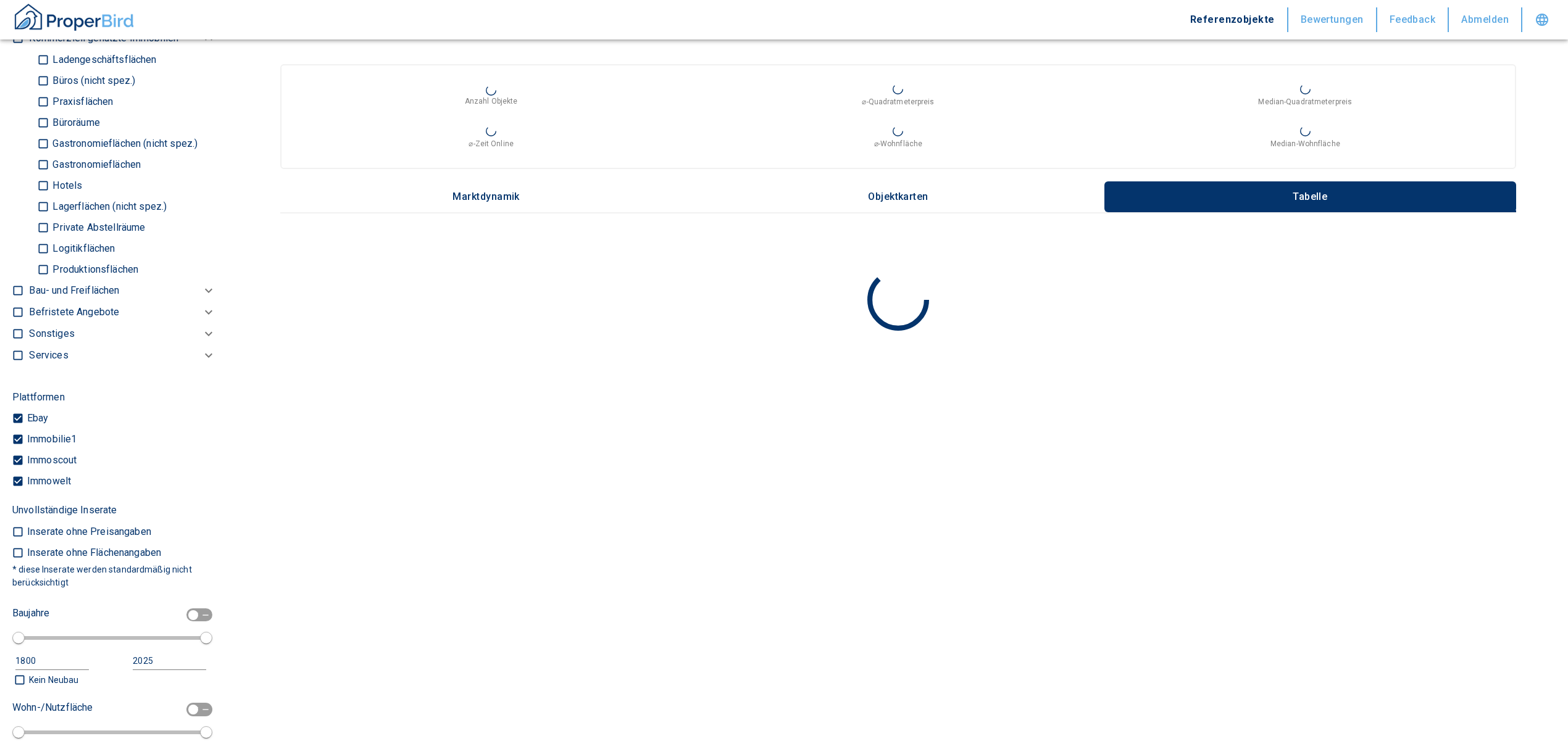
click at [49, 91] on input "Büros (nicht spez.)" at bounding box center [43, 80] width 12 height 22
checkbox input "true"
type input "2020"
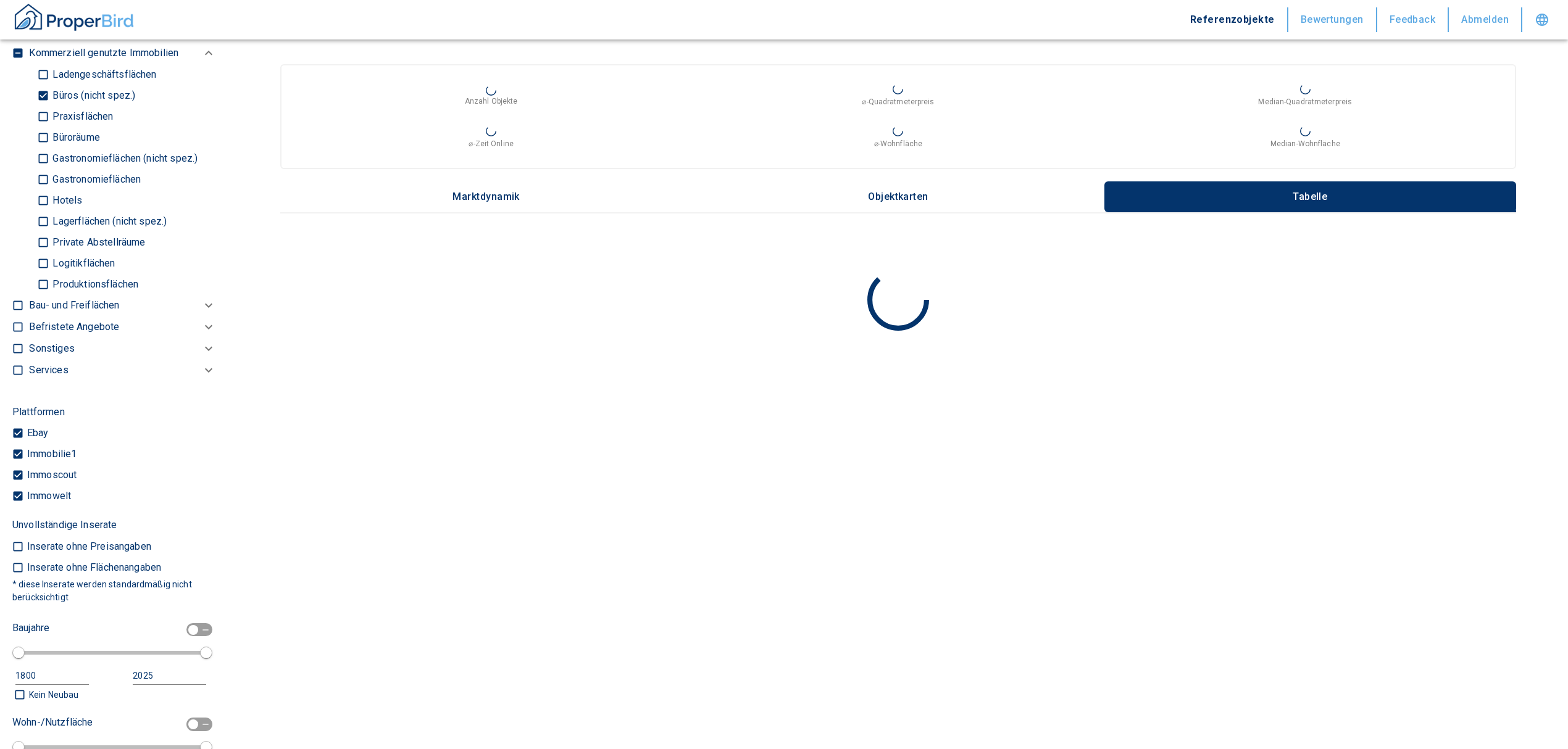
click at [49, 124] on input "Praxisflächen" at bounding box center [43, 116] width 12 height 22
checkbox input "true"
type input "2020"
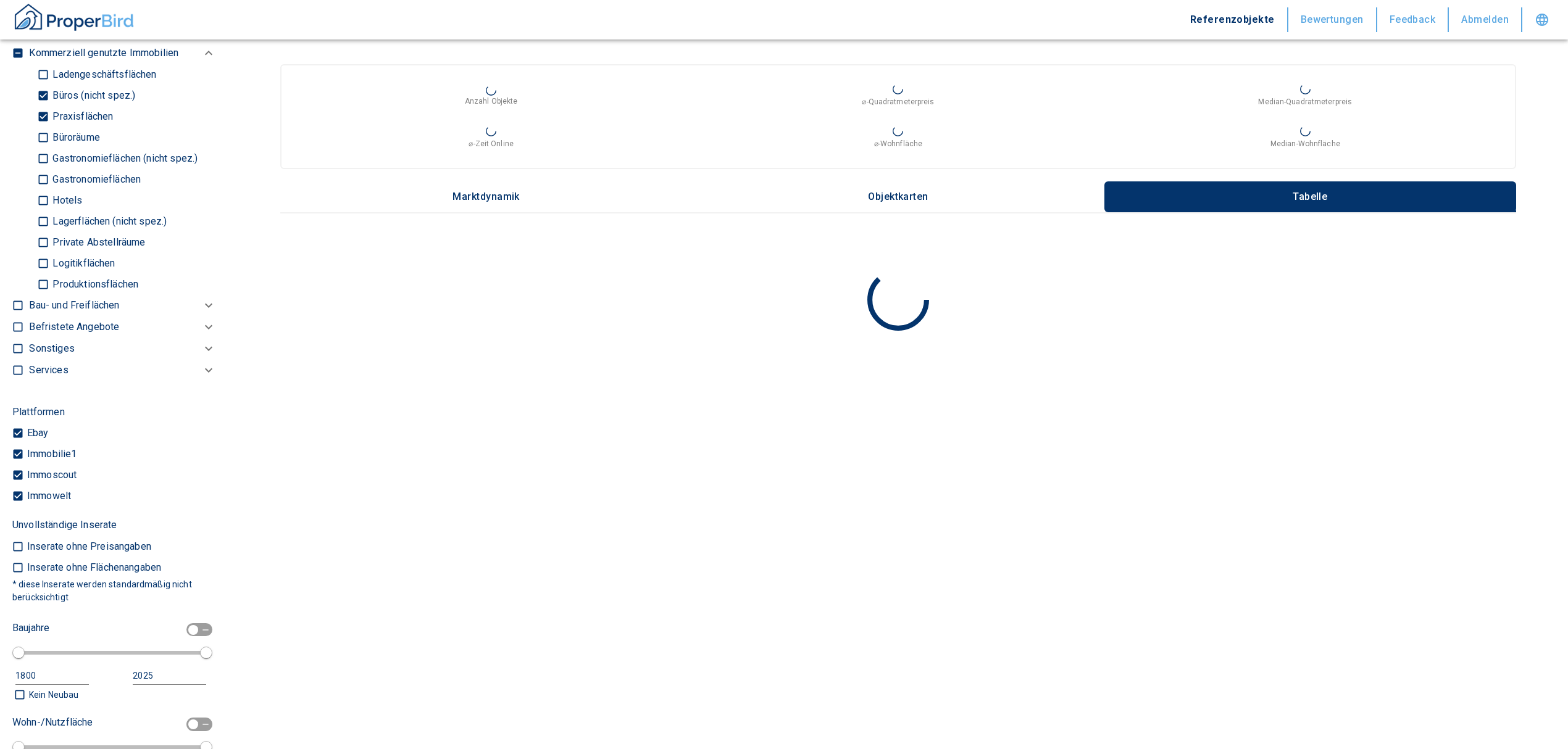
click at [49, 144] on input "Büroräume" at bounding box center [43, 138] width 12 height 22
checkbox input "true"
type input "2020"
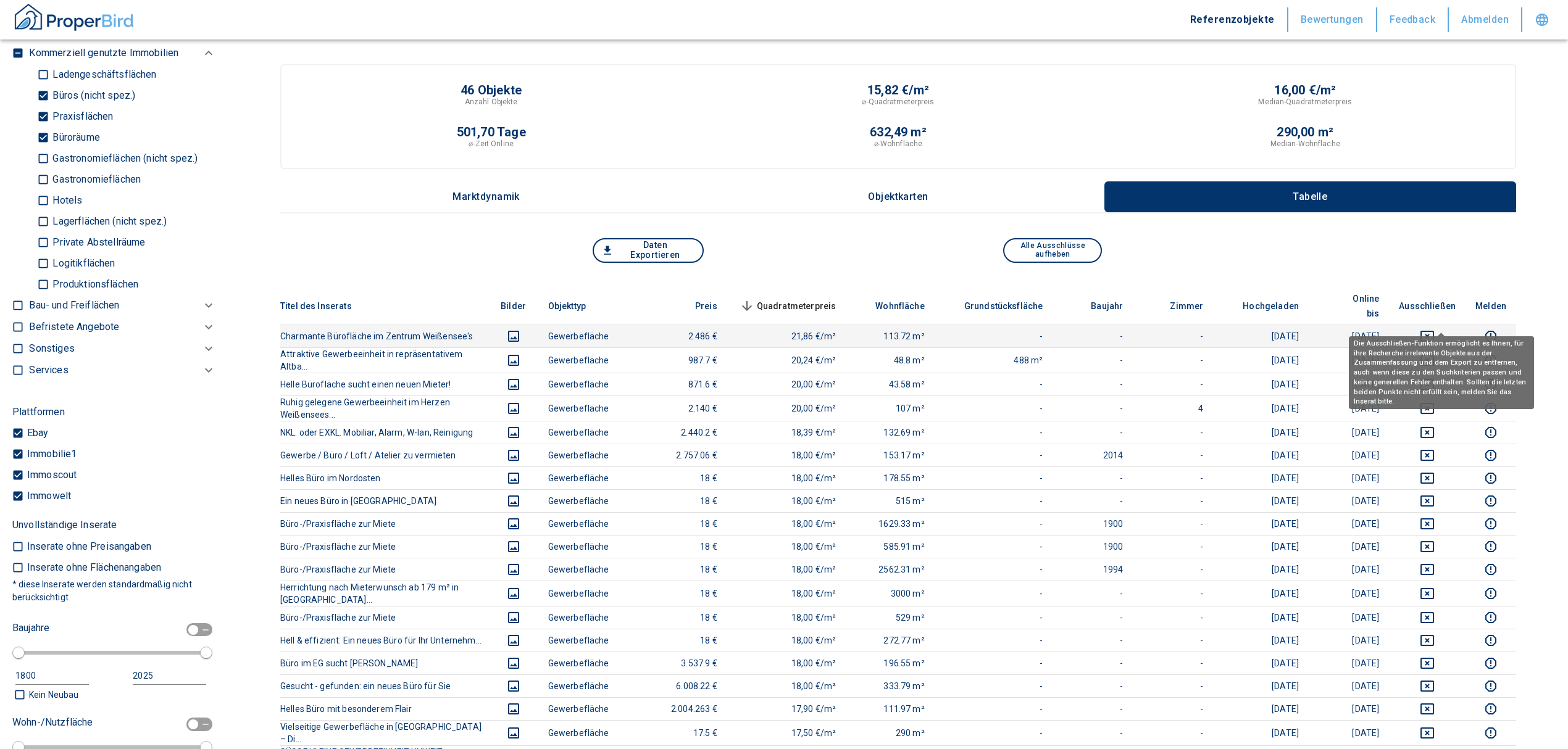
click at [1040, 331] on icon "deselect this listing" at bounding box center [1427, 336] width 14 height 11
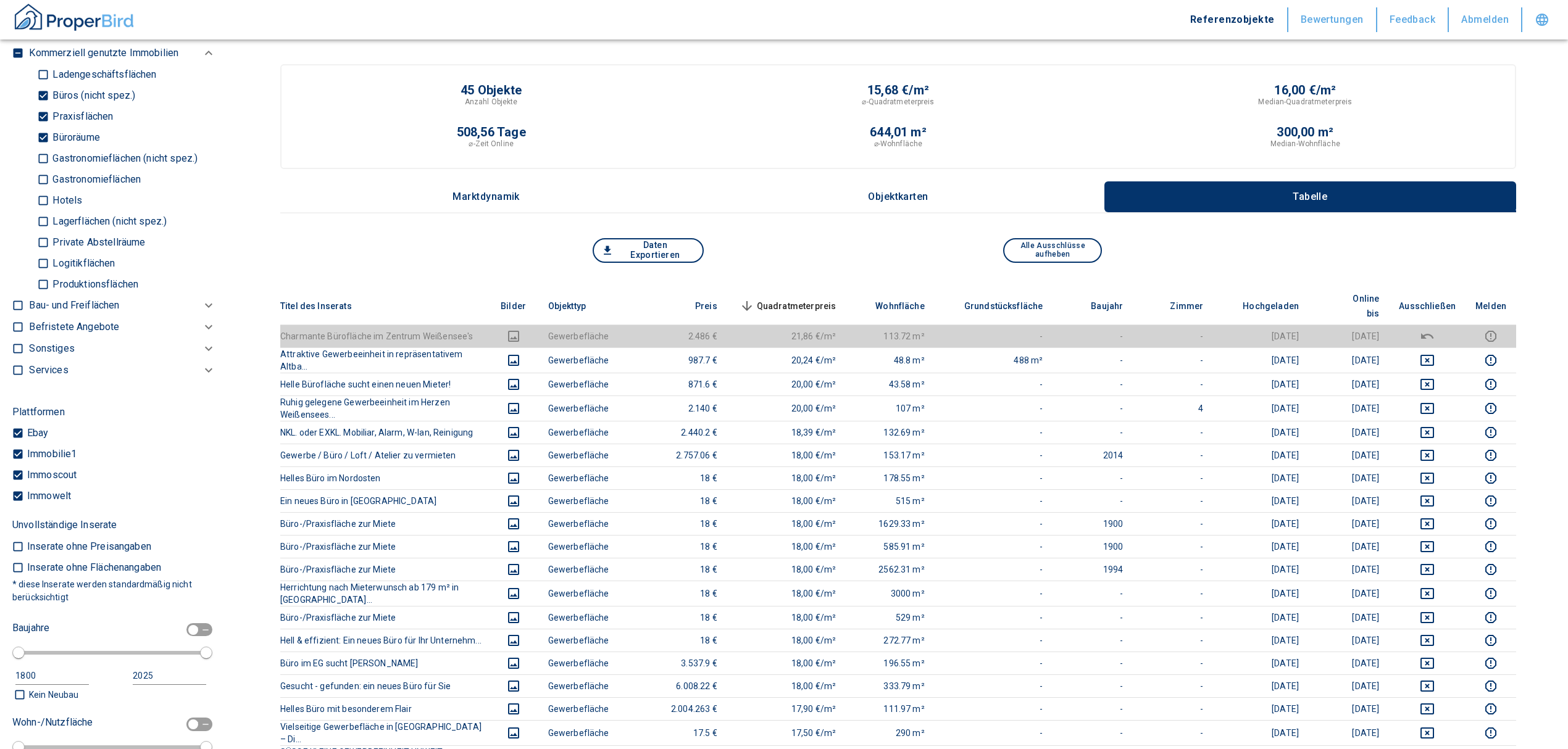
click at [836, 298] on span "Quadratmeterpreis sorted descending" at bounding box center [787, 306] width 100 height 15
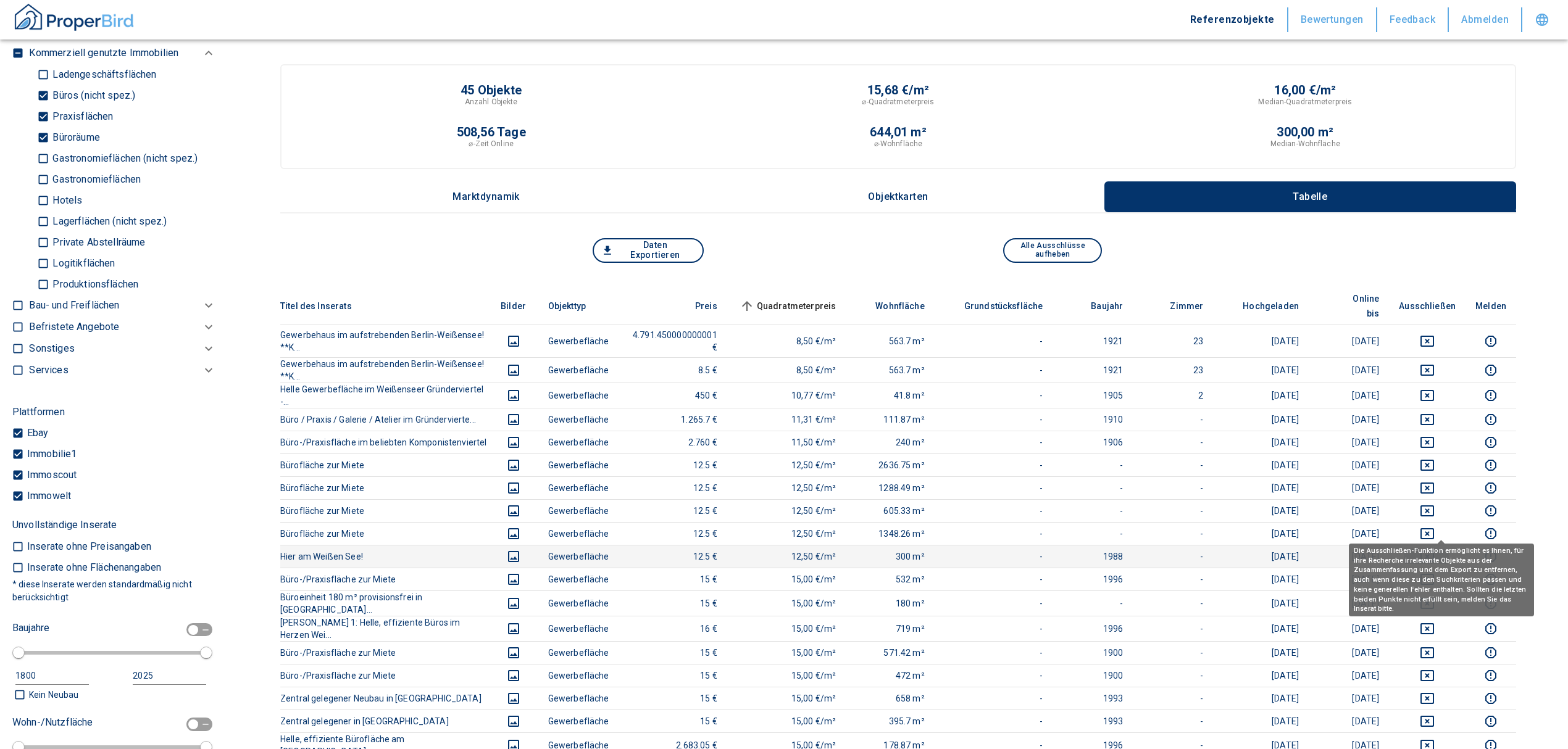
click at [1040, 453] on icon "deselect this listing" at bounding box center [1428, 557] width 15 height 15
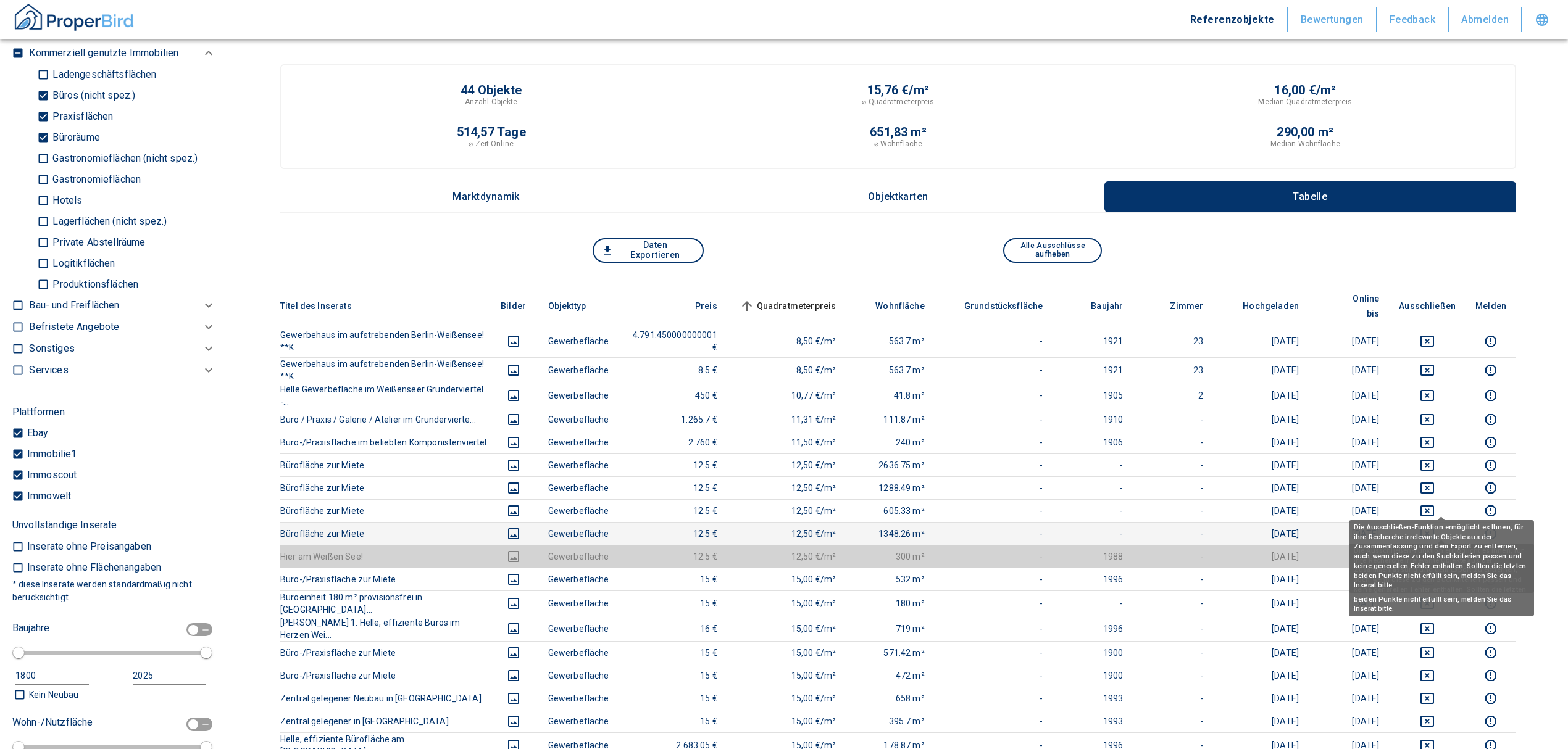
click at [1040, 453] on icon "deselect this listing" at bounding box center [1427, 533] width 14 height 11
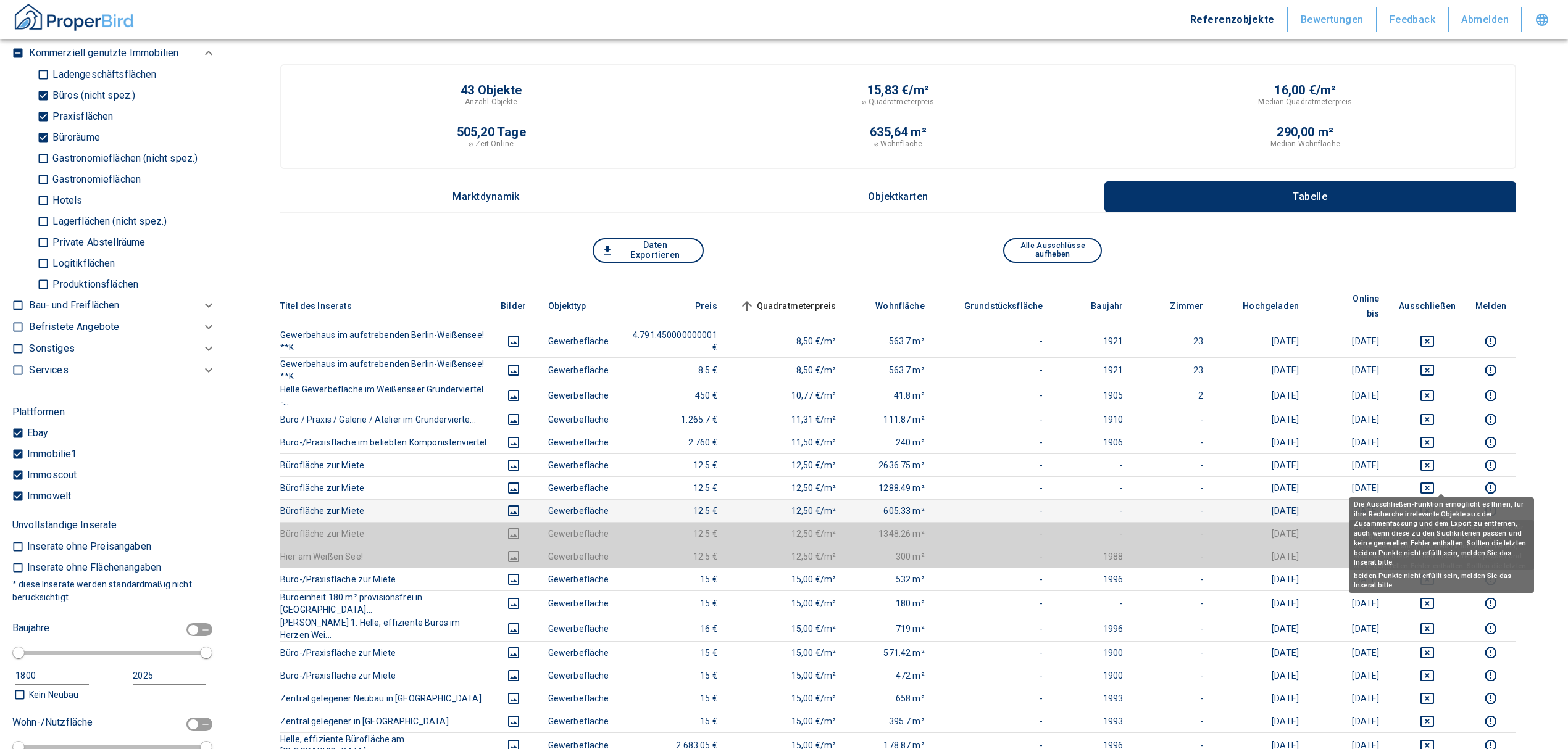
click at [1040, 453] on icon "deselect this listing" at bounding box center [1427, 511] width 14 height 11
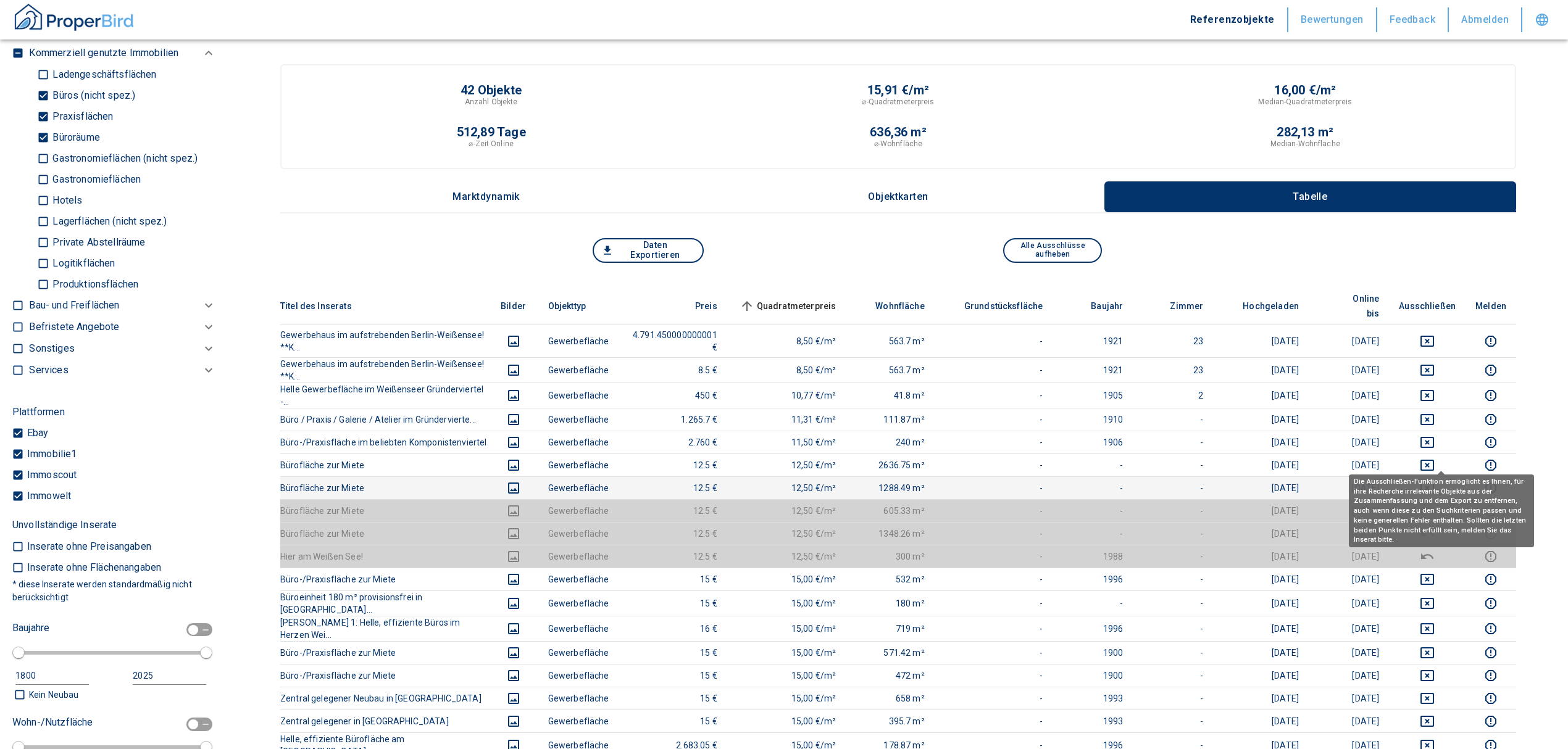
click at [1040, 453] on icon "deselect this listing" at bounding box center [1428, 488] width 15 height 15
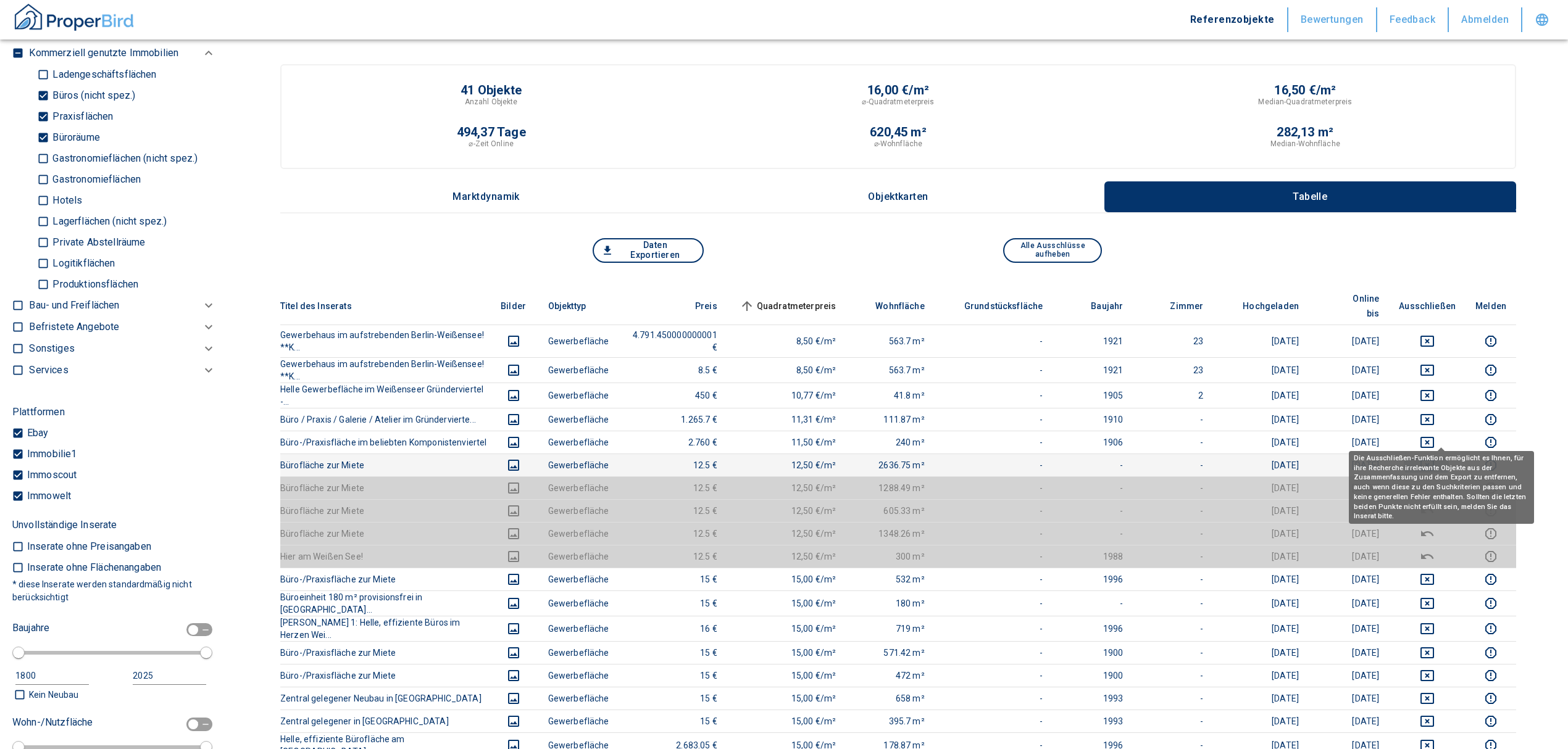
click at [1040, 453] on icon "deselect this listing" at bounding box center [1428, 465] width 15 height 15
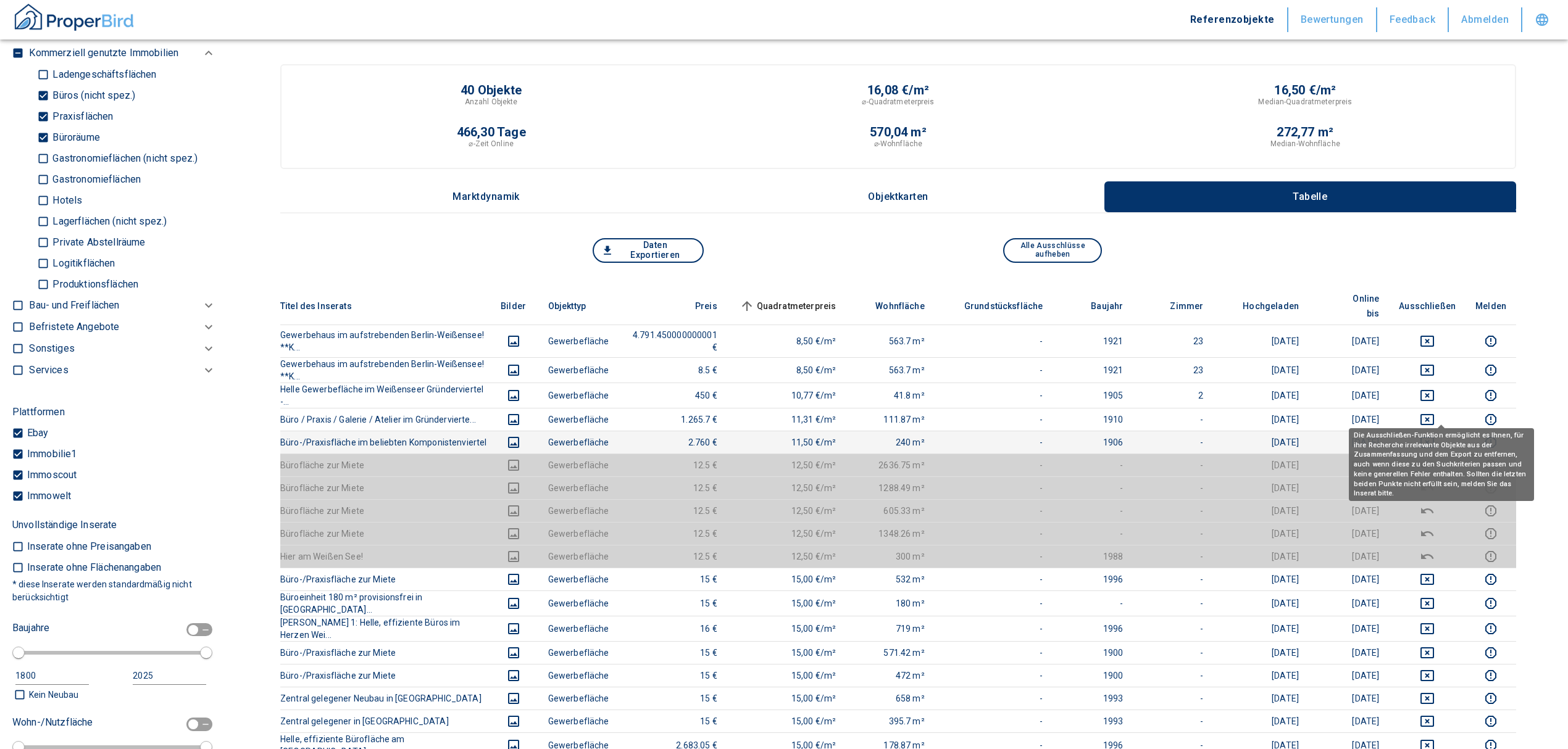
click at [1040, 435] on icon "deselect this listing" at bounding box center [1428, 443] width 15 height 15
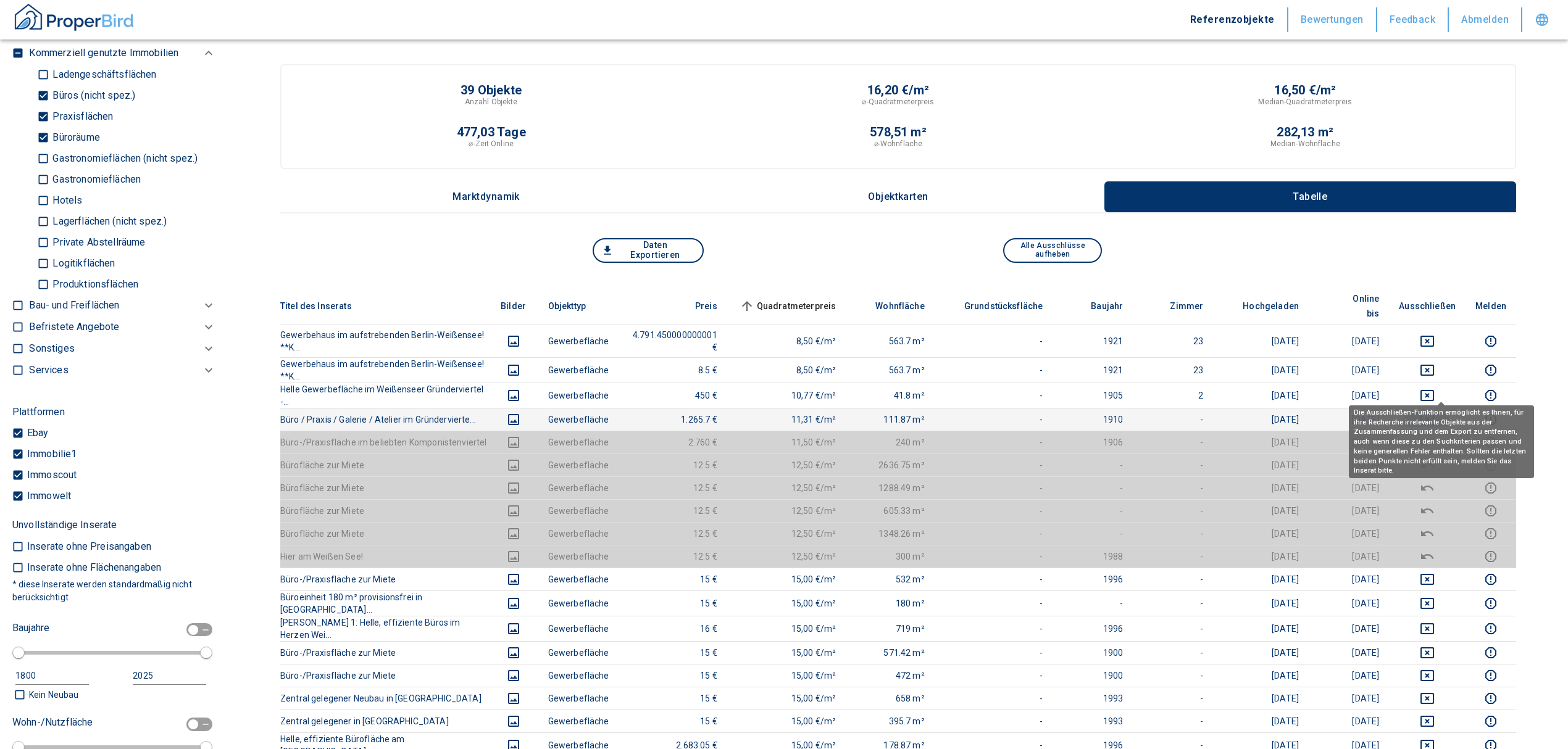
click at [1040, 413] on icon "deselect this listing" at bounding box center [1428, 420] width 15 height 15
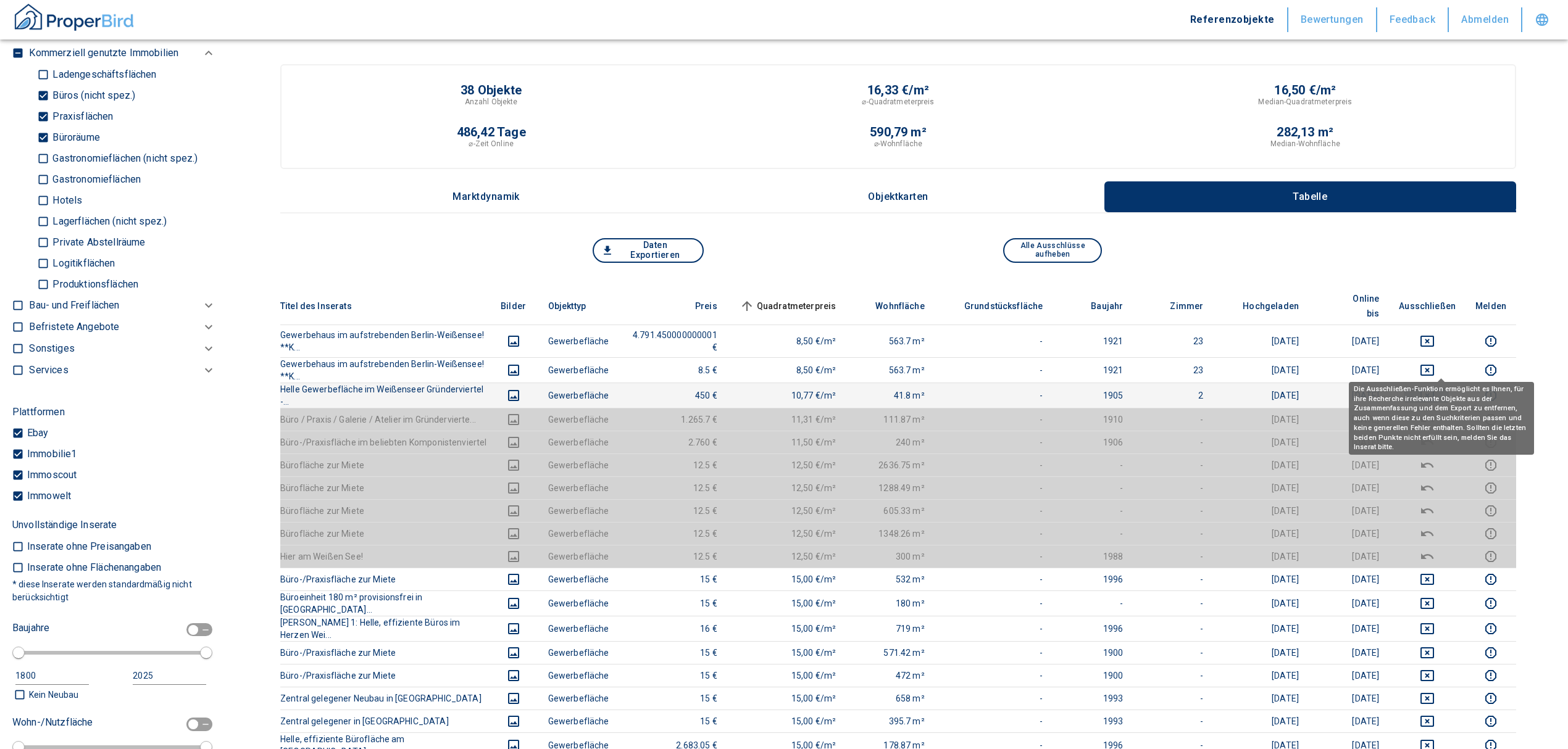
click at [1040, 390] on icon "deselect this listing" at bounding box center [1427, 395] width 14 height 11
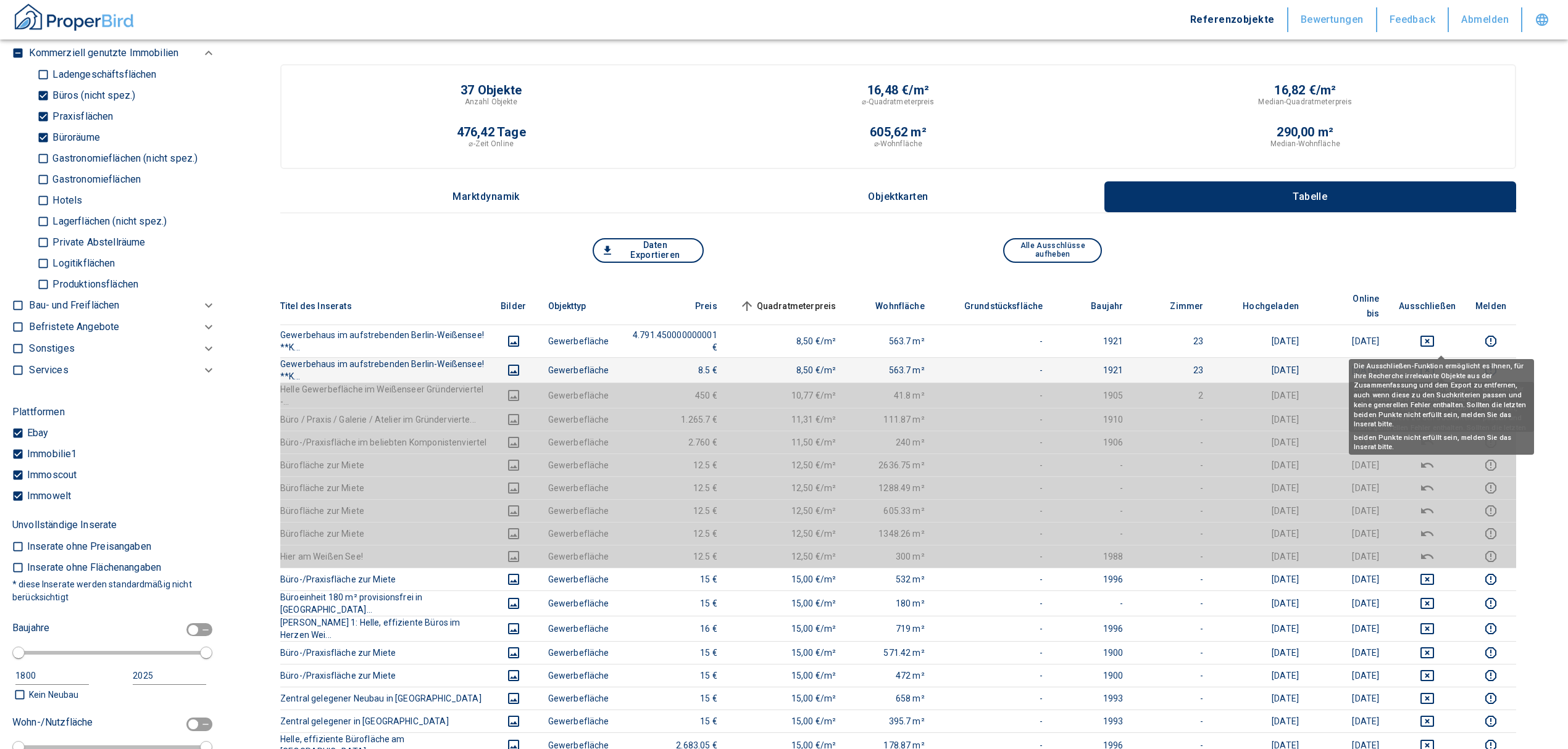
click at [1040, 363] on icon "deselect this listing" at bounding box center [1428, 370] width 15 height 15
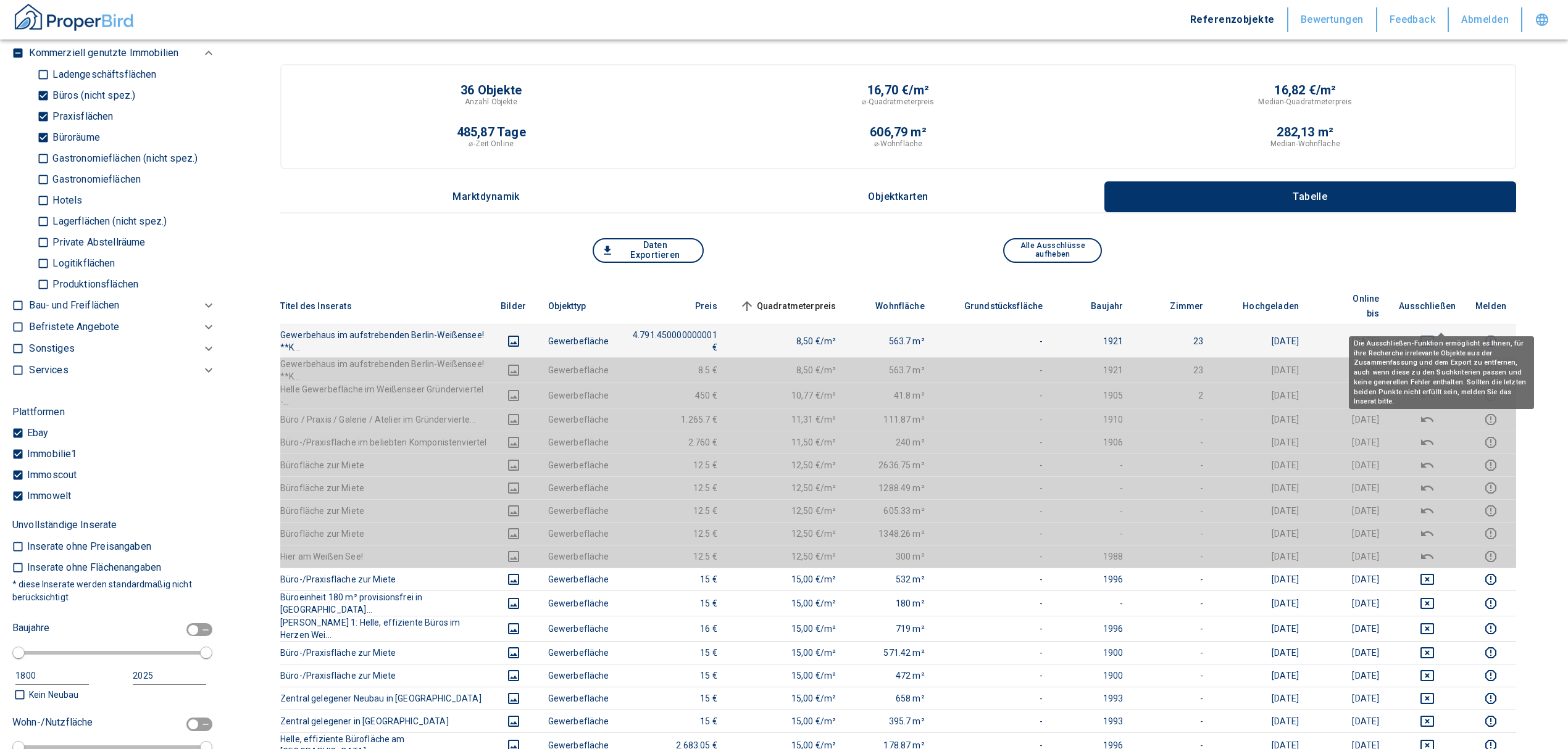
click at [1040, 334] on icon "deselect this listing" at bounding box center [1428, 341] width 15 height 15
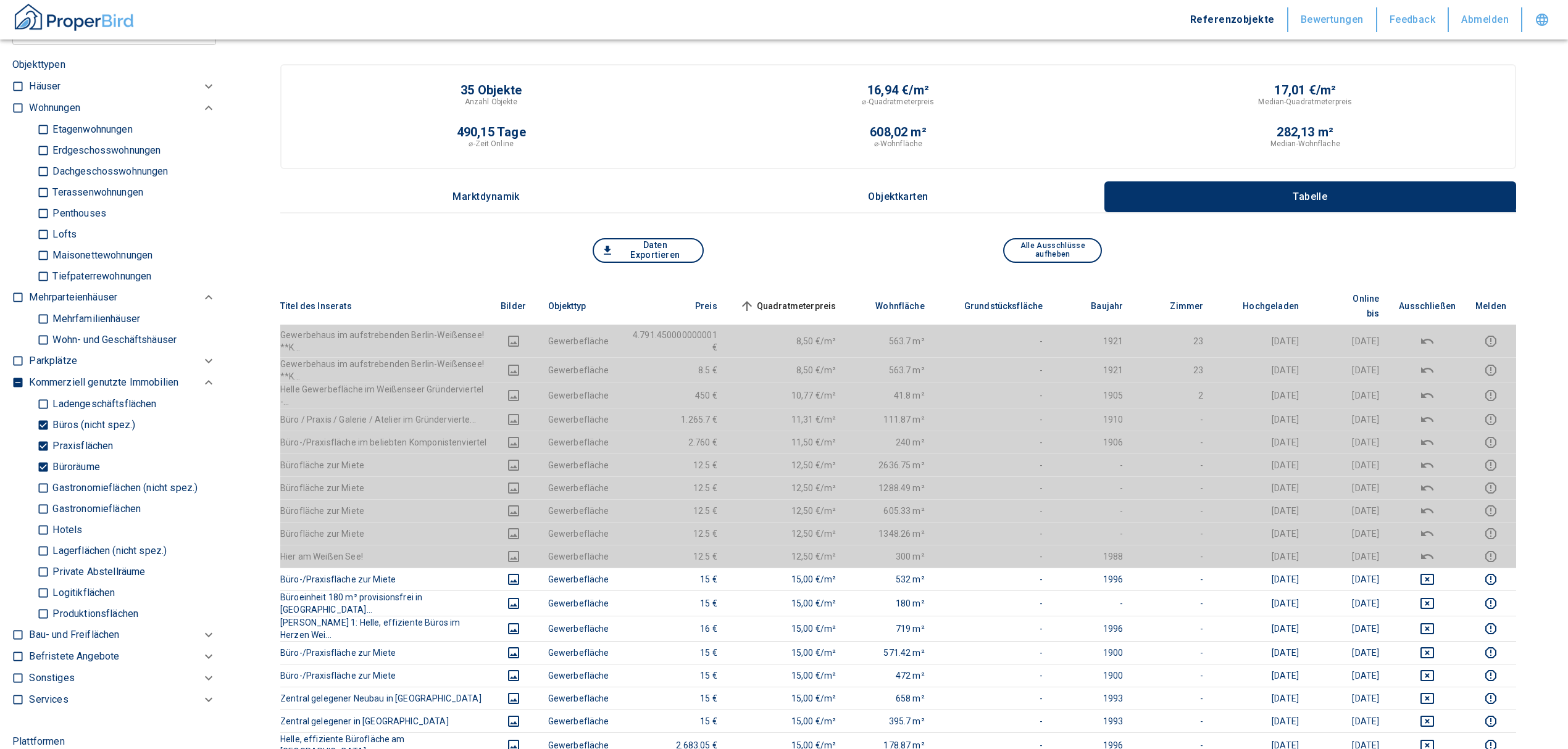
scroll to position [20, 0]
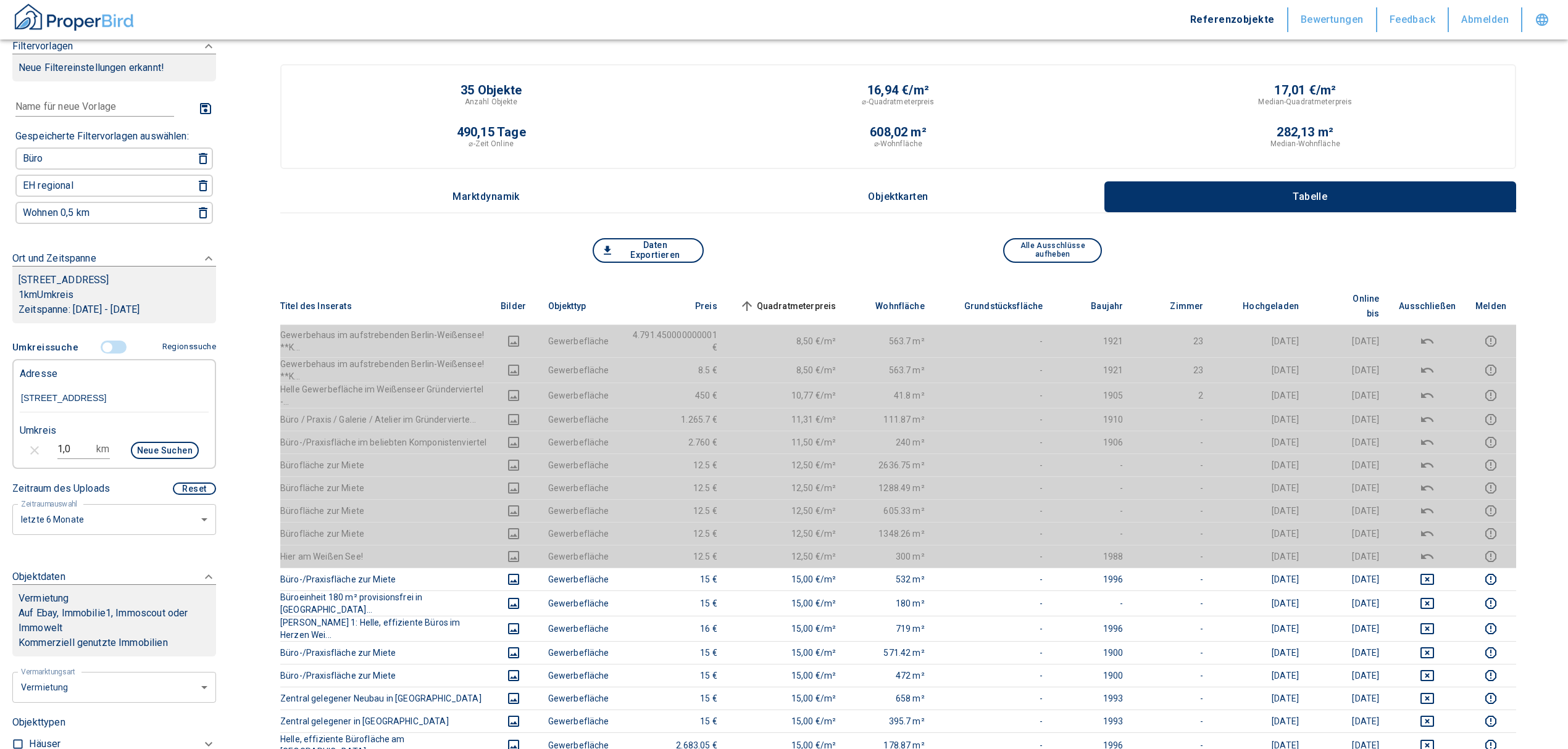
click at [828, 287] on th "Quadratmeterpreis sorted ascending" at bounding box center [787, 306] width 119 height 37
click at [833, 299] on span "Quadratmeterpreis sorted ascending" at bounding box center [787, 306] width 100 height 15
